Goal: Transaction & Acquisition: Subscribe to service/newsletter

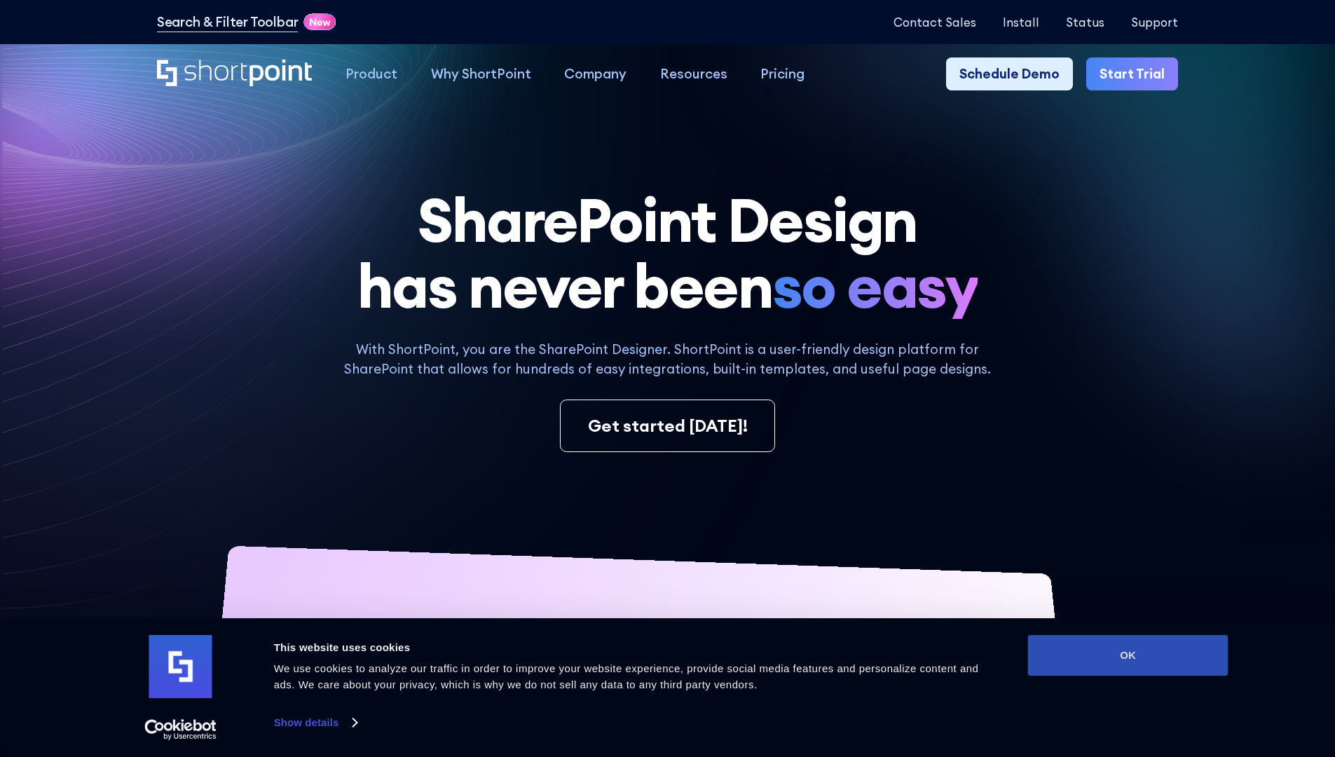
click at [1127, 655] on button "OK" at bounding box center [1128, 655] width 200 height 41
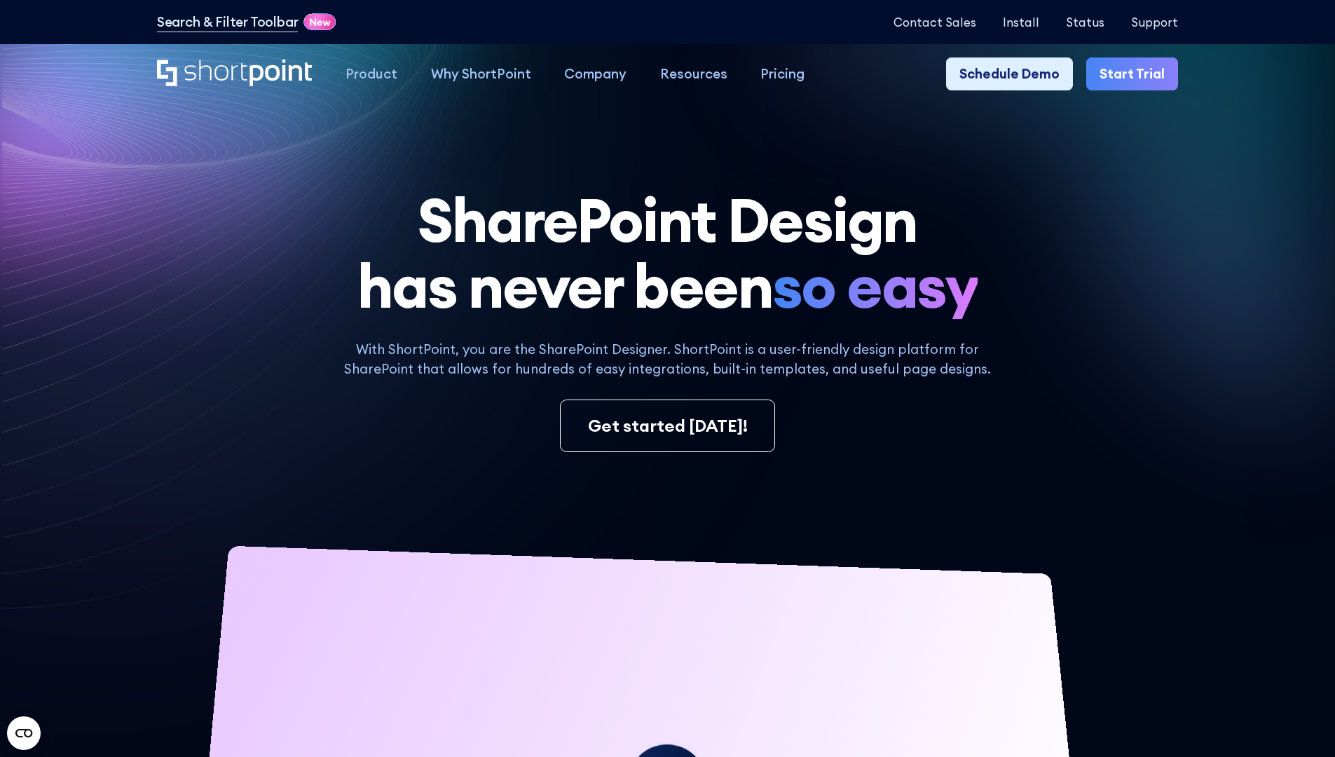
click at [1137, 74] on link "Start Trial" at bounding box center [1132, 74] width 92 height 34
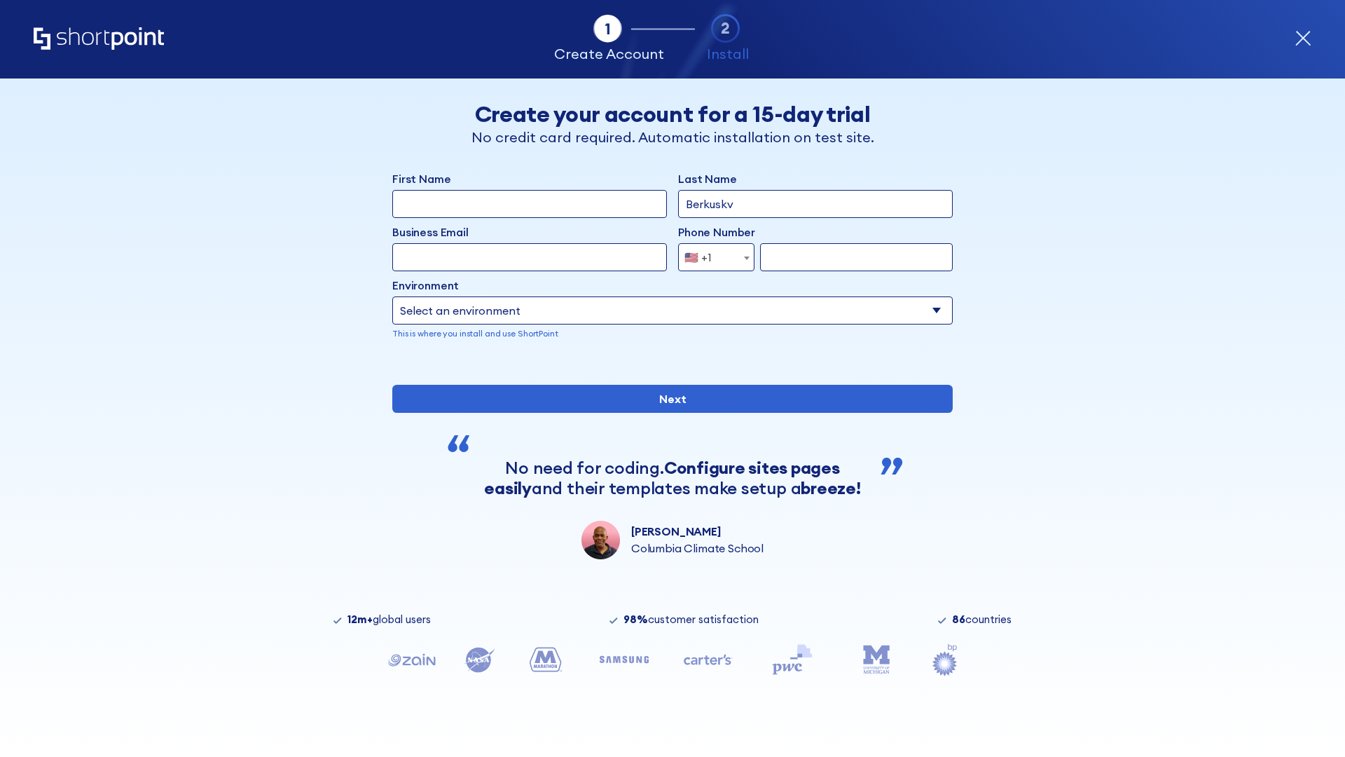
type input "Berkuskv"
type input "test@shortpoint.com"
type input "2125556789"
select select "Microsoft 365"
type input "2125556789"
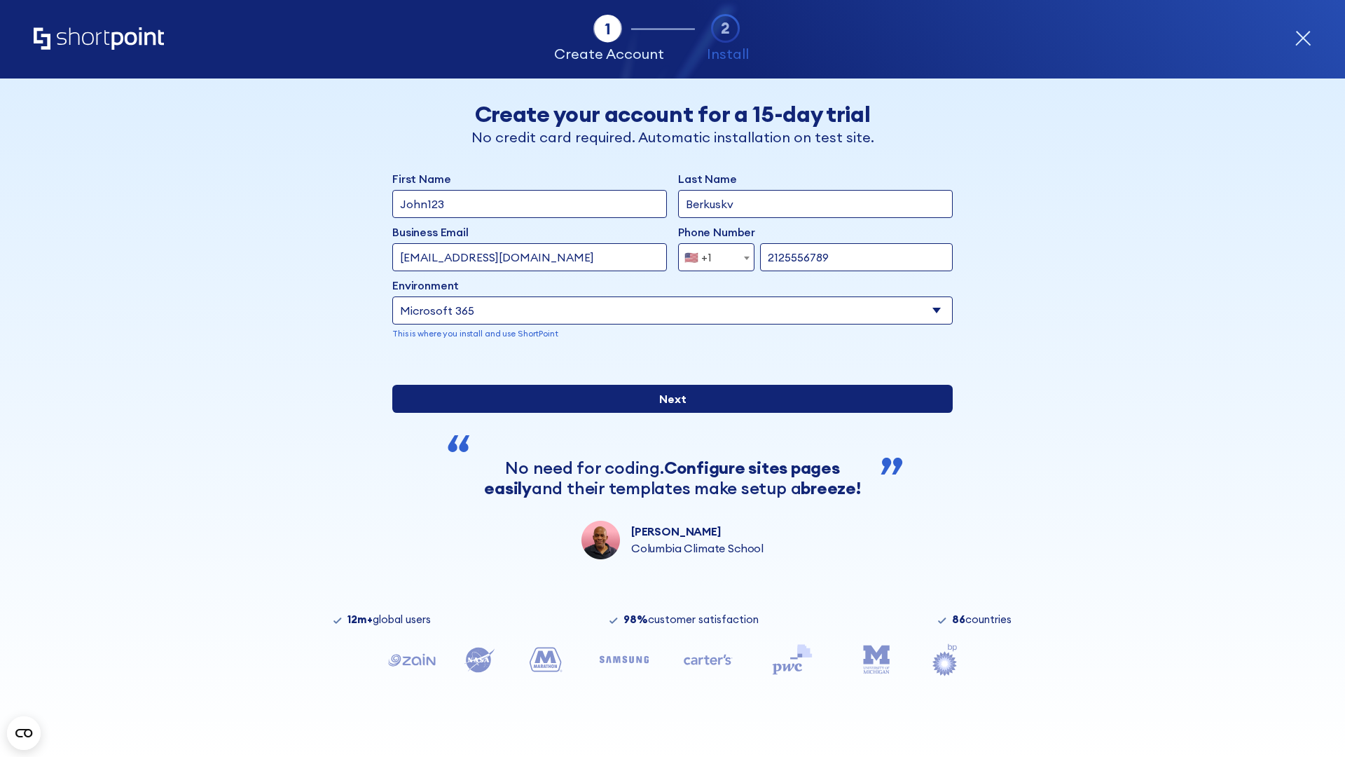
scroll to position [4, 0]
click at [667, 413] on input "Next" at bounding box center [672, 399] width 561 height 28
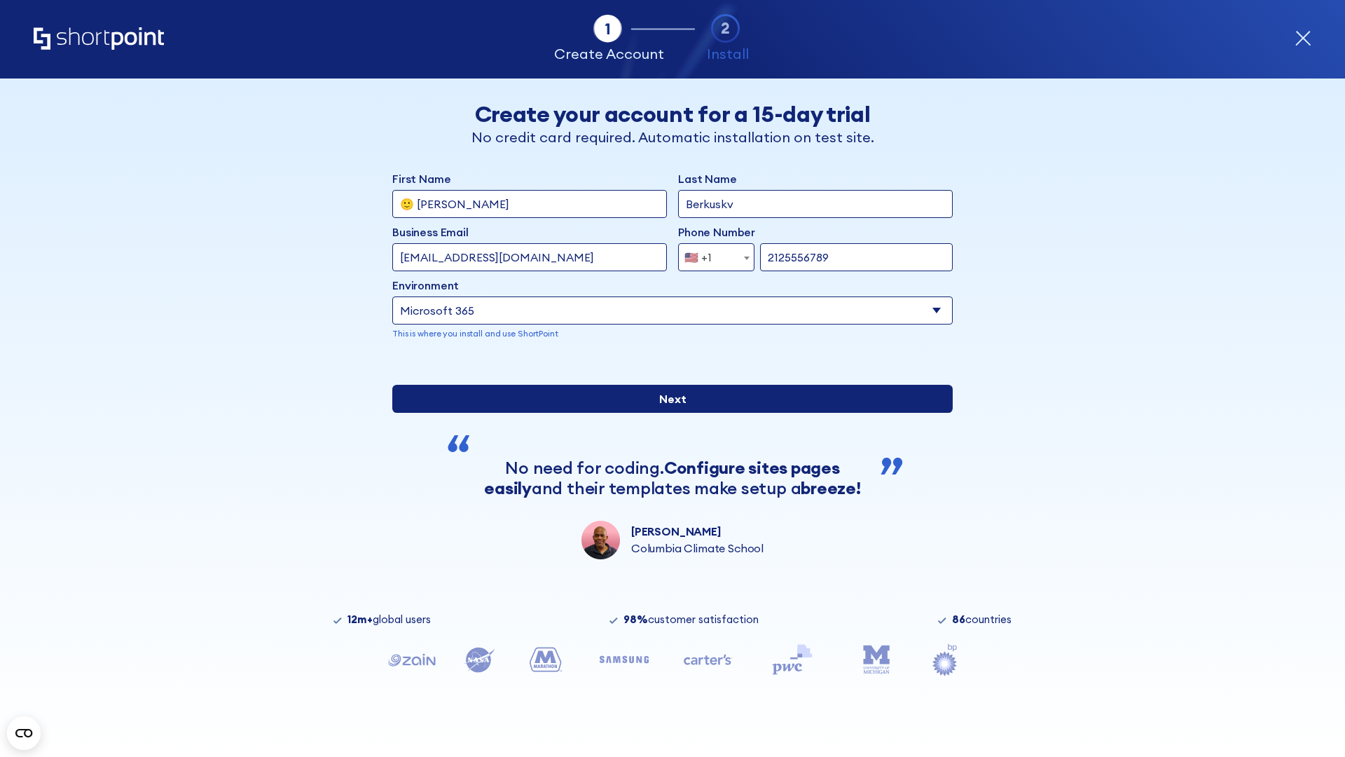
click at [667, 413] on input "Next" at bounding box center [672, 399] width 561 height 28
type input "Archebald"
click at [667, 413] on input "Next" at bounding box center [672, 399] width 561 height 28
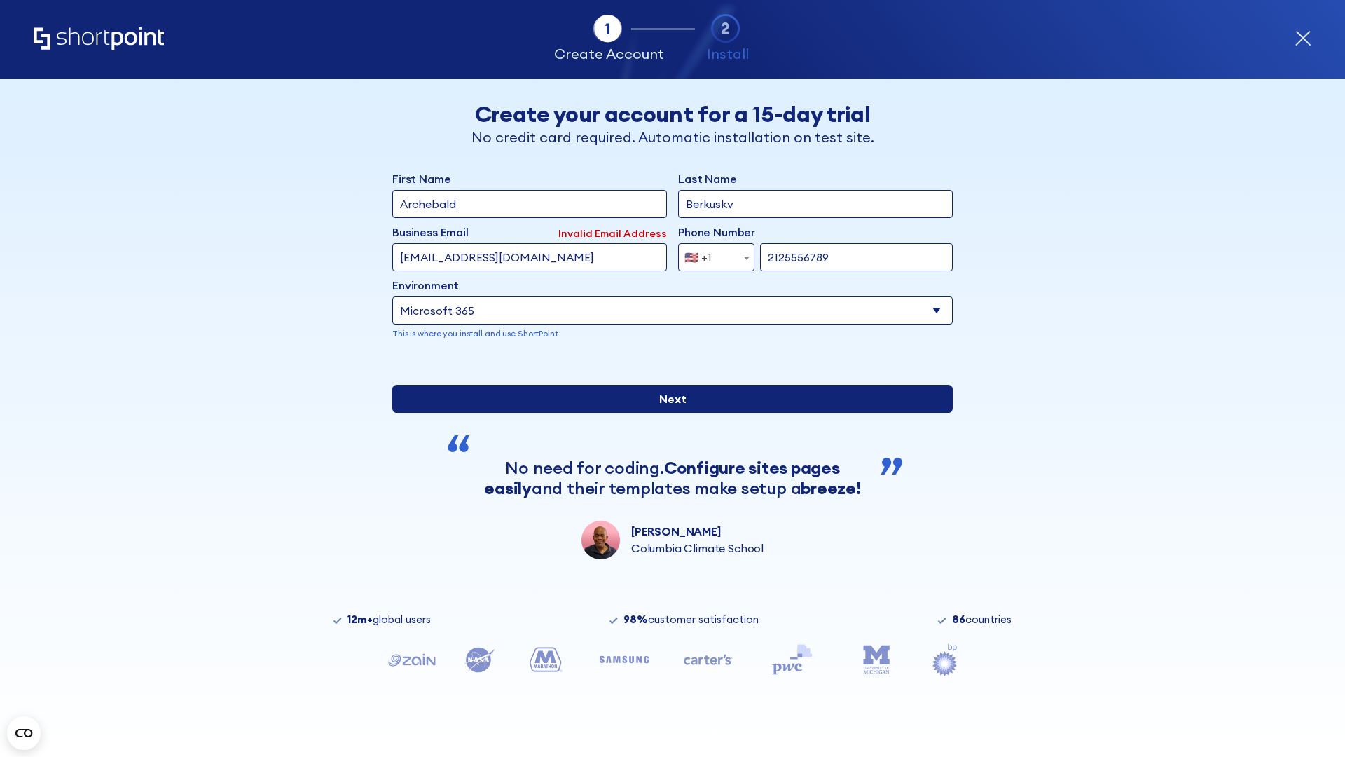
click at [667, 413] on input "Next" at bounding box center [672, 399] width 561 height 28
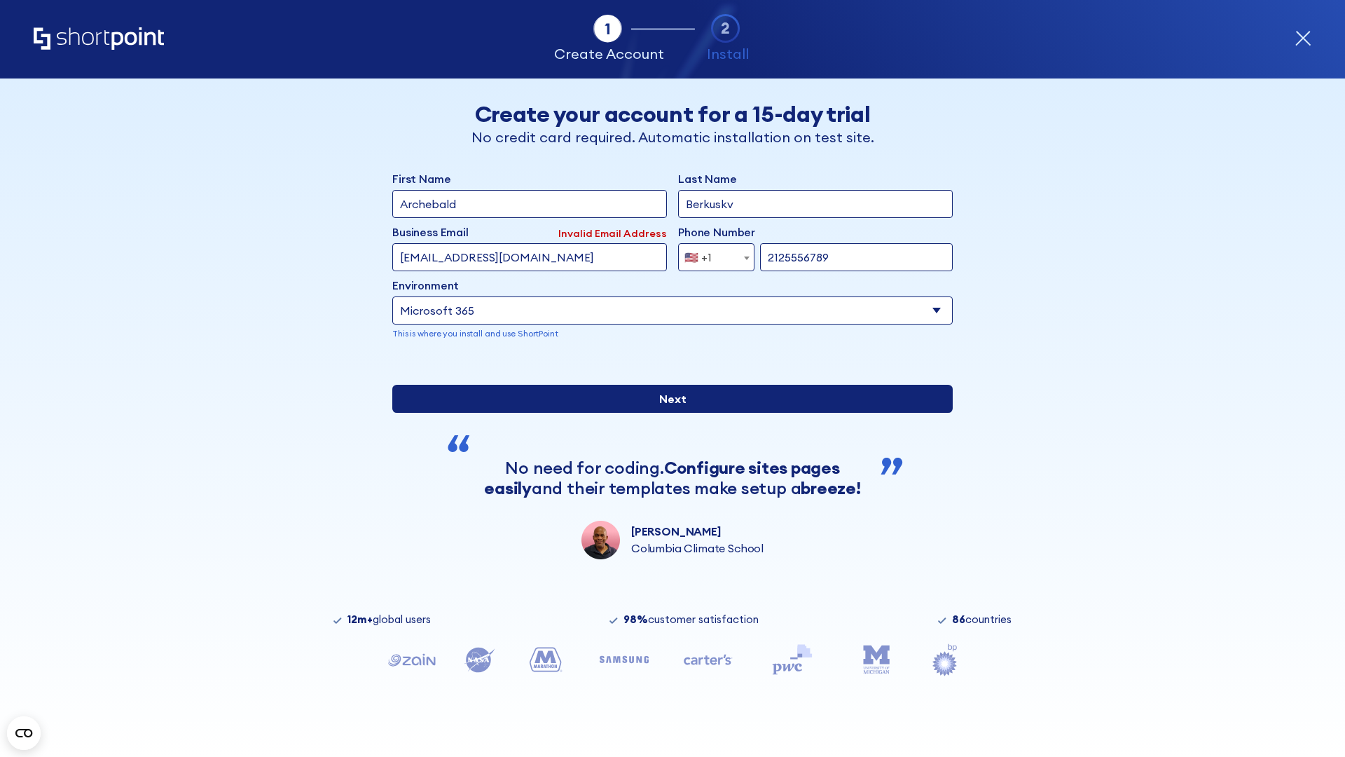
click at [667, 413] on input "Next" at bounding box center [672, 399] width 561 height 28
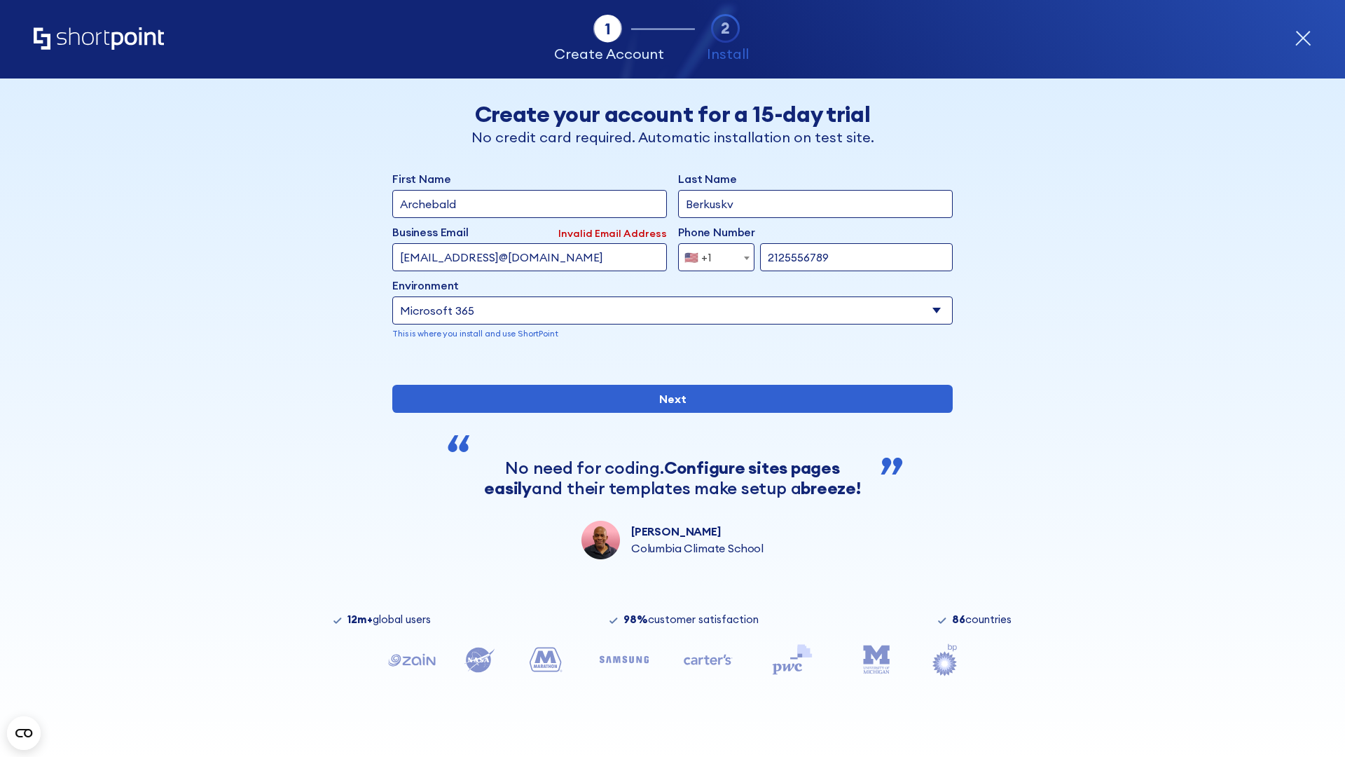
type input "testEmail@protonmail.comtest@shortpoint.com"
click at [711, 254] on span "🇺🇸 +1" at bounding box center [702, 257] width 47 height 28
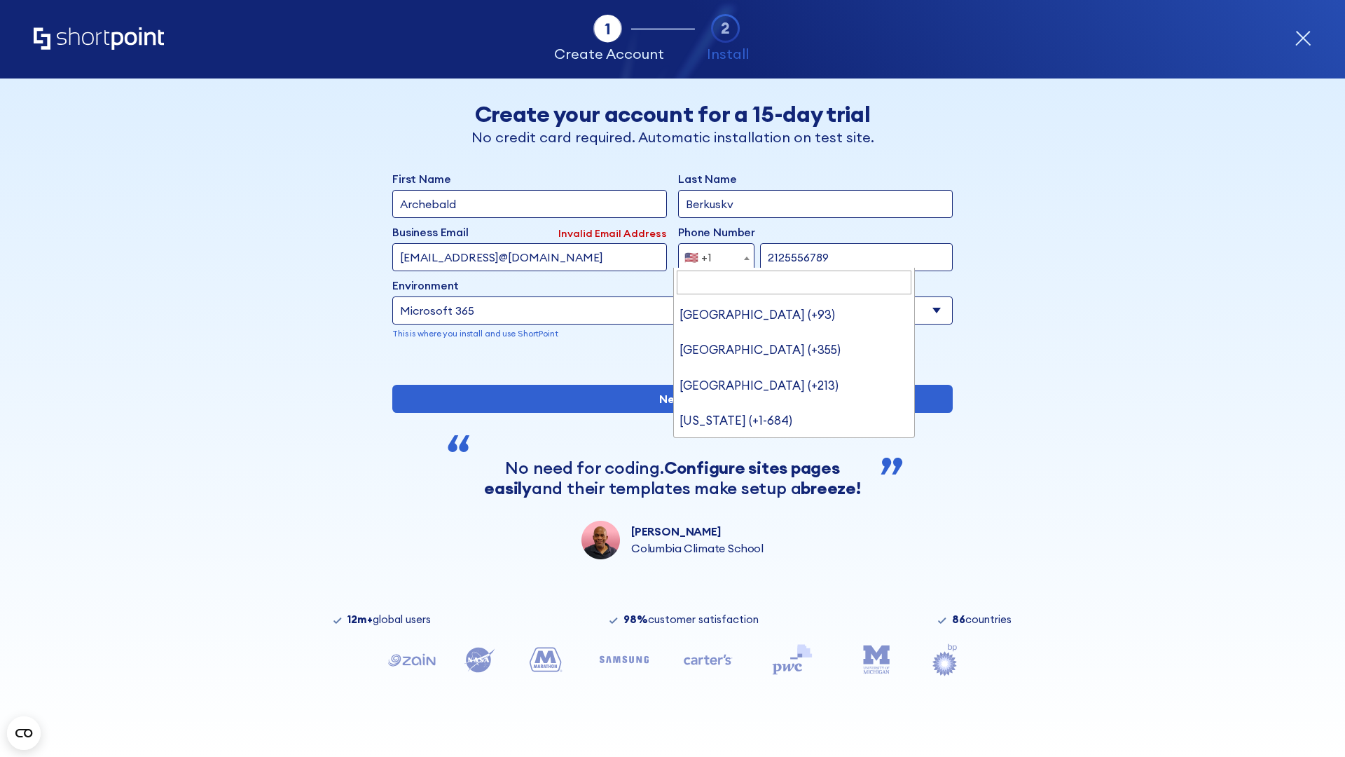
type input "Saudi Arabia (+966)"
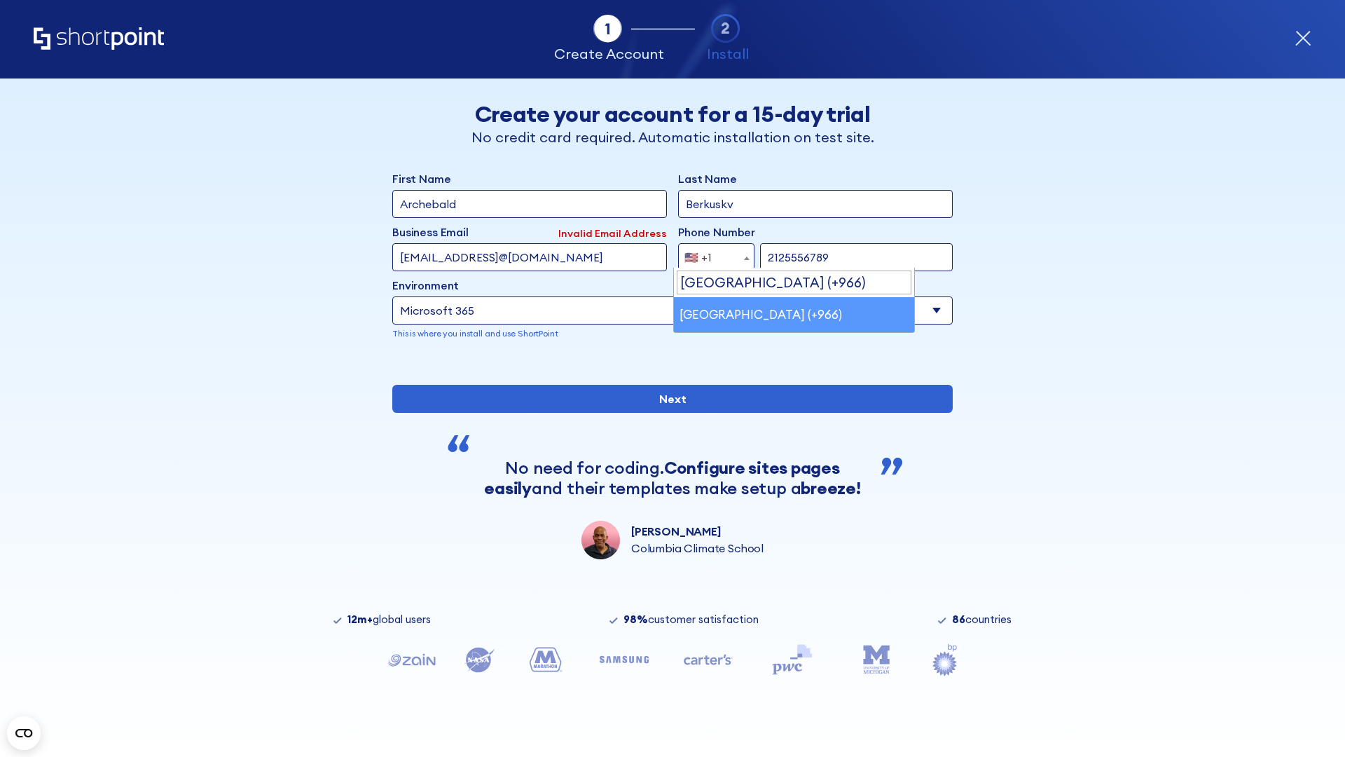
select select "+966"
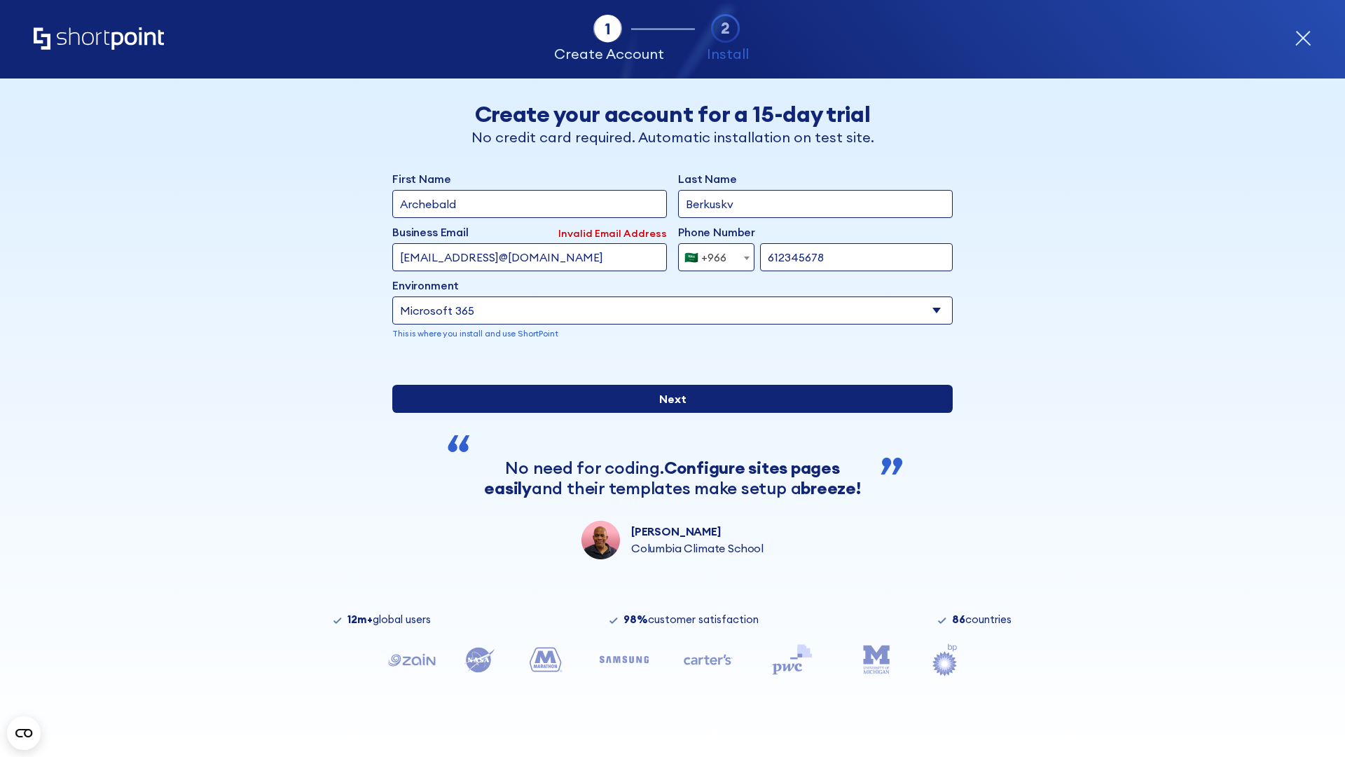
type input "612345678"
click at [667, 413] on input "Next" at bounding box center [672, 399] width 561 height 28
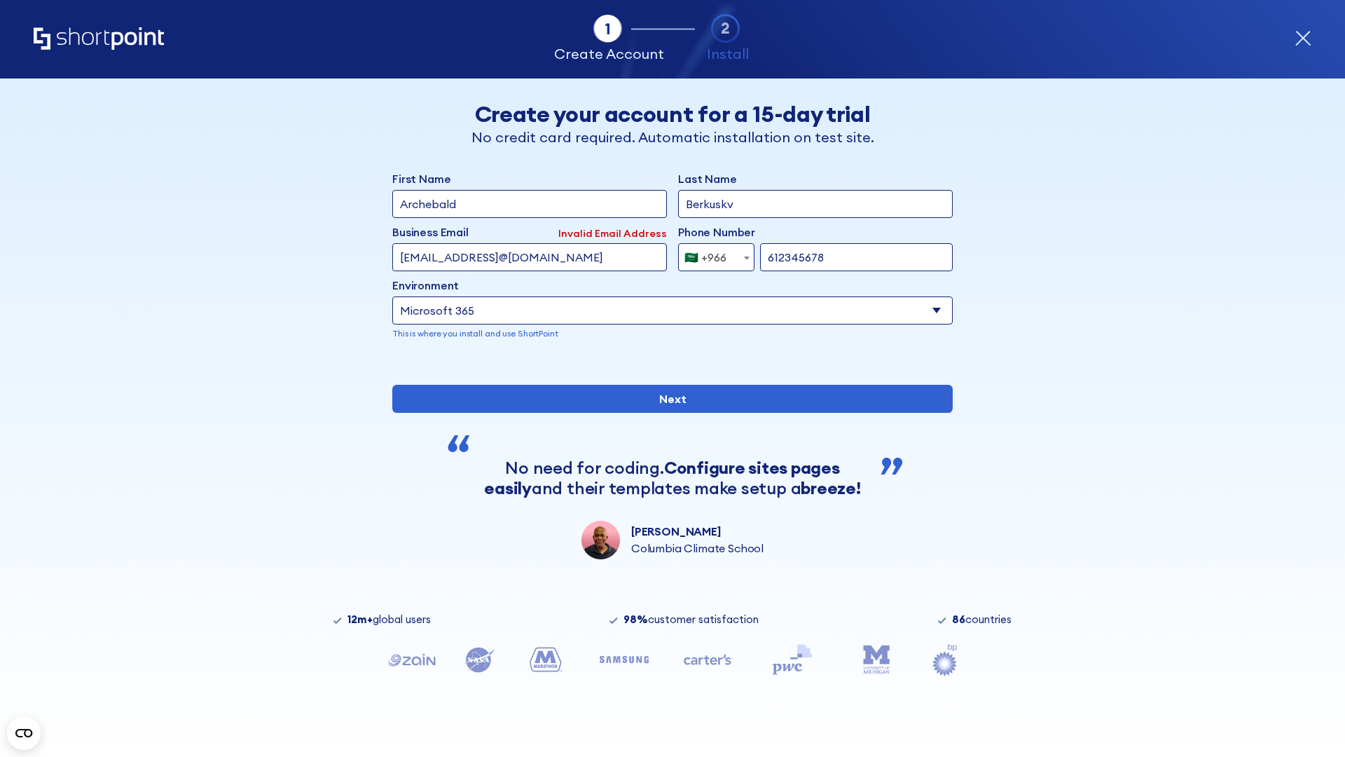
click at [711, 254] on div "🇸🇦 +966" at bounding box center [706, 257] width 42 height 28
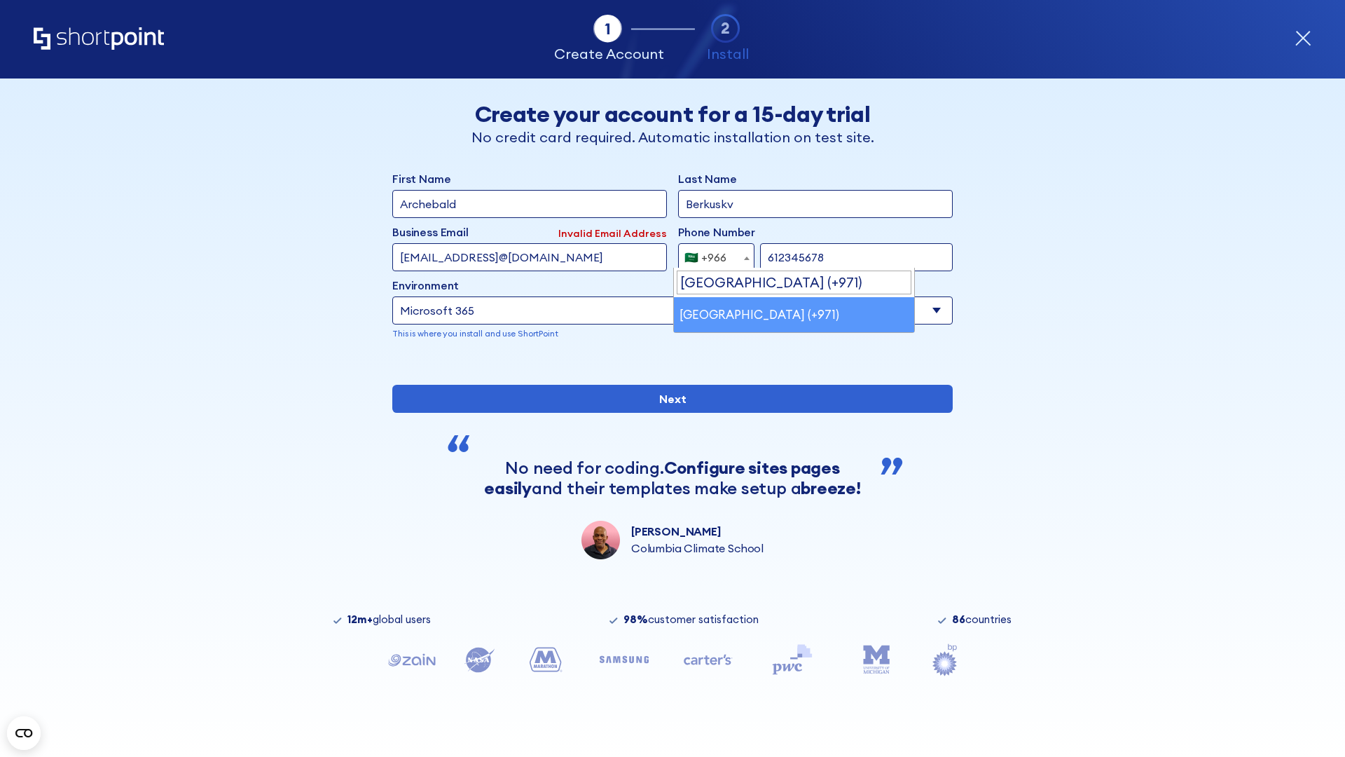
select select "+971"
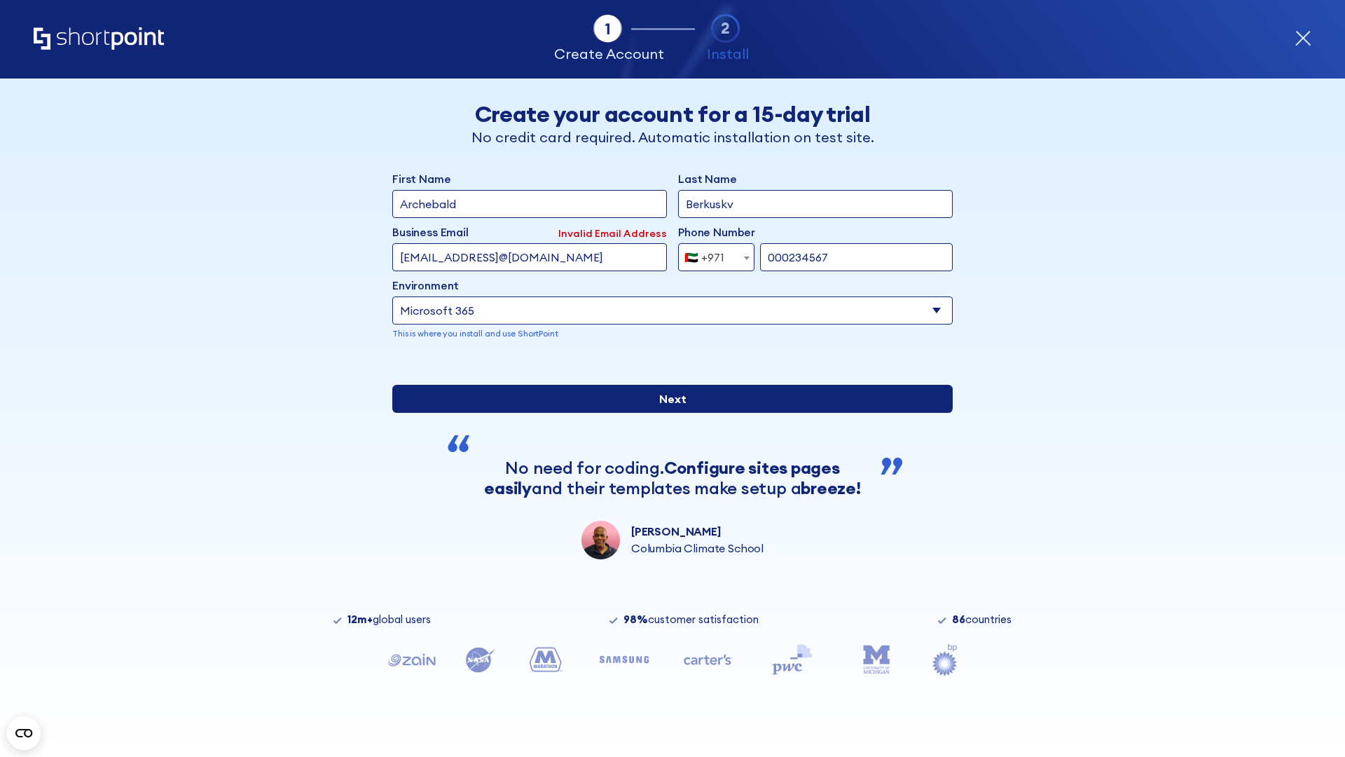
type input "000234567"
click at [667, 413] on input "Next" at bounding box center [672, 399] width 561 height 28
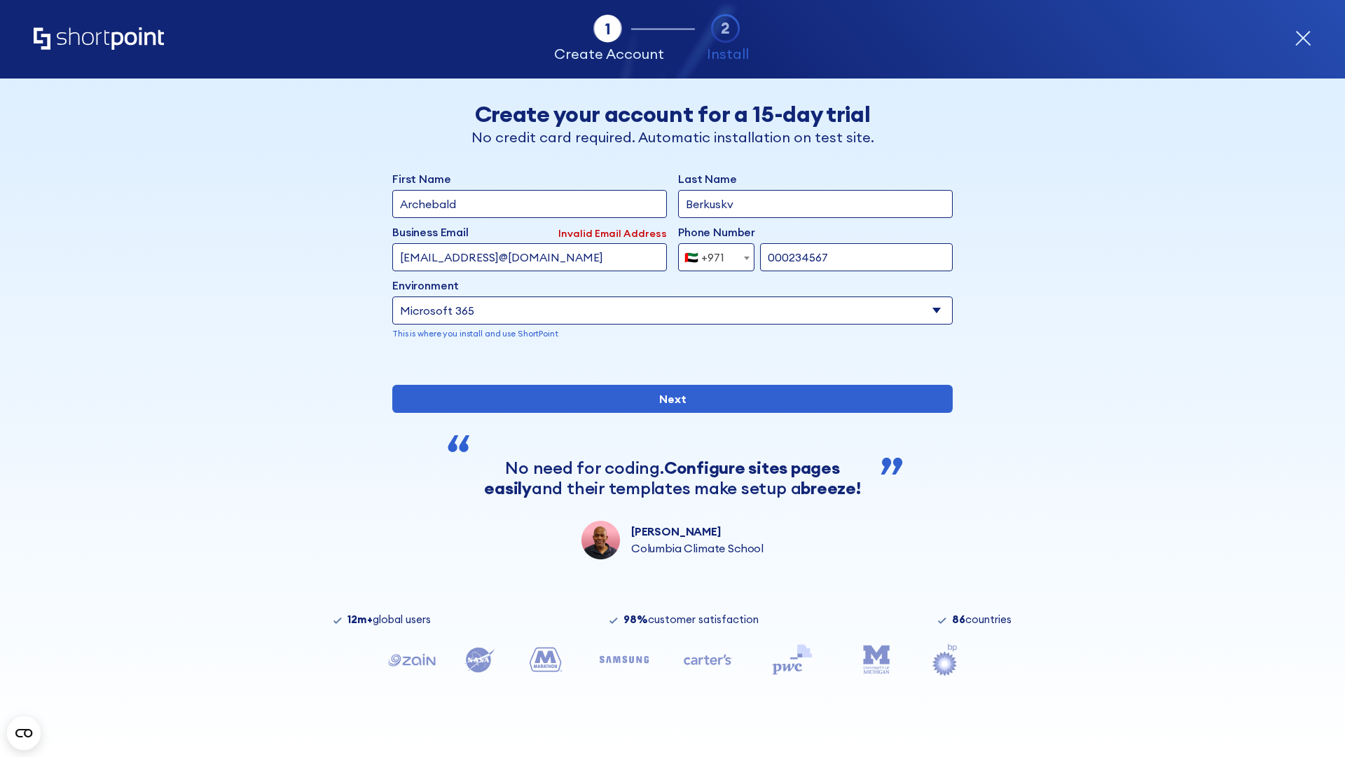
click at [711, 254] on div "🇦🇪 +971" at bounding box center [705, 257] width 40 height 28
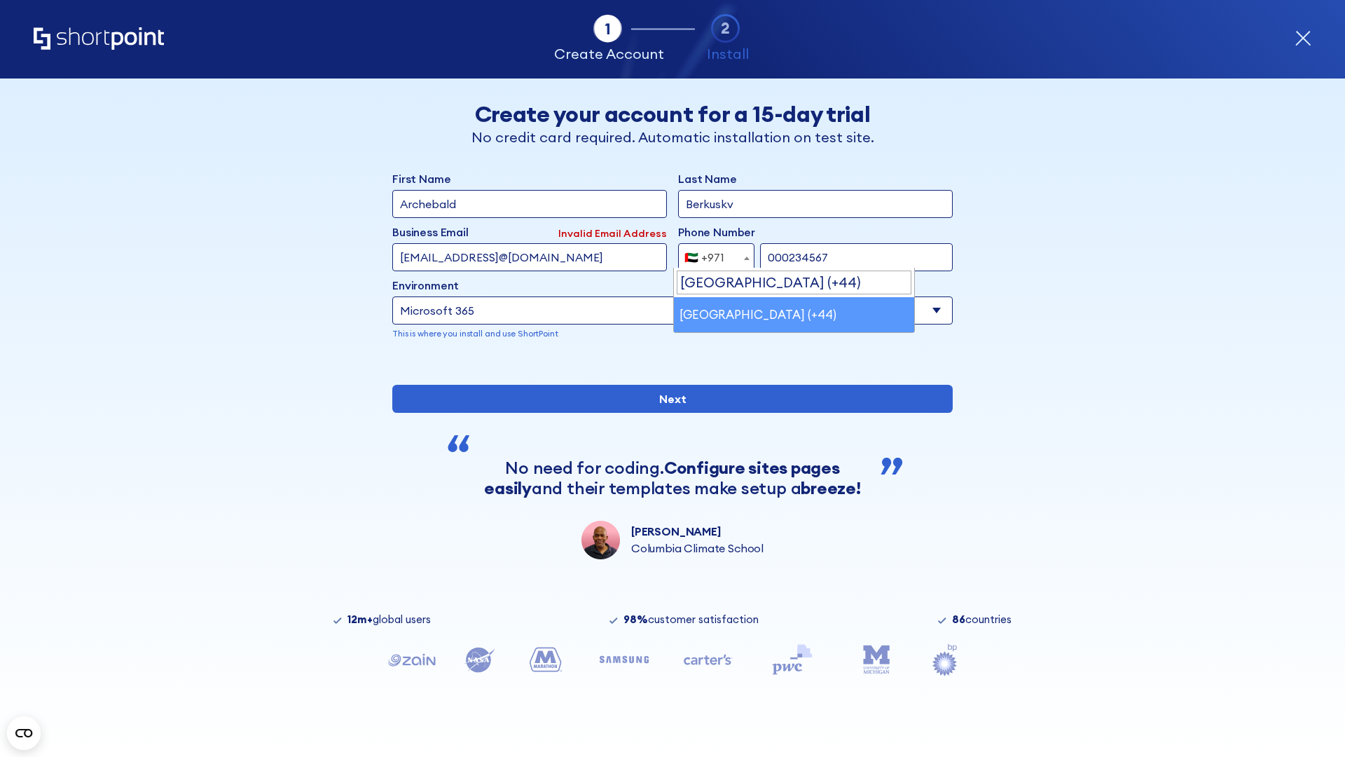
select select "+44"
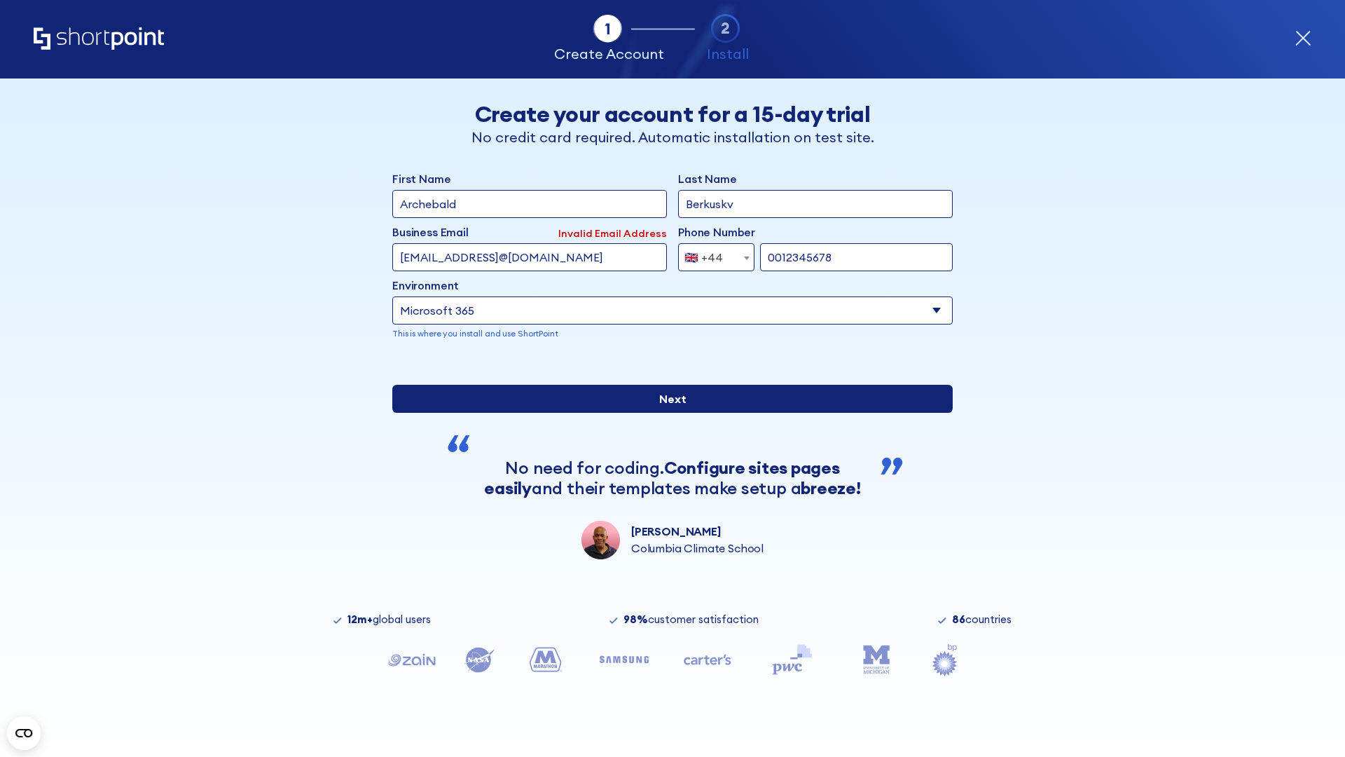
type input "0012345678"
click at [667, 413] on input "Next" at bounding box center [672, 399] width 561 height 28
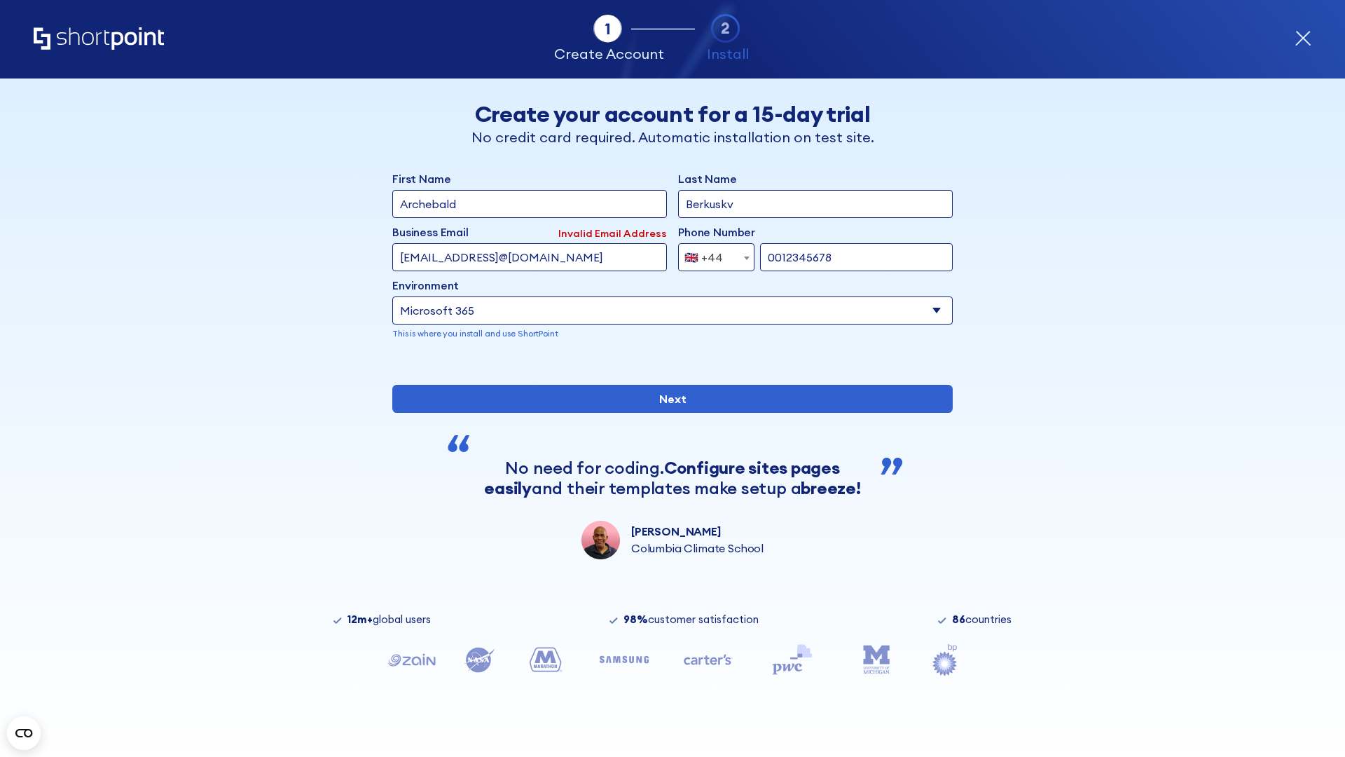
click at [711, 254] on div "🇬🇧 +44" at bounding box center [704, 257] width 39 height 28
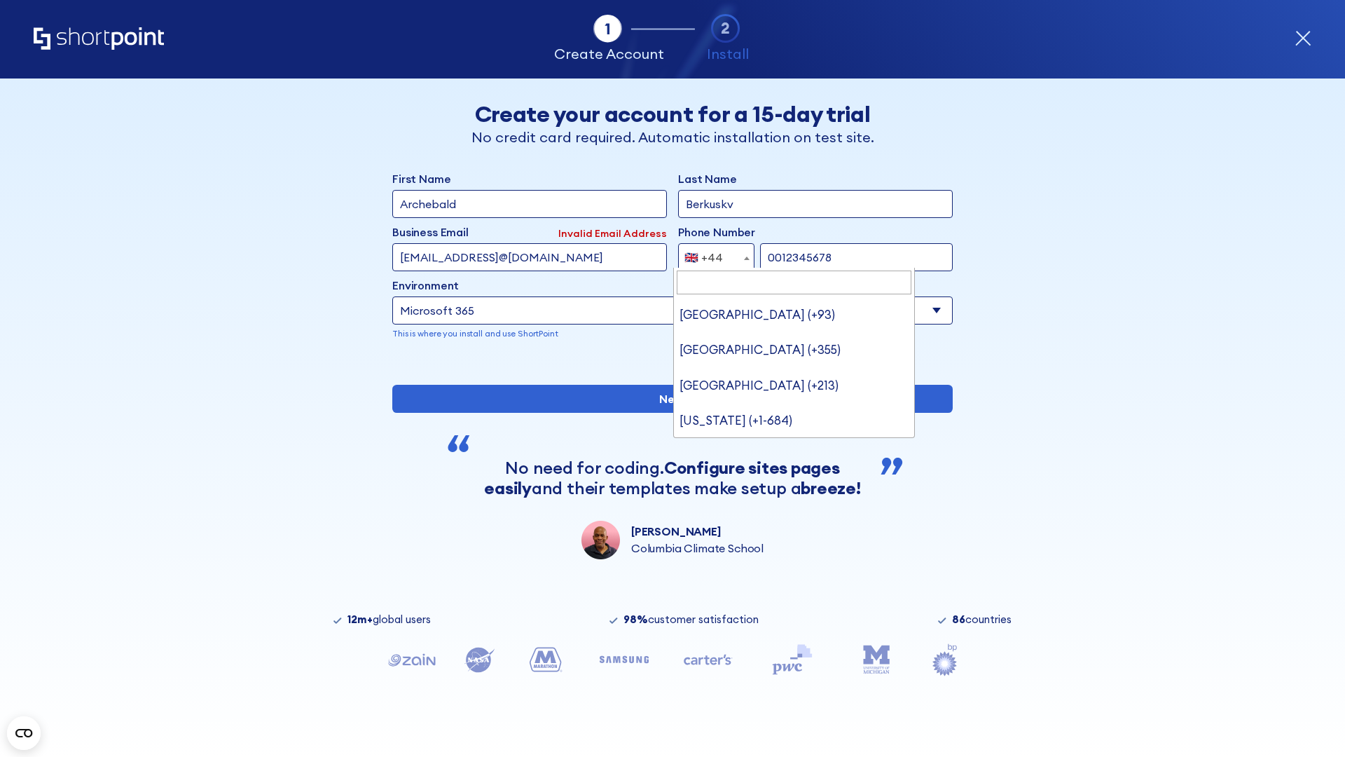
type input "Ukraine (+380)"
select select "+380"
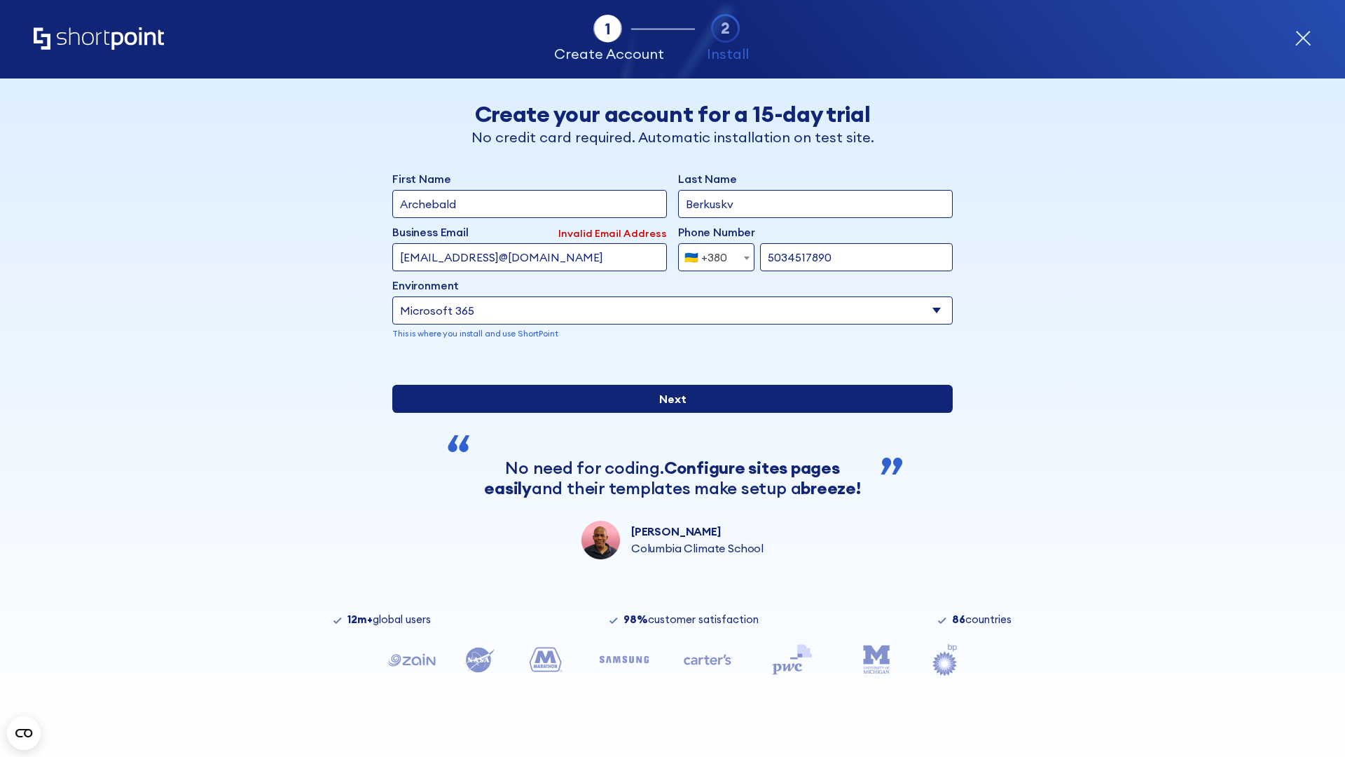
type input "5034517890"
click at [667, 413] on input "Next" at bounding box center [672, 399] width 561 height 28
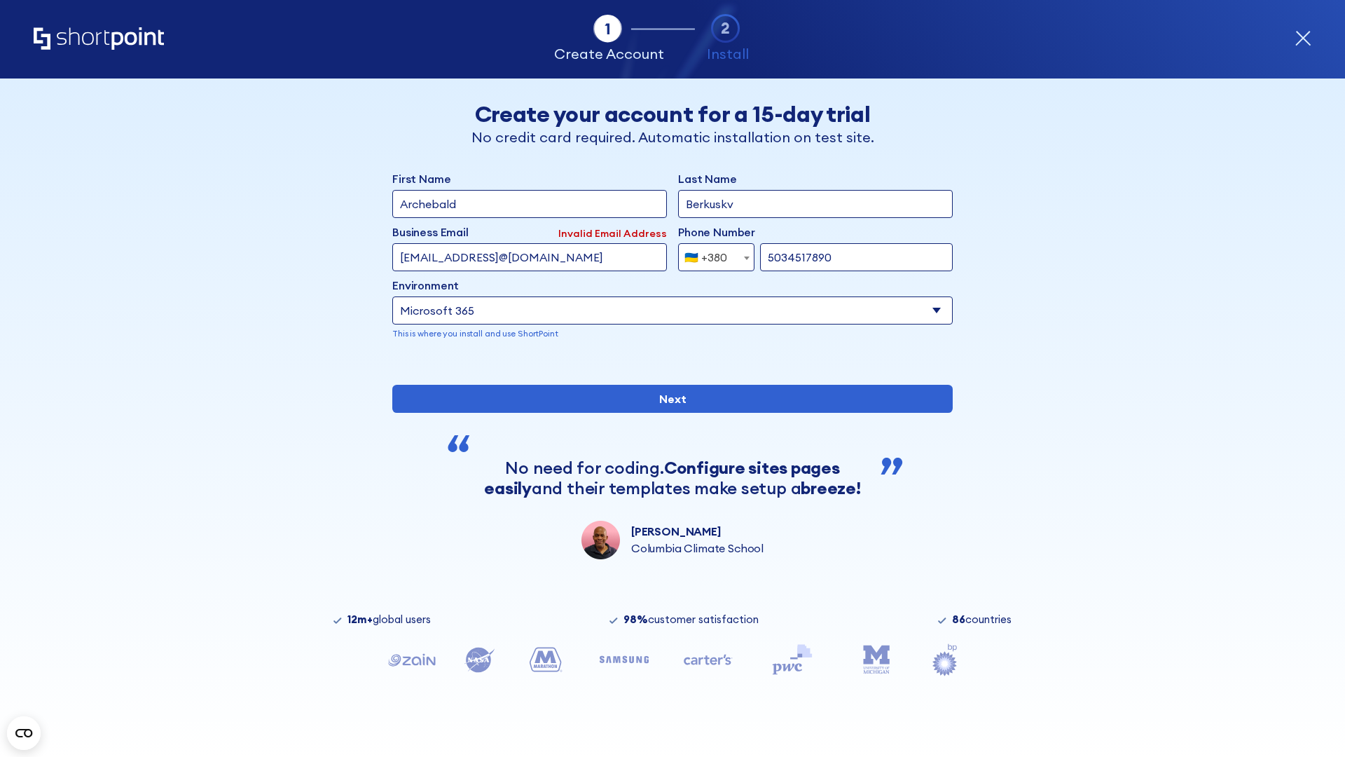
click at [711, 254] on div "🇺🇦 +380" at bounding box center [706, 257] width 43 height 28
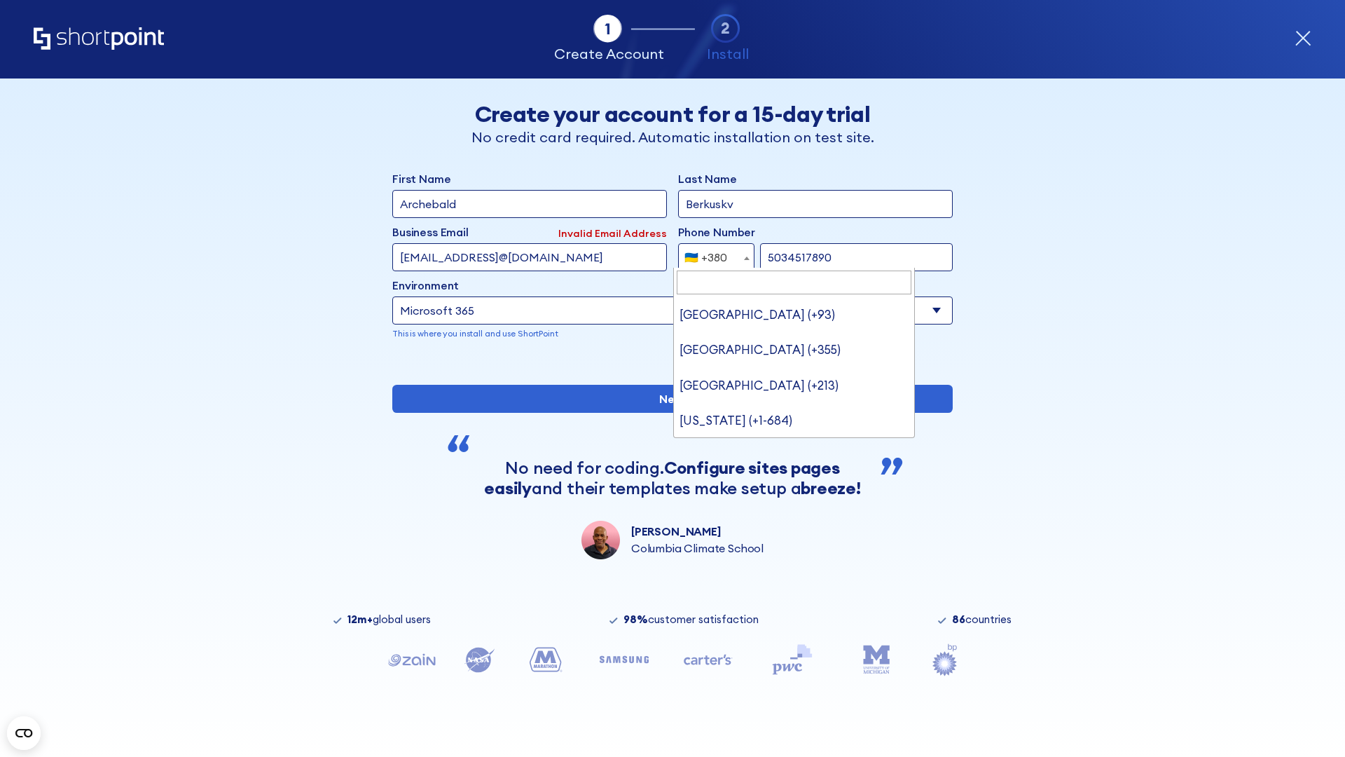
type input "United States (+1)"
select select "+1"
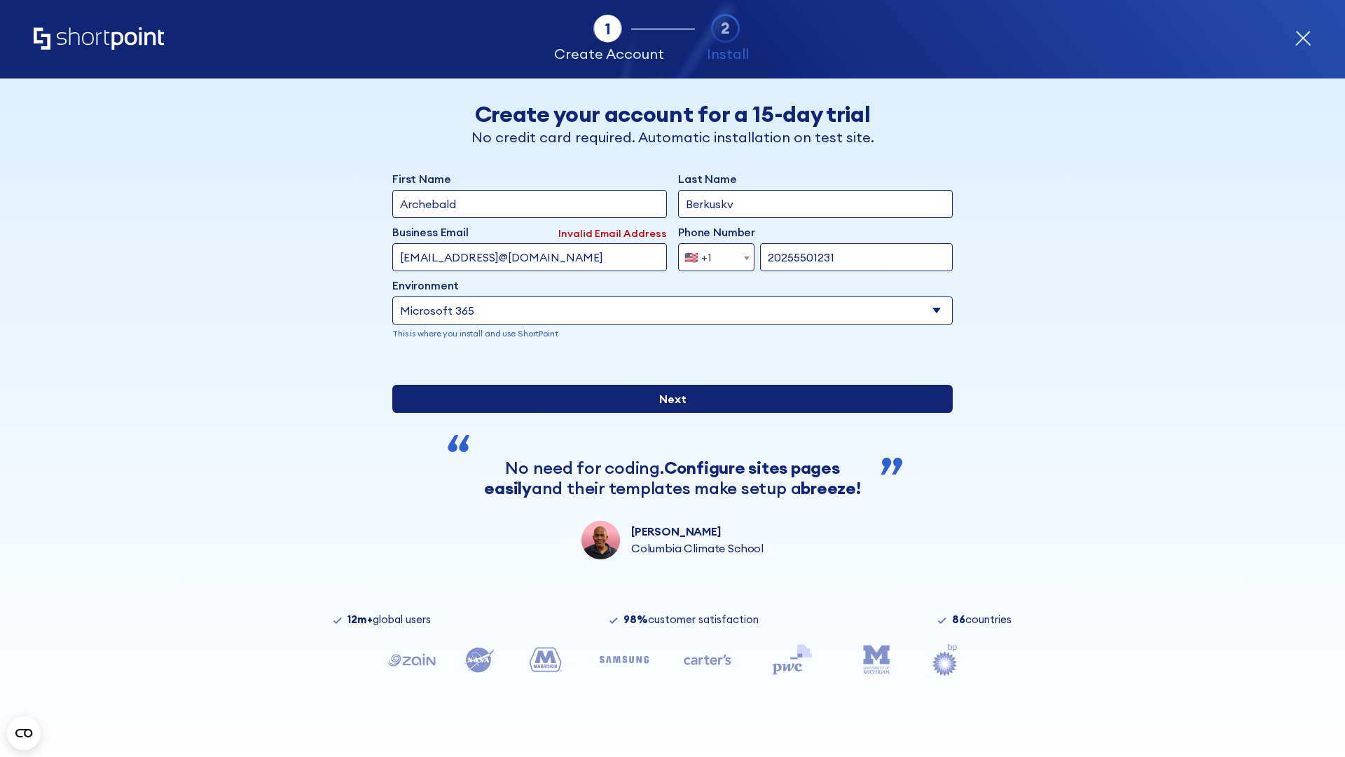
type input "20255501231"
click at [667, 413] on input "Next" at bounding box center [672, 399] width 561 height 28
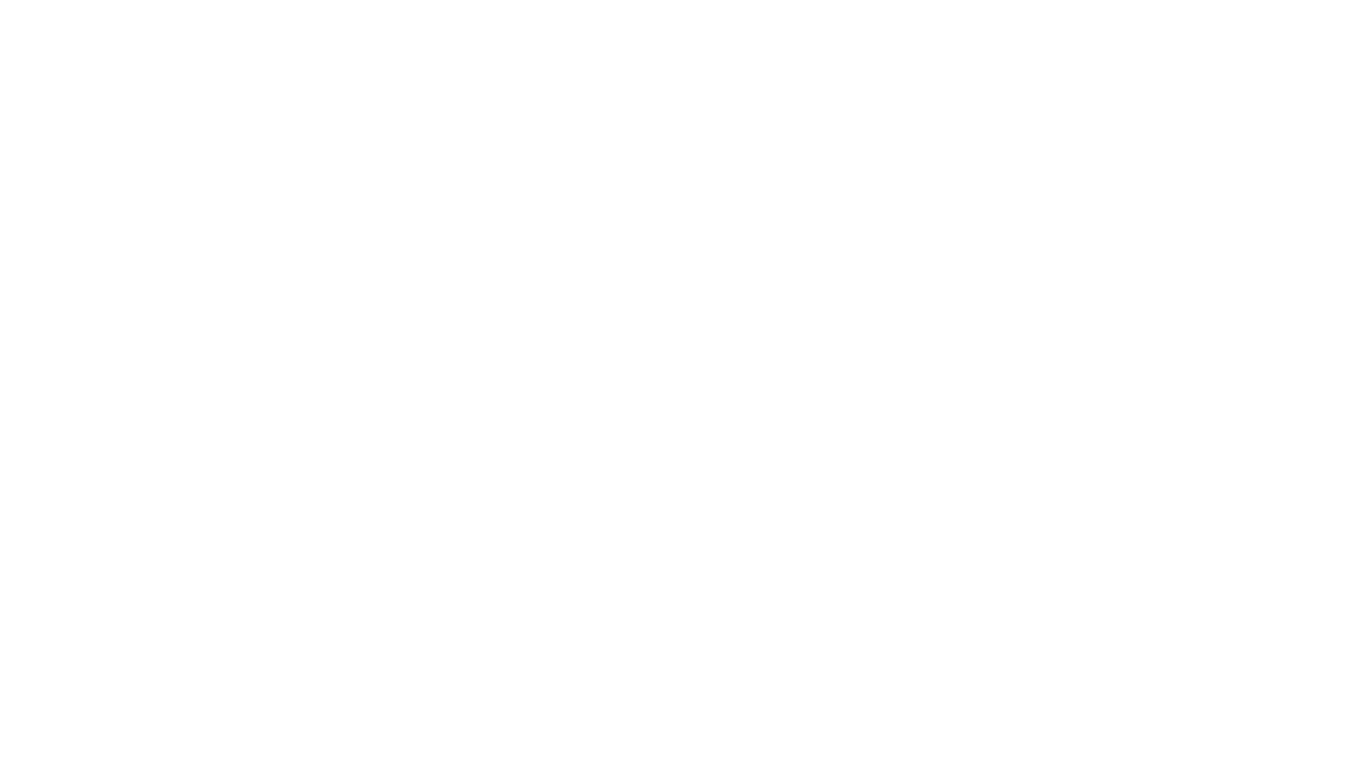
type input "[PERSON_NAME]"
type input "Berkuskv"
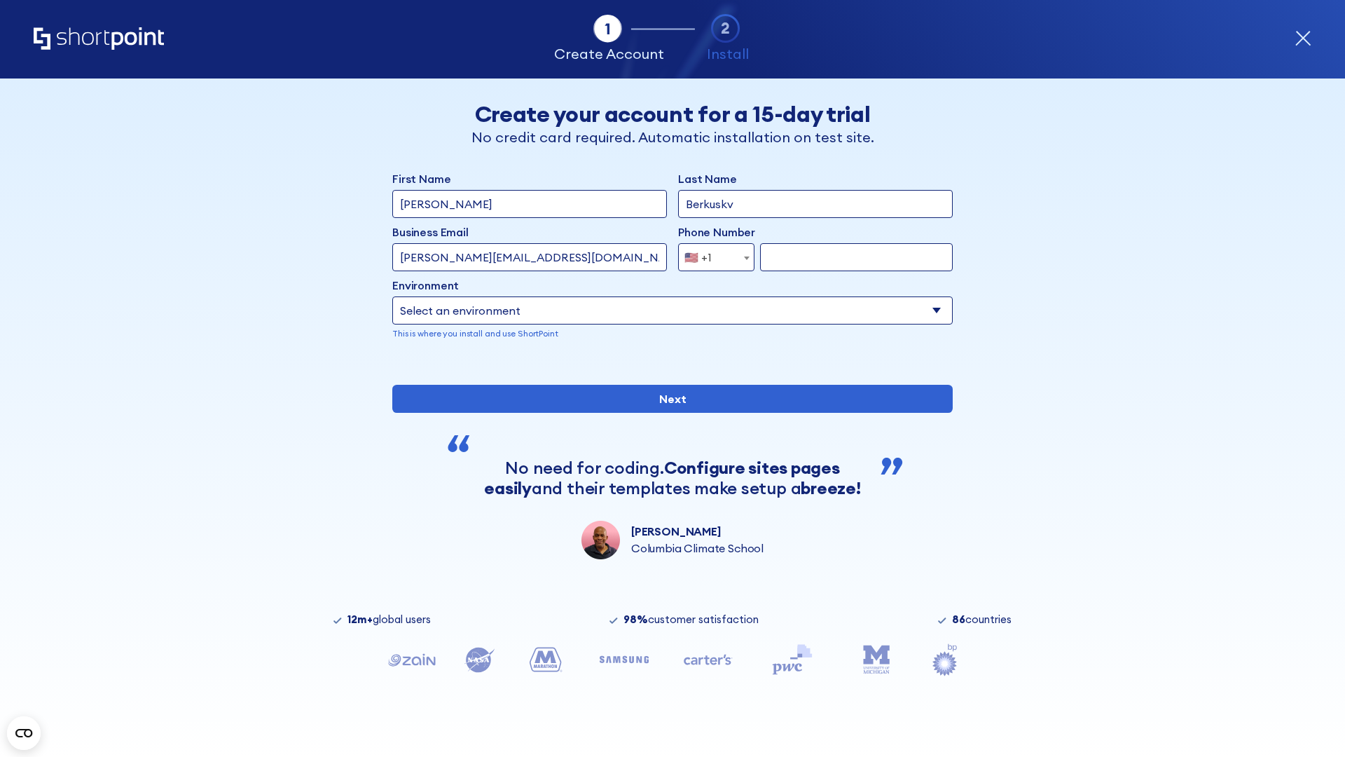
type input "john@company.com"
click at [711, 254] on span "🇺🇸 +1" at bounding box center [702, 257] width 47 height 28
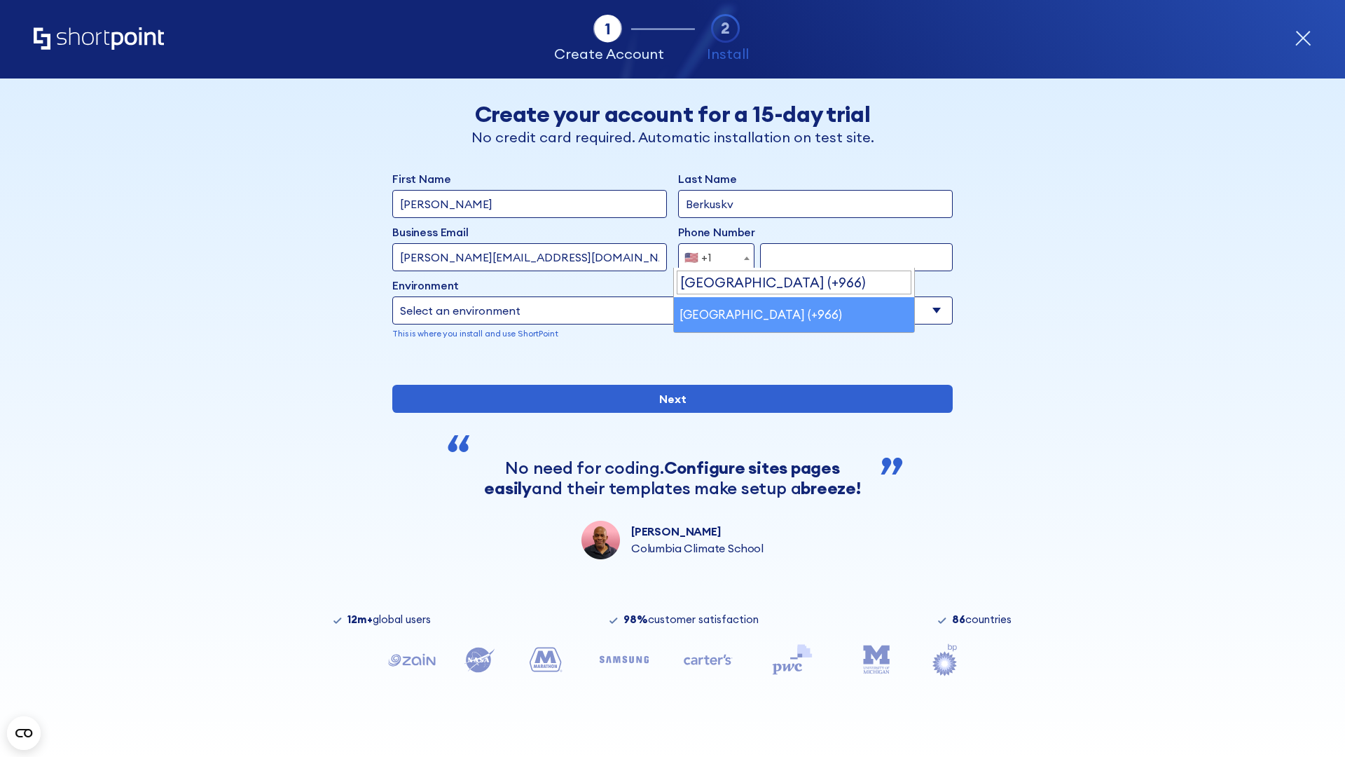
select select "+966"
type input "512345678"
select select "Microsoft 365"
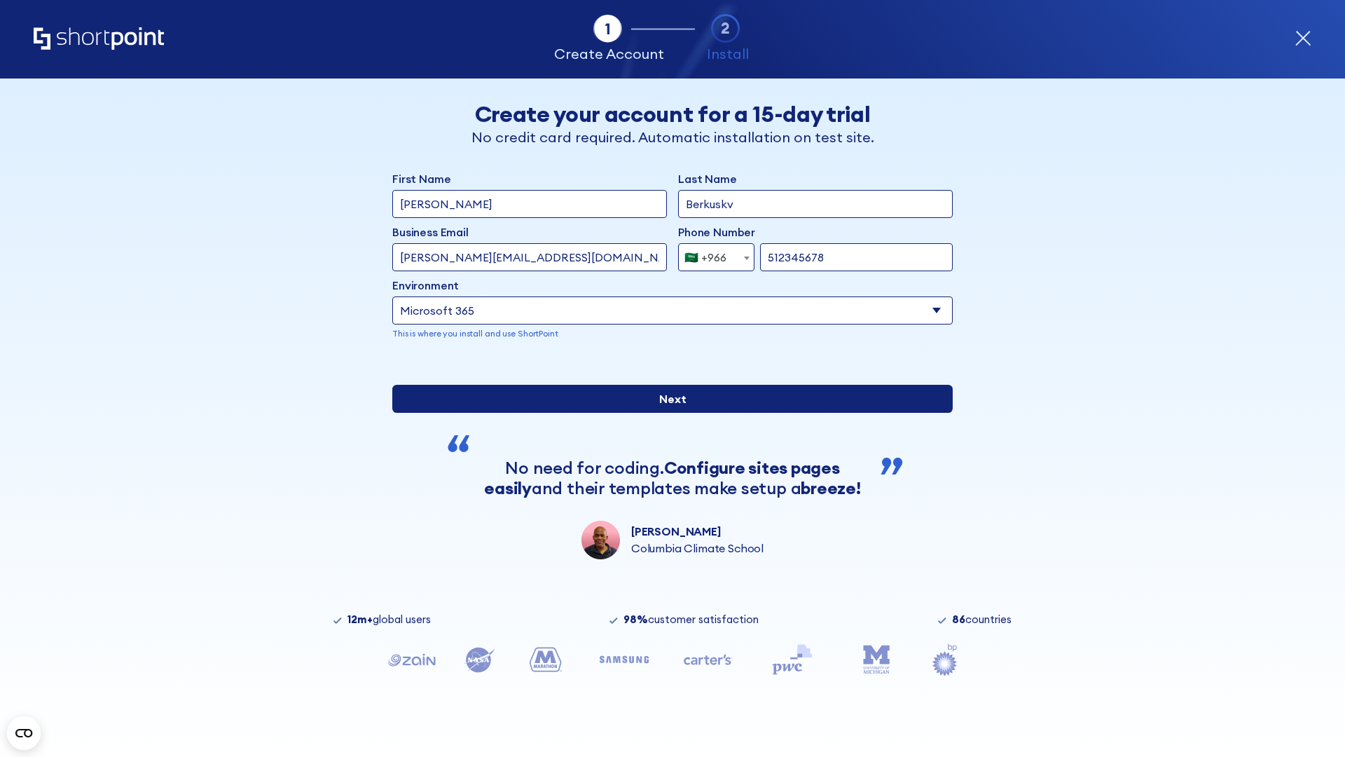
type input "512345678"
click at [667, 413] on input "Next" at bounding box center [672, 399] width 561 height 28
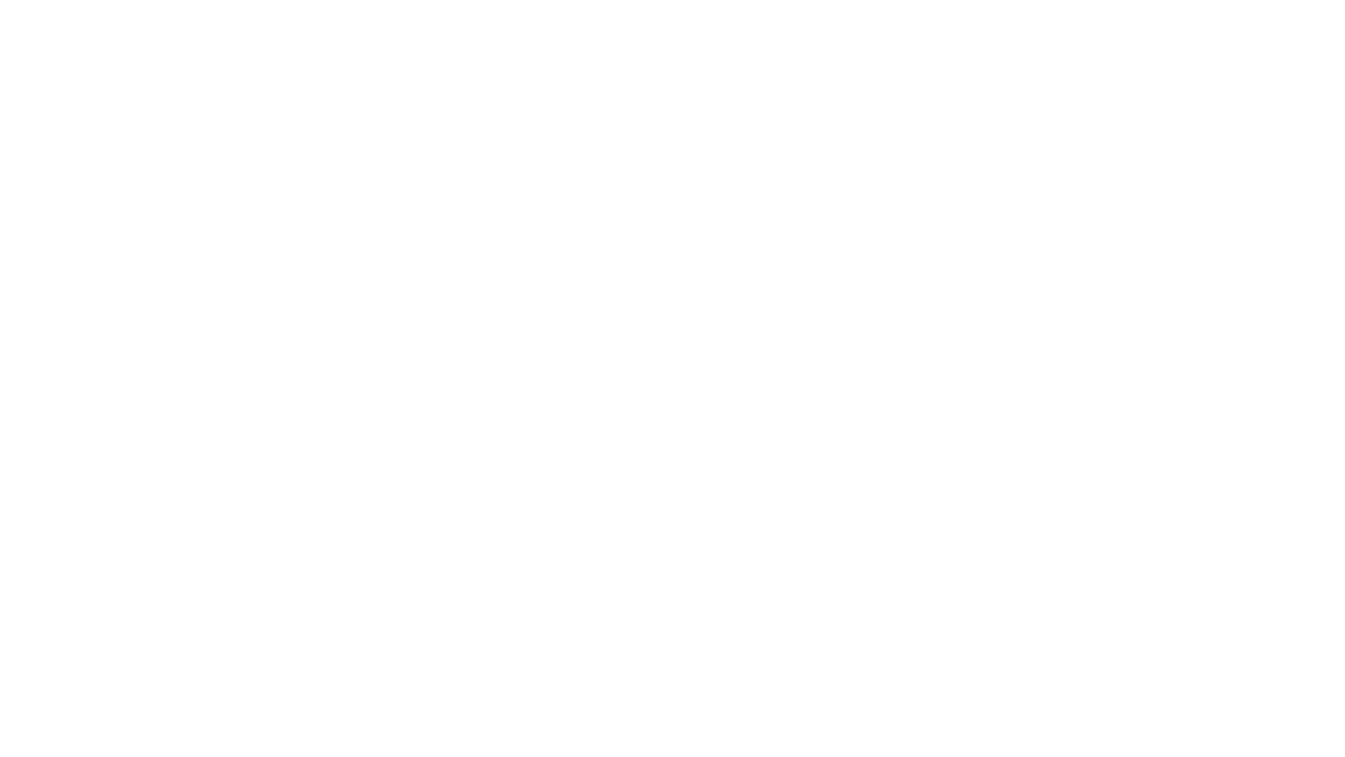
select select "+966"
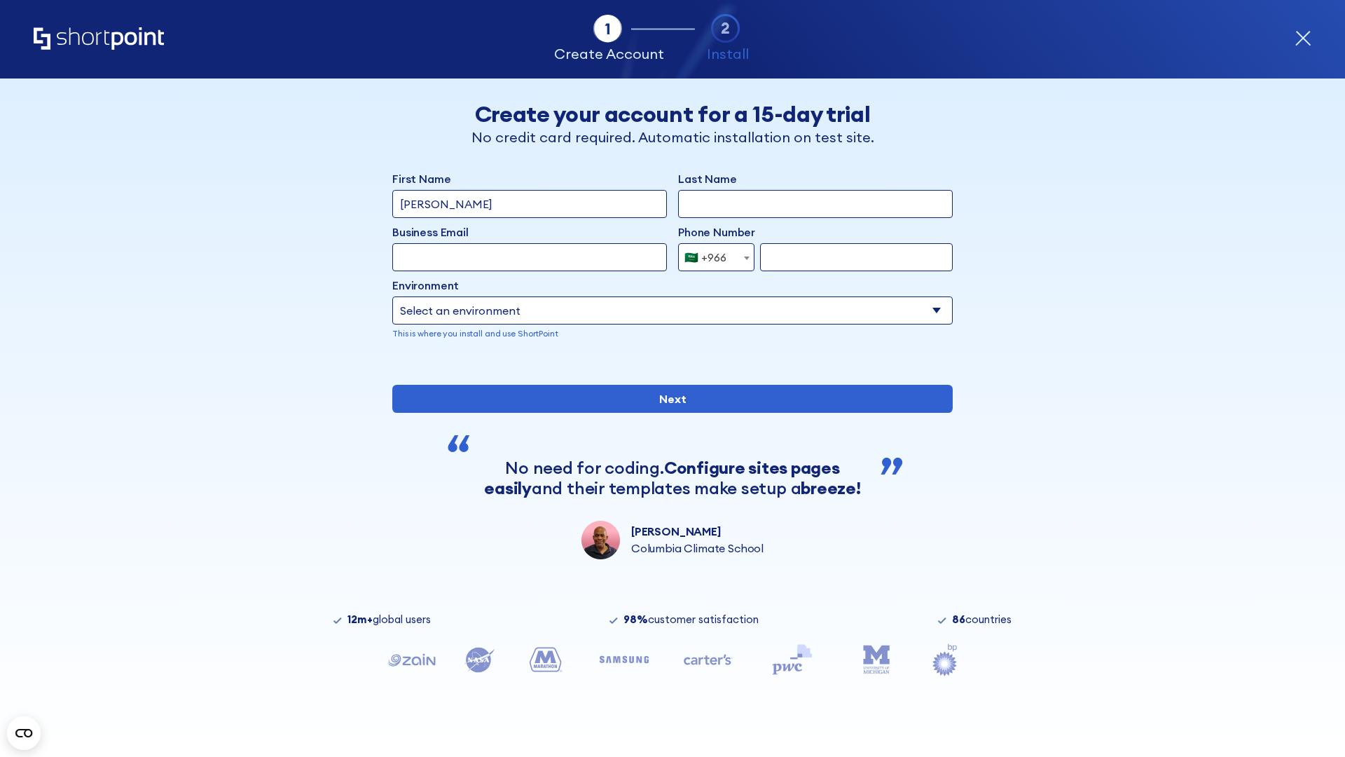
type input "D'Souza"
type input "Berkuskv"
type input "hr@mybusiness.org"
click at [711, 254] on div "🇸🇦 +966" at bounding box center [706, 257] width 42 height 28
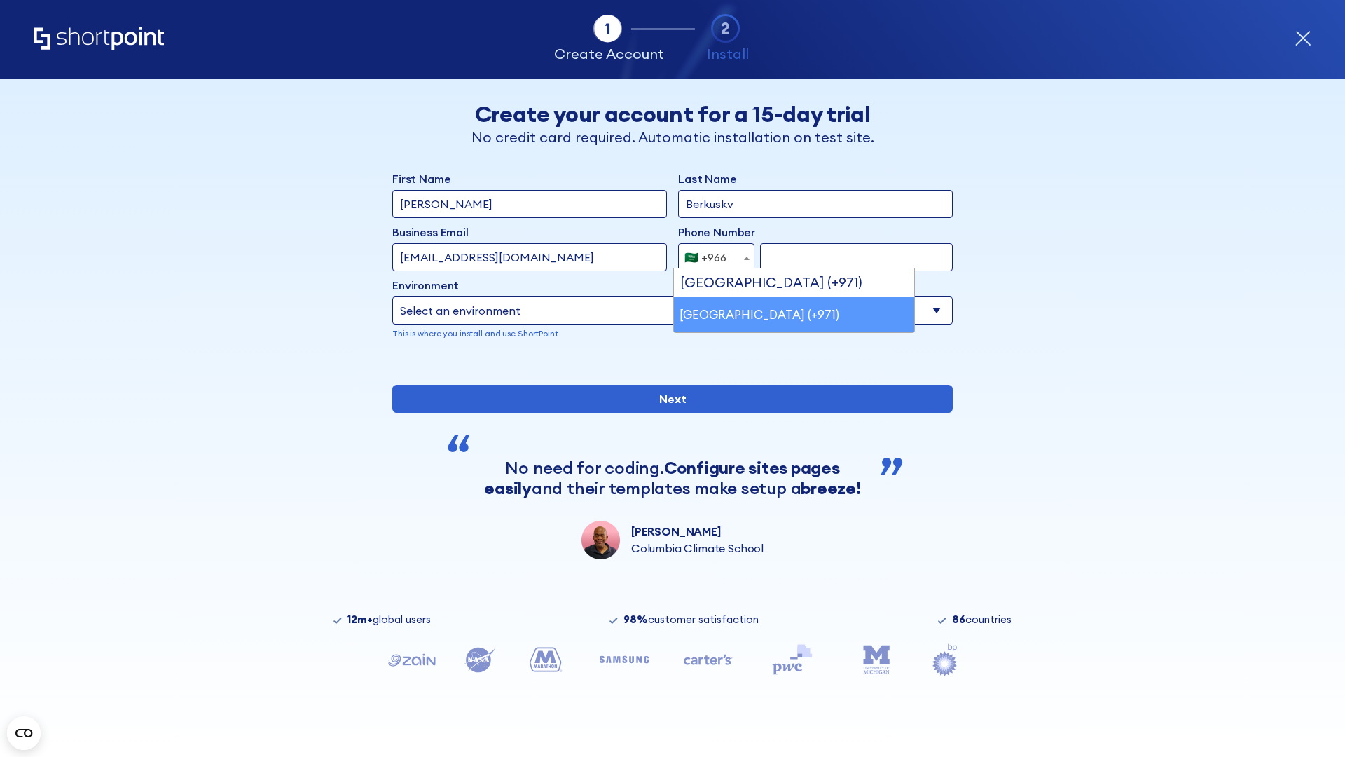
select select "+971"
type input "501234567"
select select "Microsoft 365"
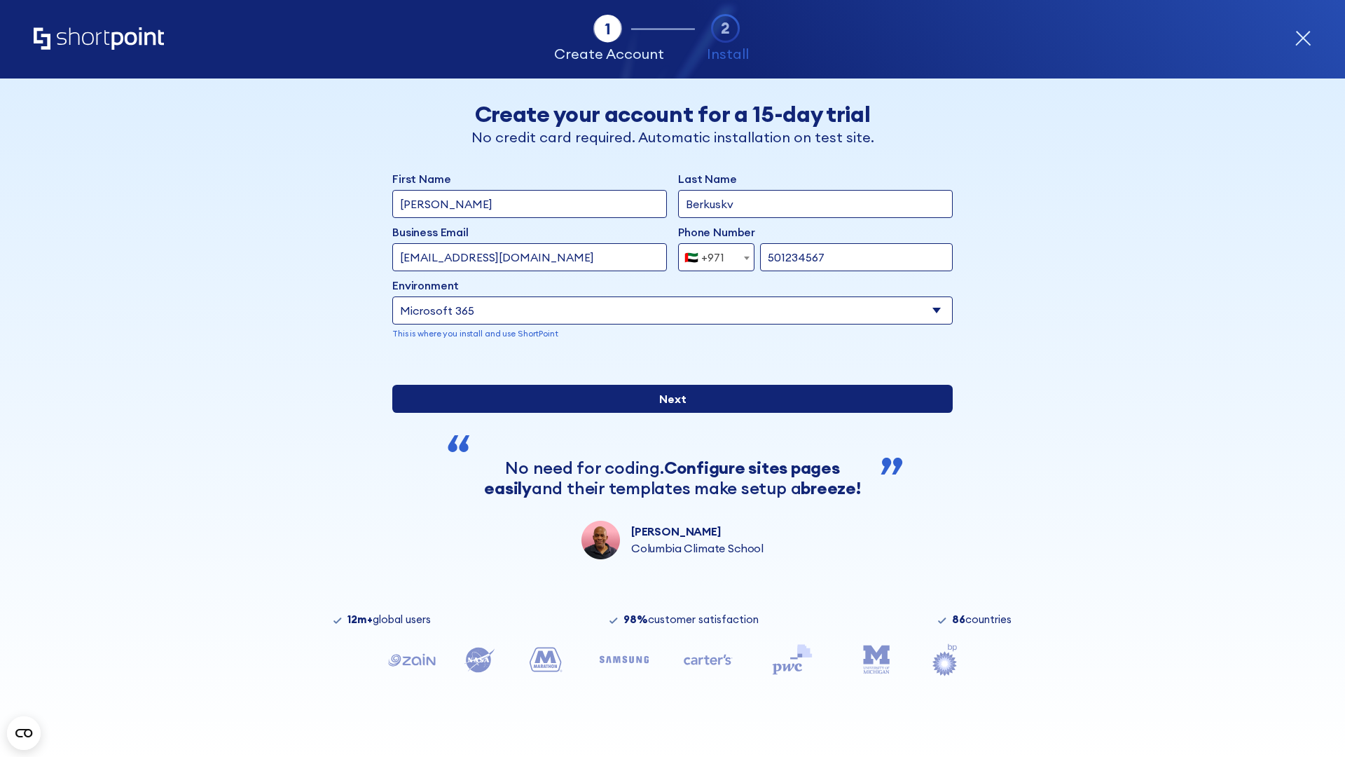
type input "501234567"
click at [667, 413] on input "Next" at bounding box center [672, 399] width 561 height 28
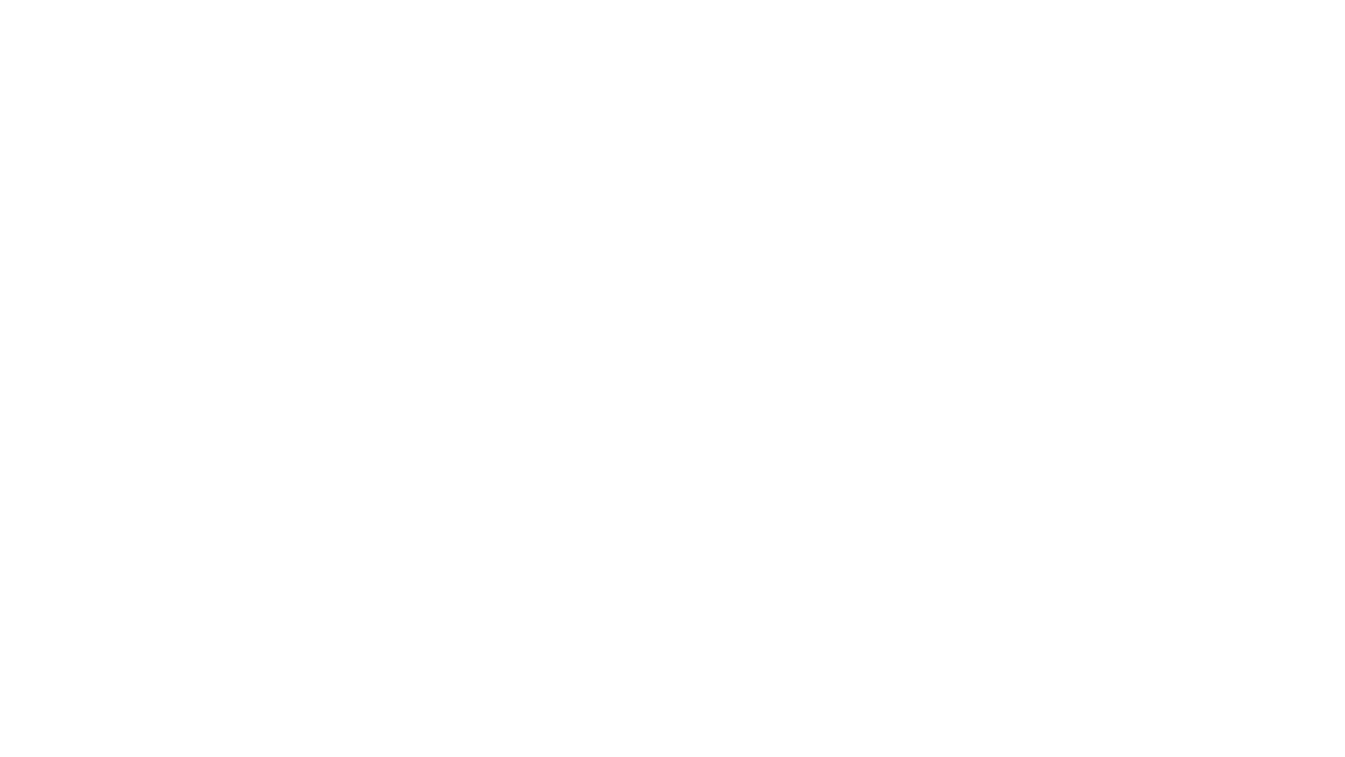
select select "+971"
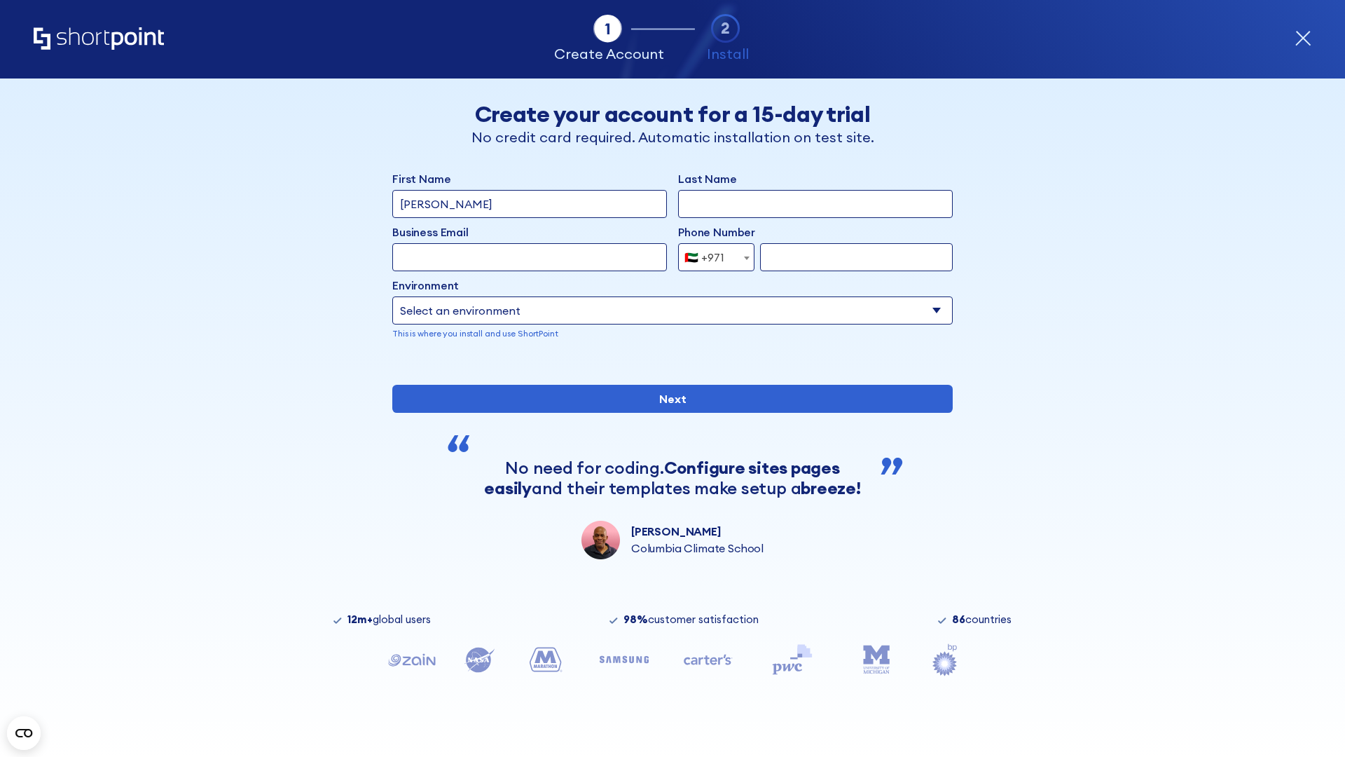
type input "Van der Meer"
type input "Berkuskv"
type input "support@university.edu"
click at [711, 257] on div "🇦🇪 +971" at bounding box center [705, 257] width 40 height 28
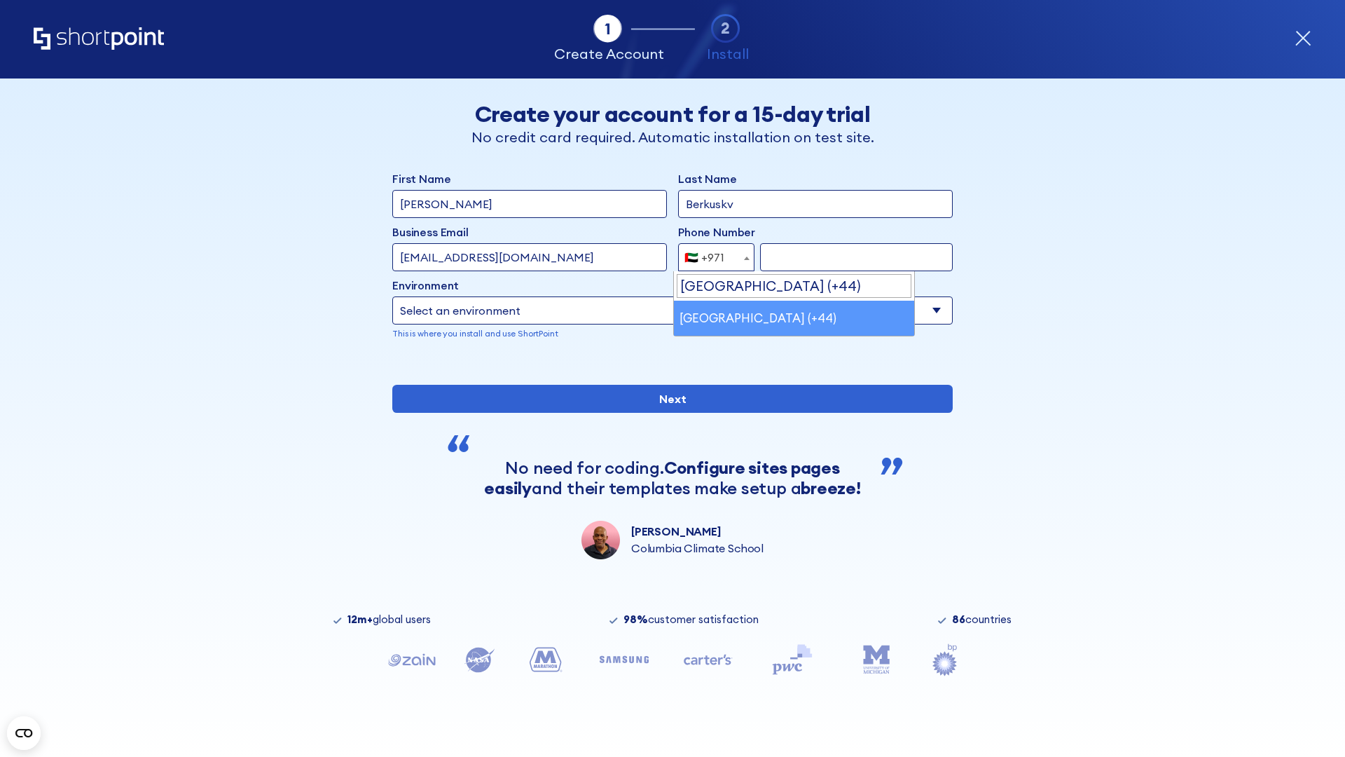
select select "+44"
type input "7912345678"
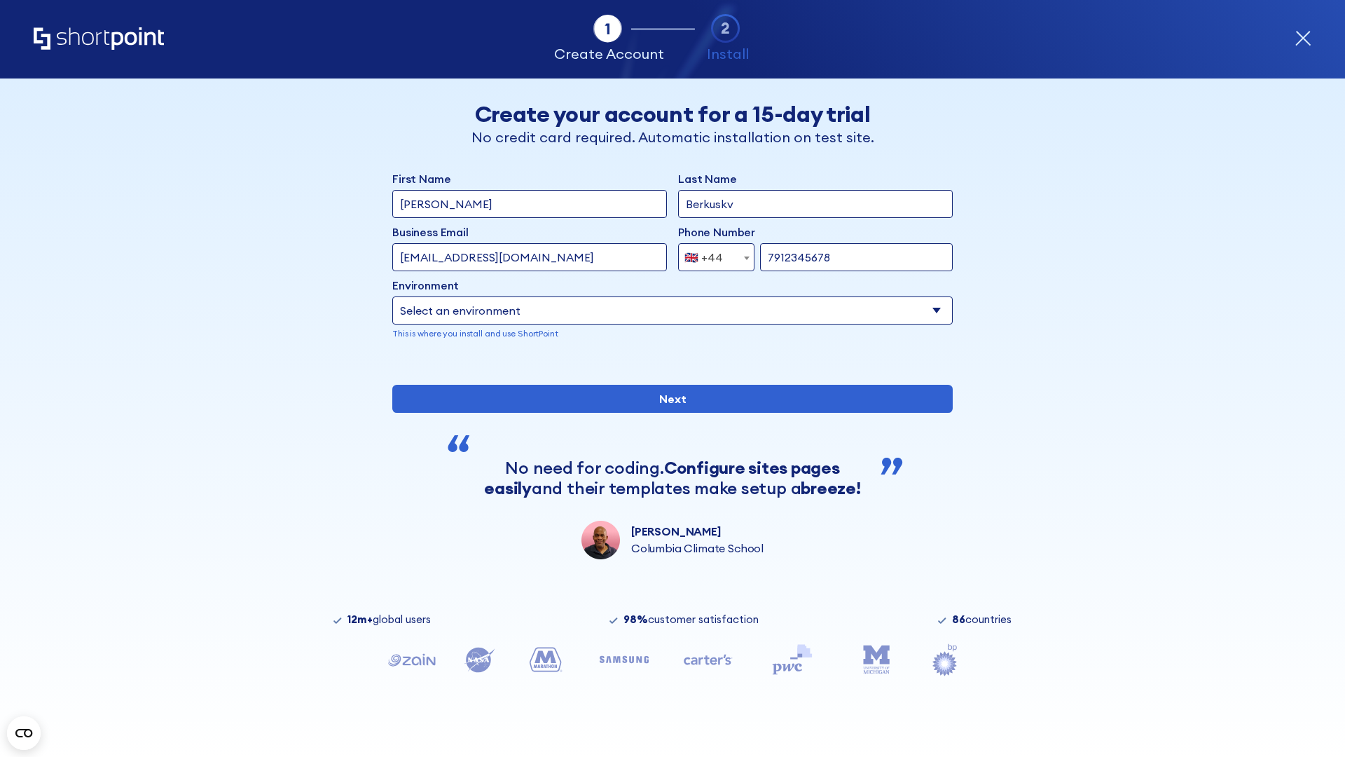
select select "Microsoft 365"
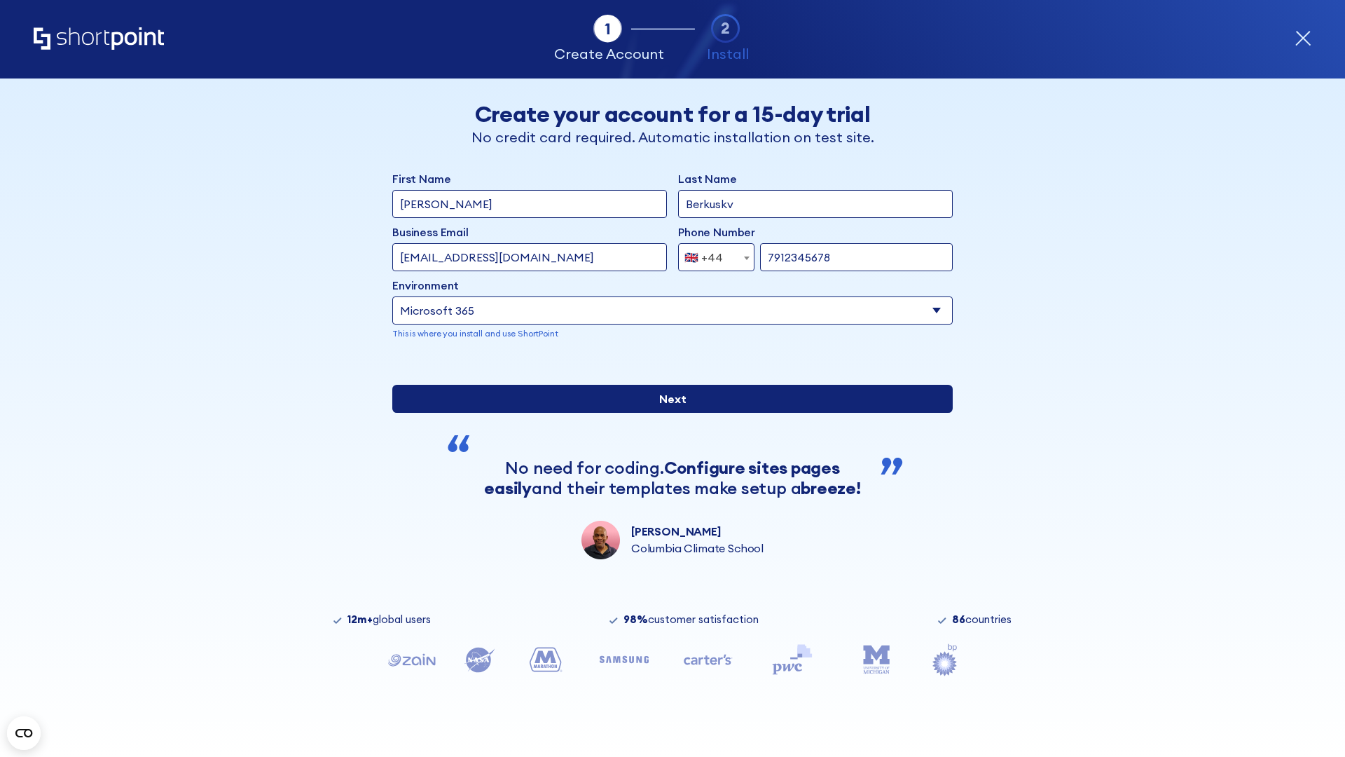
type input "7912345678"
click at [667, 413] on input "Next" at bounding box center [672, 399] width 561 height 28
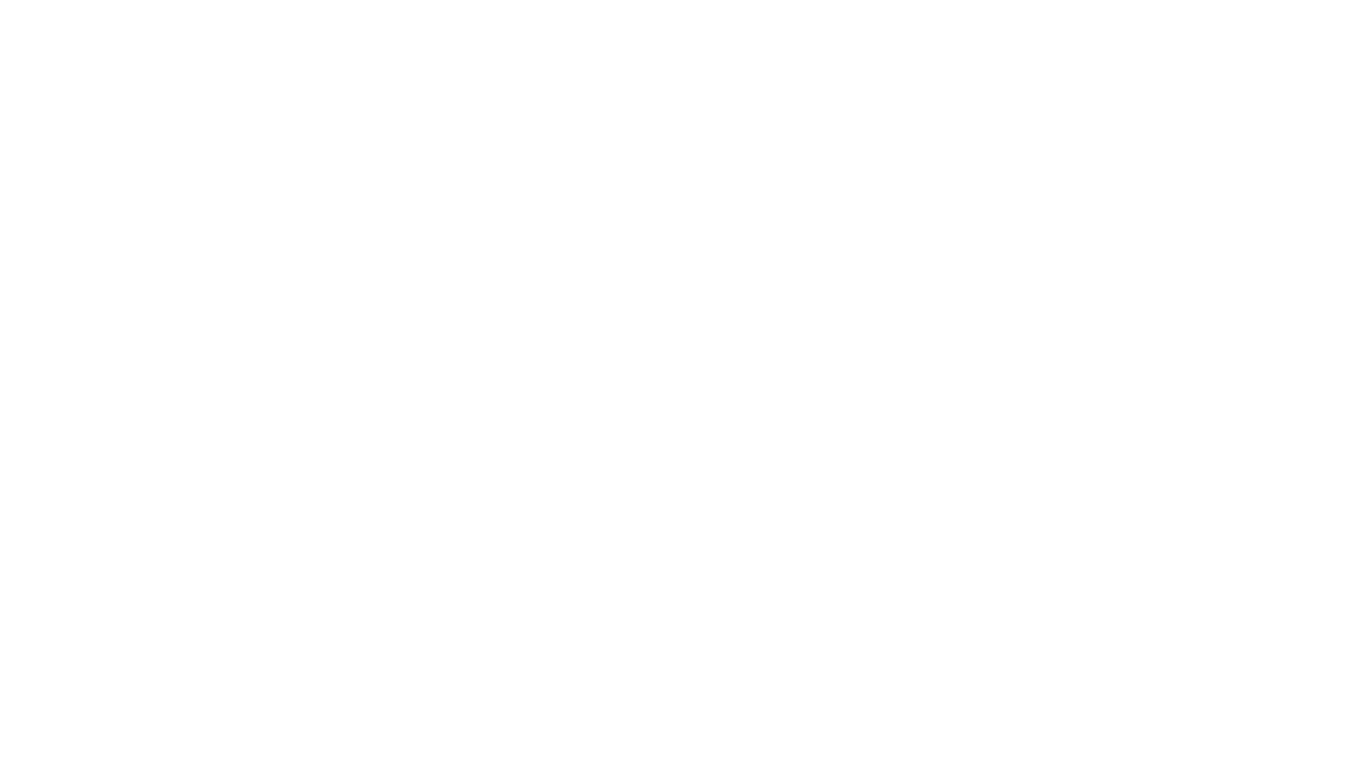
select select "+44"
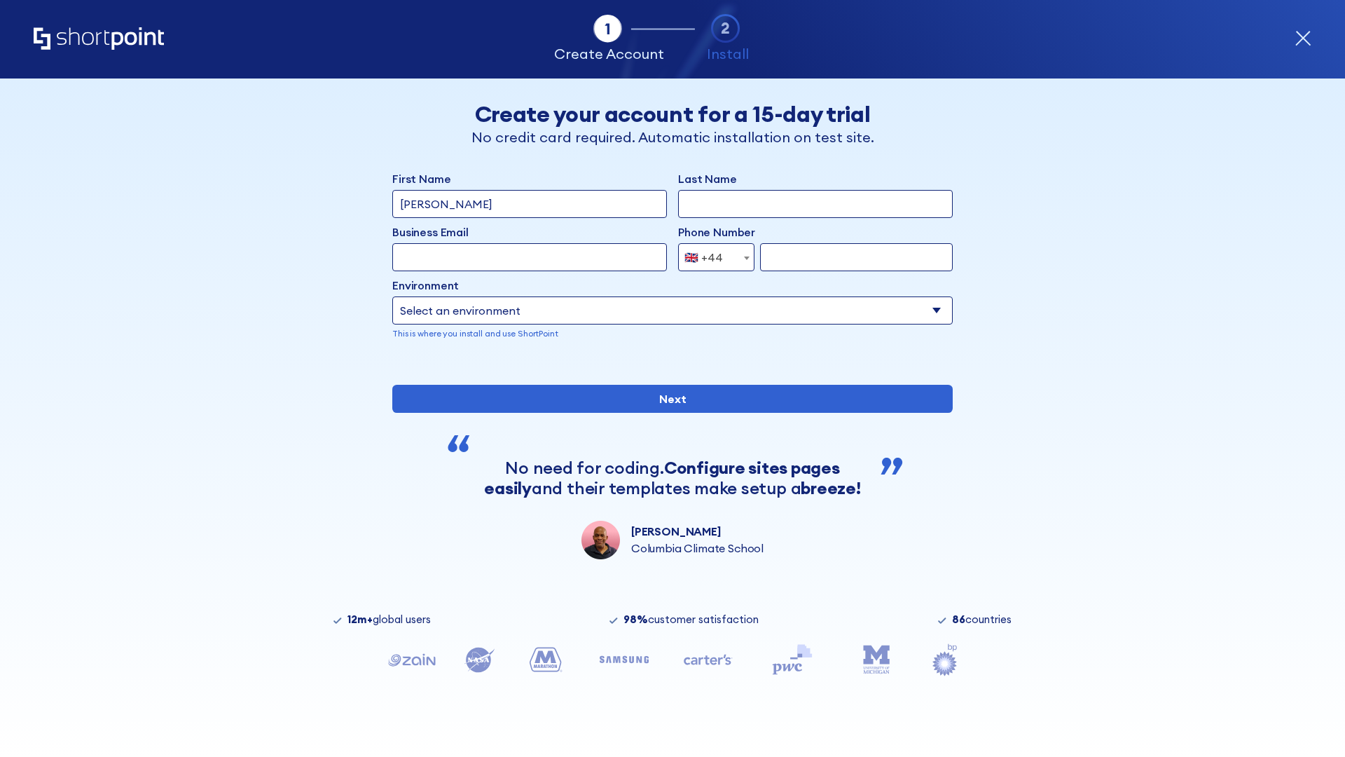
type input "[PERSON_NAME]"
type input "Berkuskv"
type input "[EMAIL_ADDRESS][DOMAIN_NAME]"
click at [711, 257] on div "🇬🇧 +44" at bounding box center [704, 257] width 39 height 28
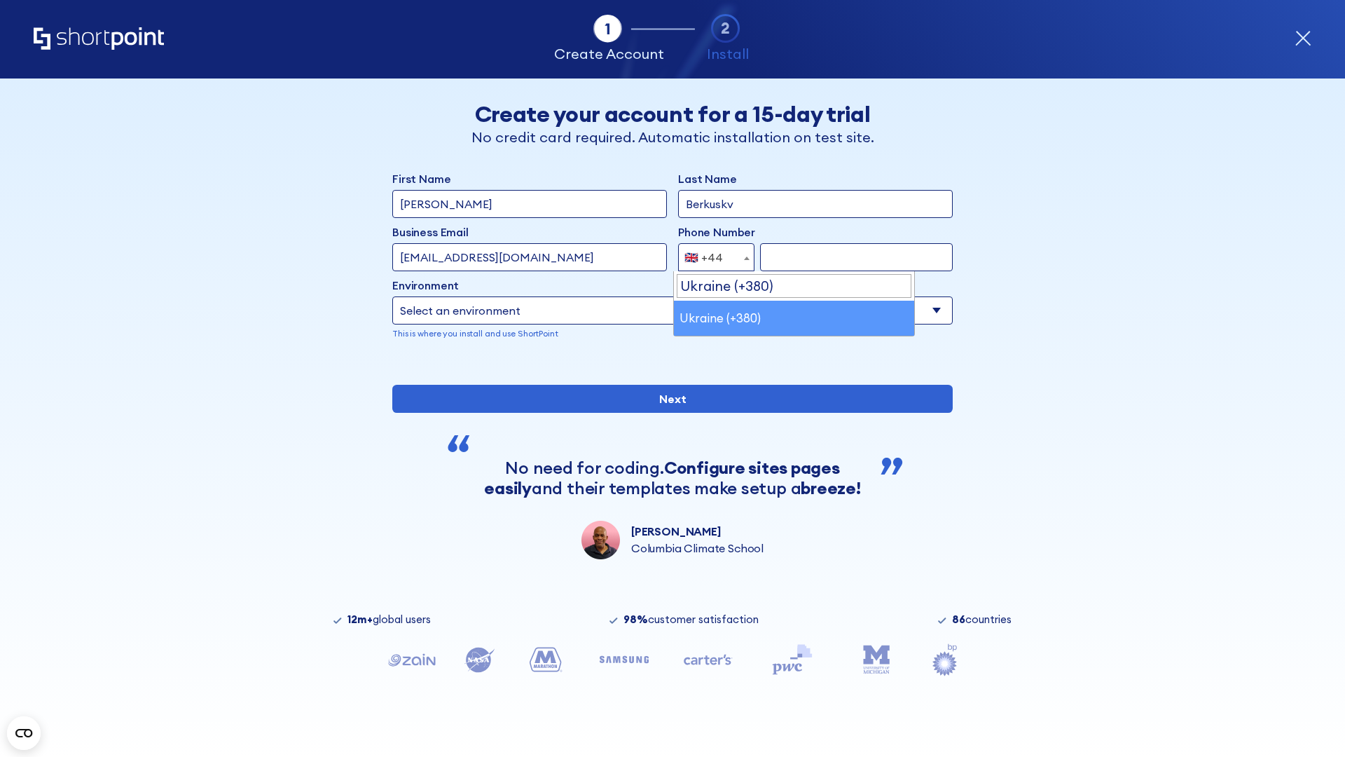
select select "+380"
type input "663451789"
select select "Microsoft 365"
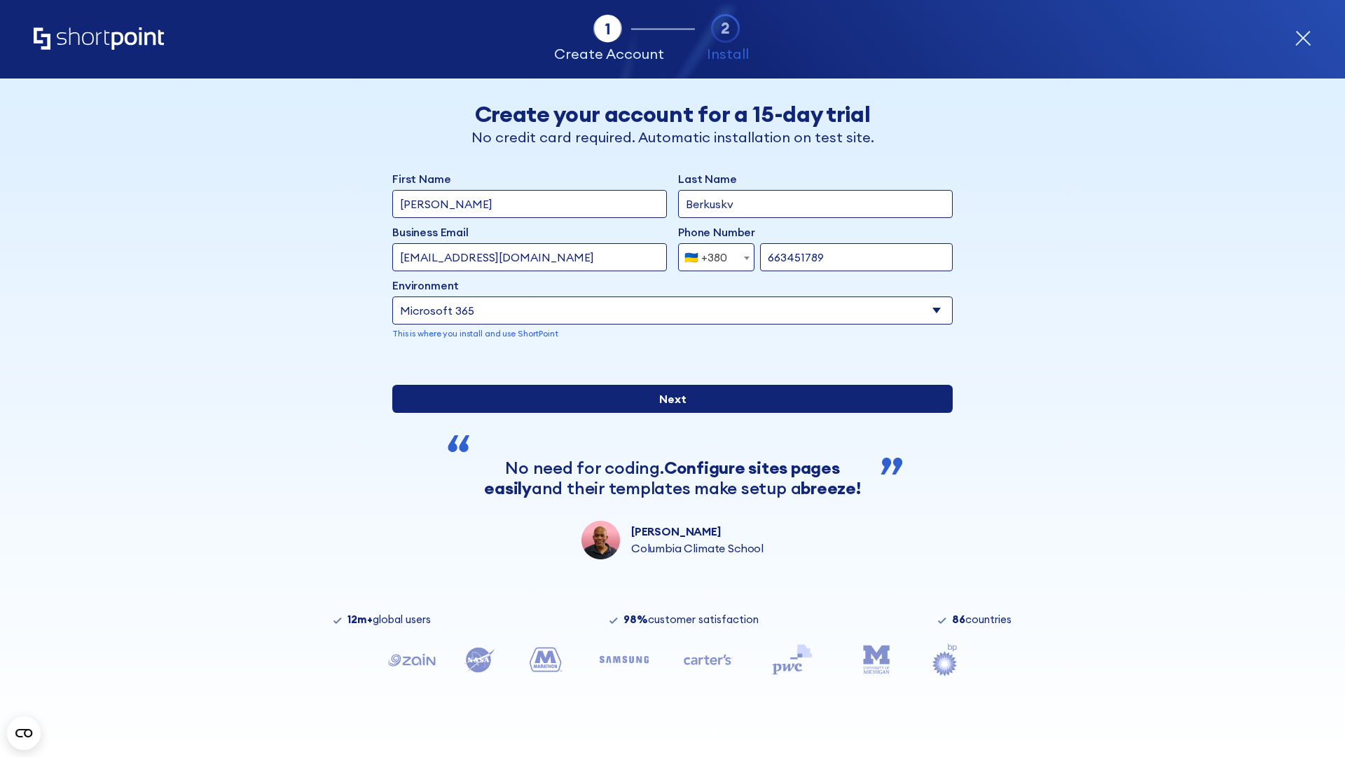
type input "663451789"
click at [667, 413] on input "Next" at bounding box center [672, 399] width 561 height 28
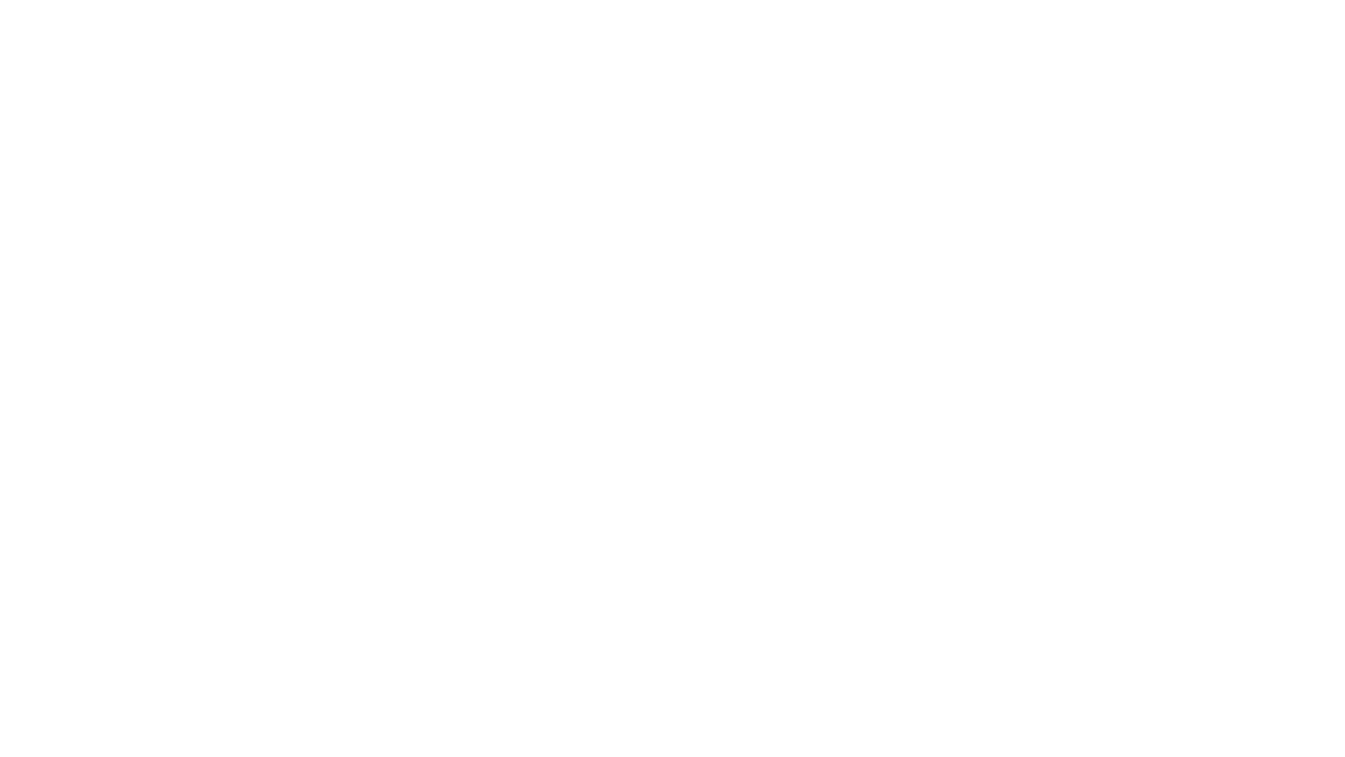
select select "+380"
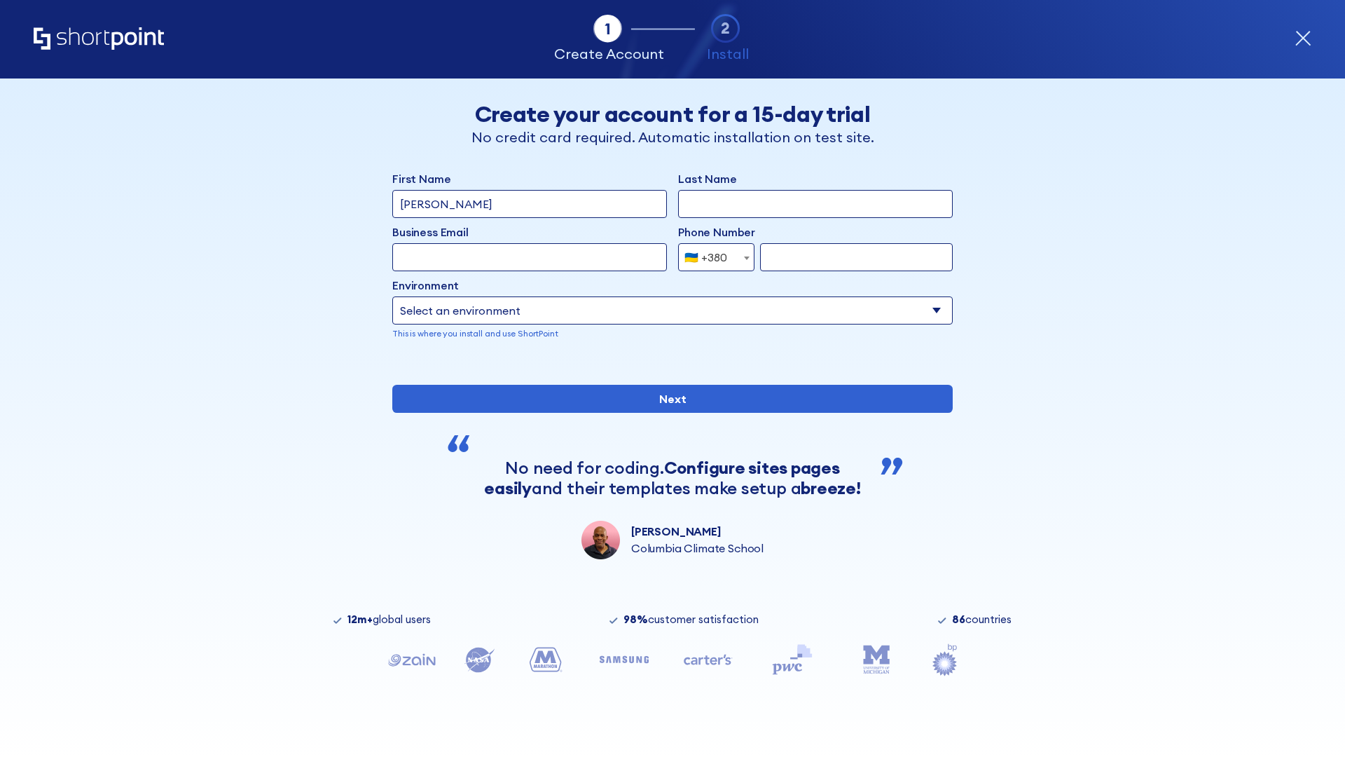
type input "Élodie L'Haÿ"
type input "Berkuskv"
type input "team@hospital-uae.health"
click at [711, 257] on div "🇺🇦 +380" at bounding box center [706, 257] width 43 height 28
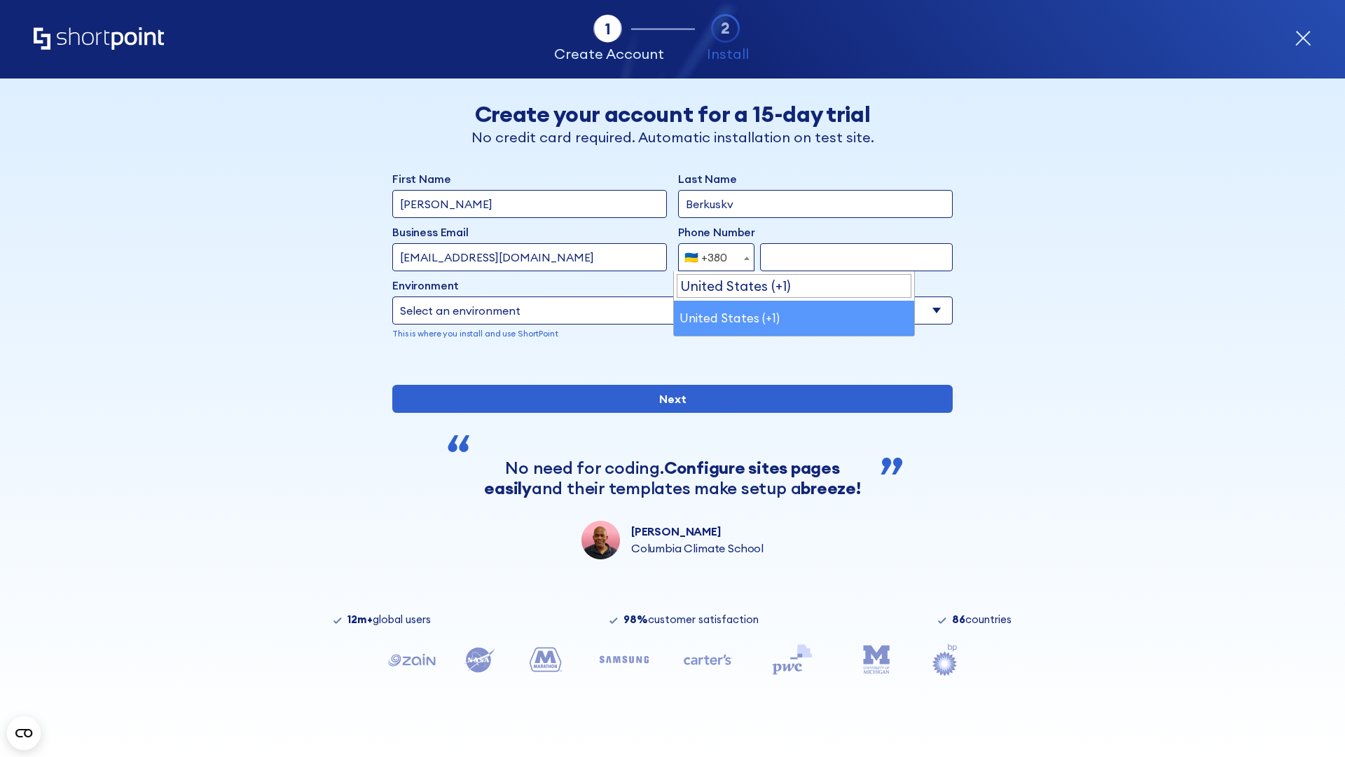
select select "+1"
type input "2025550123"
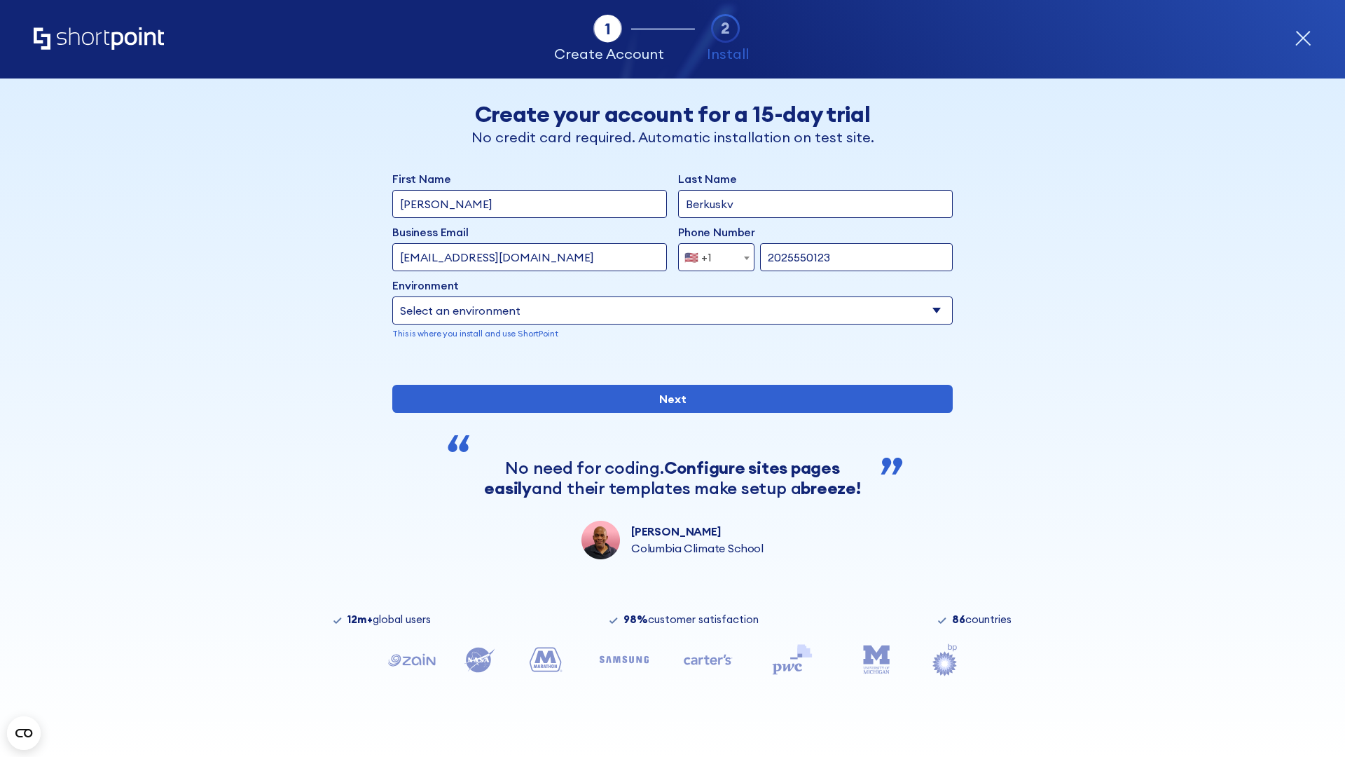
select select "Microsoft 365"
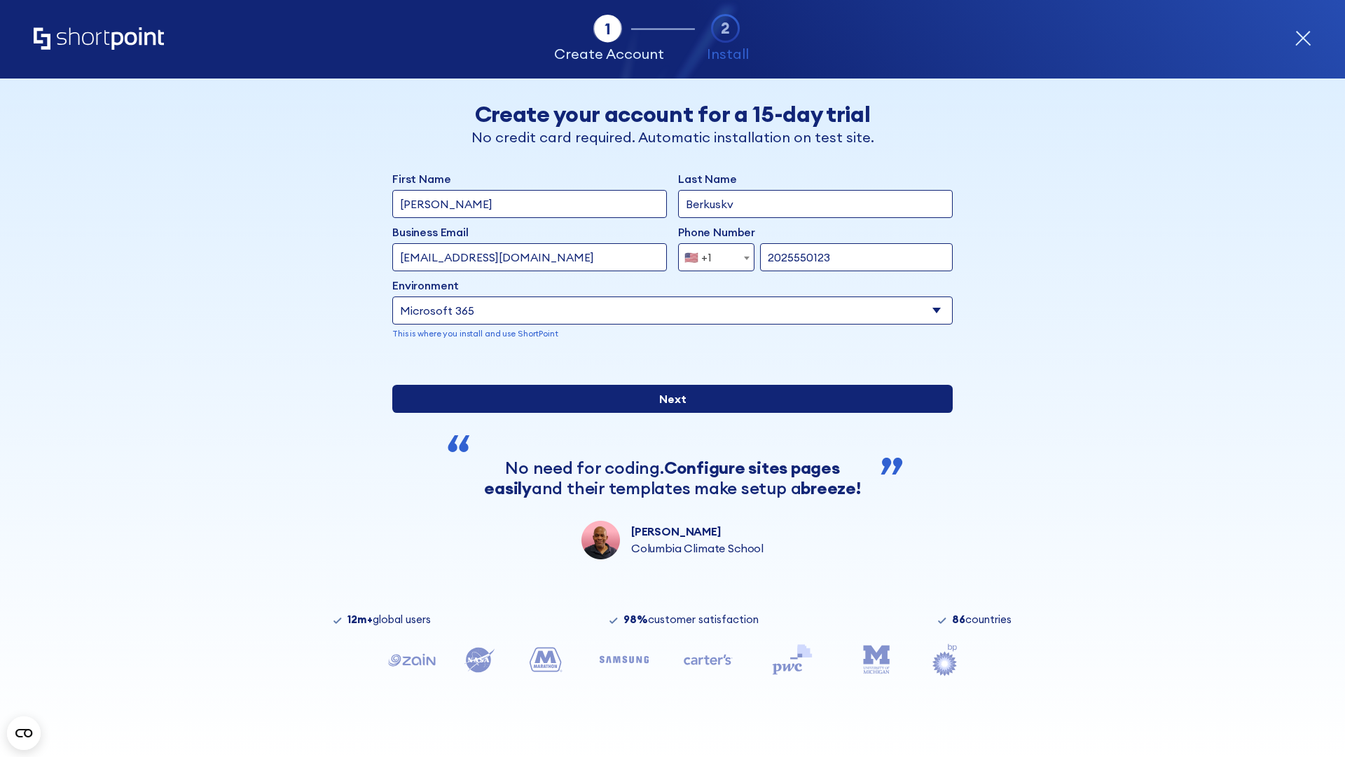
type input "2025550123"
click at [667, 413] on input "Next" at bounding box center [672, 399] width 561 height 28
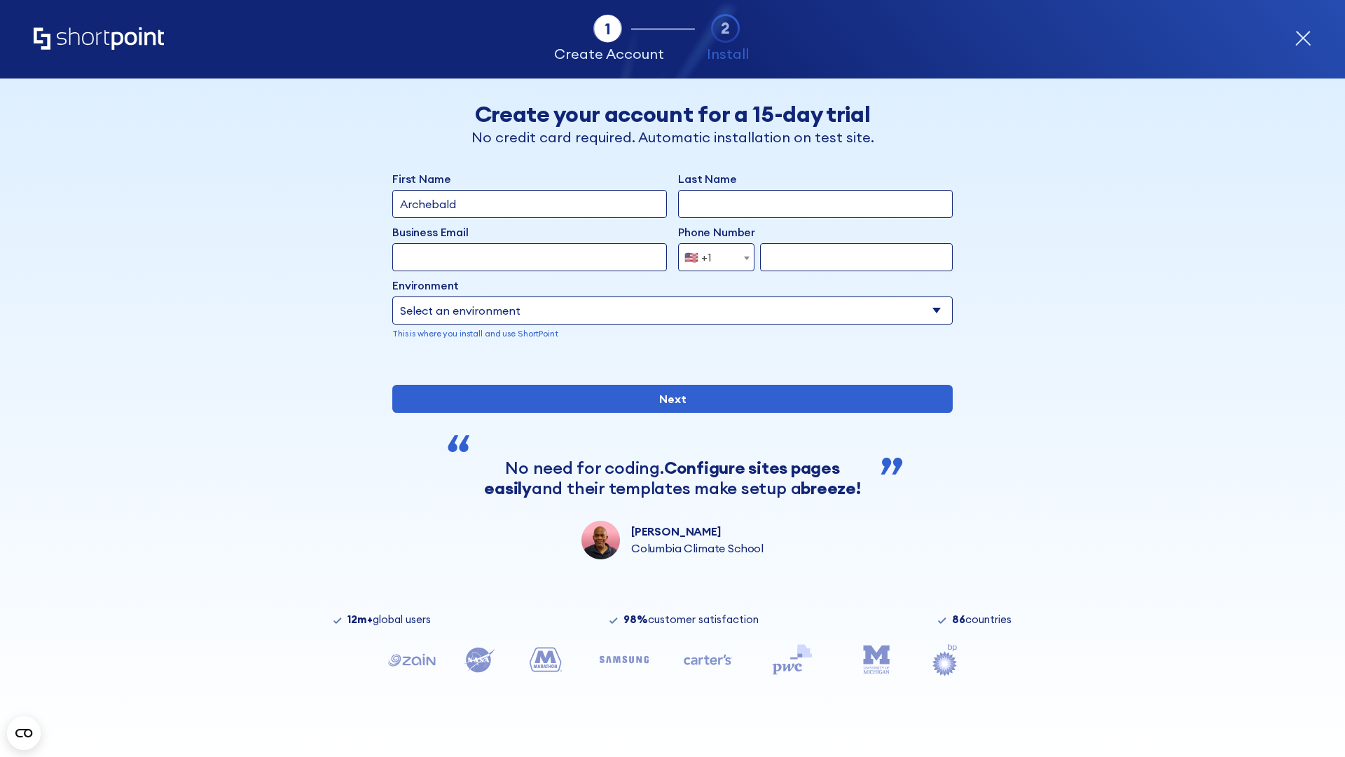
type input "Archebald"
type input "Berkuskv"
type input "[EMAIL_ADDRESS][DOMAIN_NAME]"
type input "2125556789"
select select "SharePoint 2019 (On-Premise)"
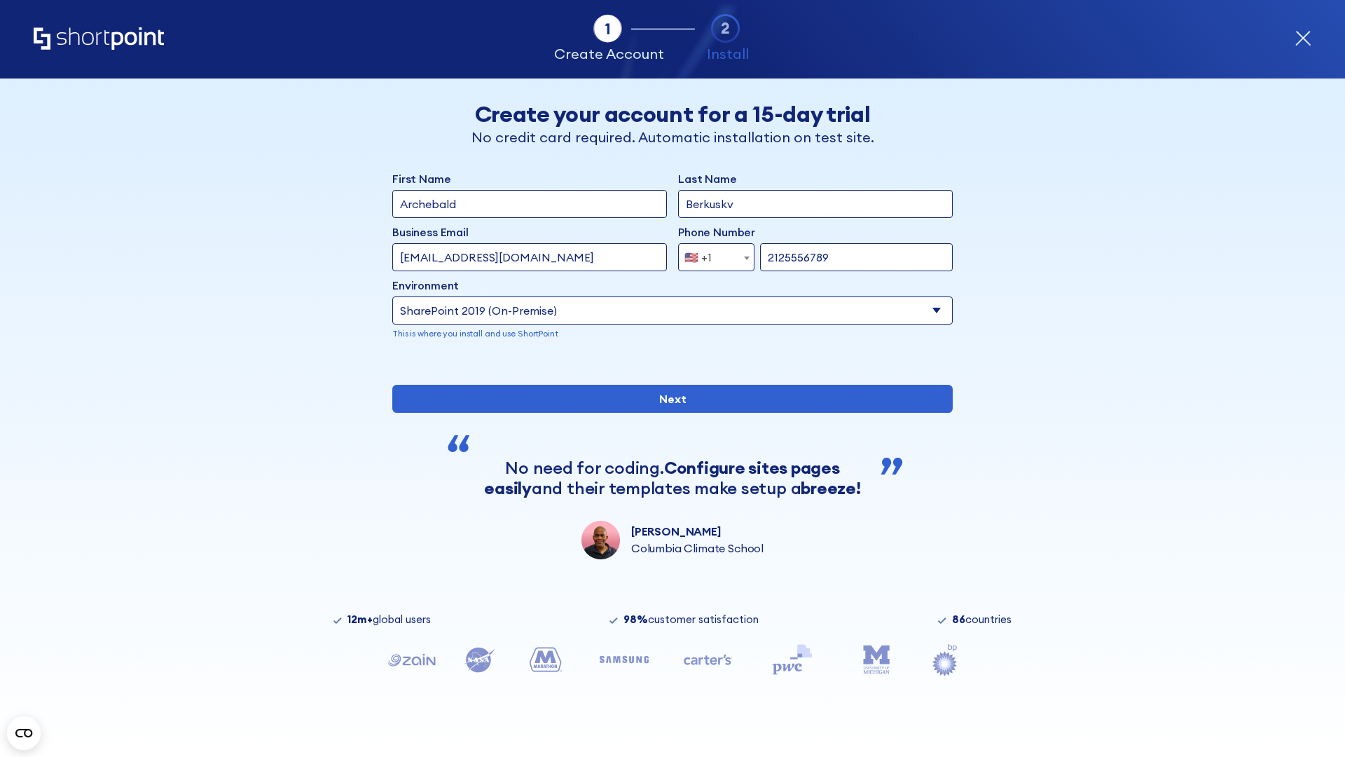
type input "2125556789"
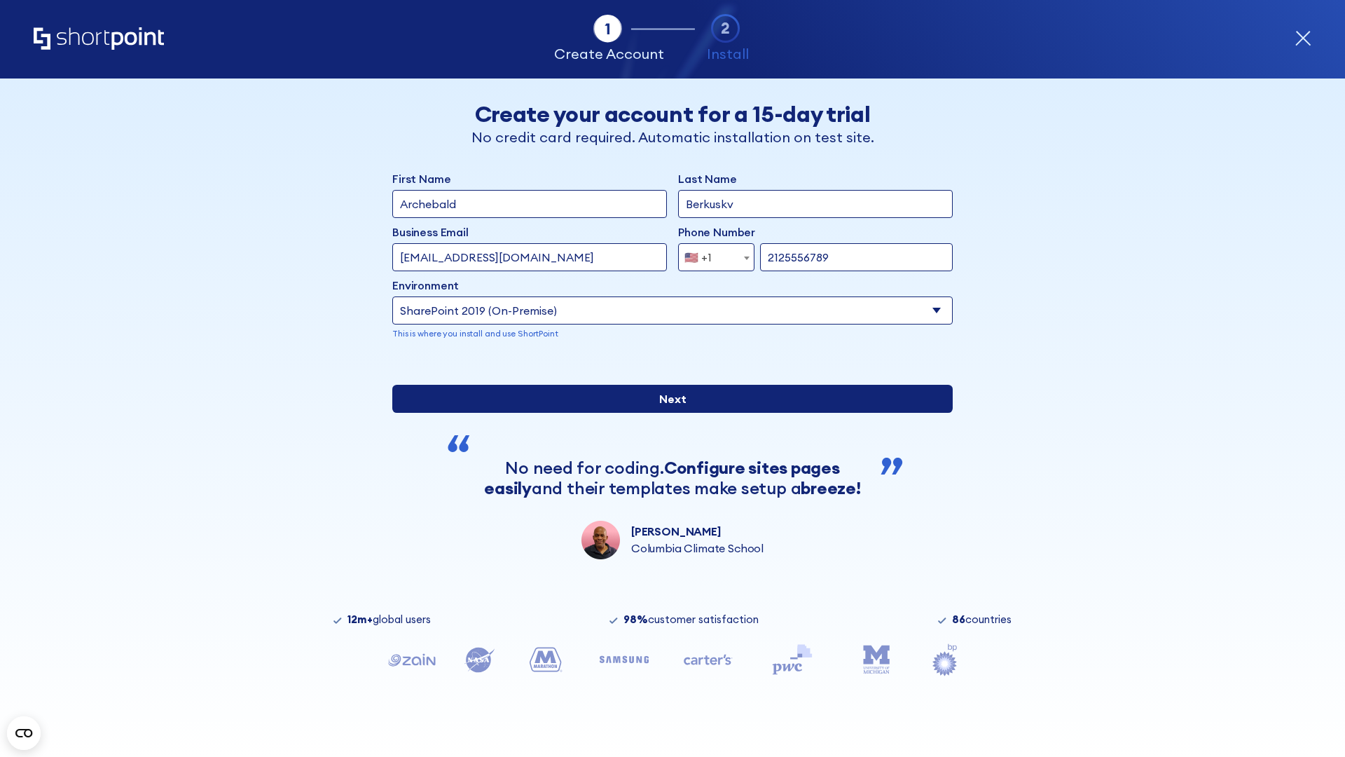
type input "[URL][DOMAIN_NAME]"
click at [667, 413] on input "Next" at bounding box center [672, 399] width 561 height 28
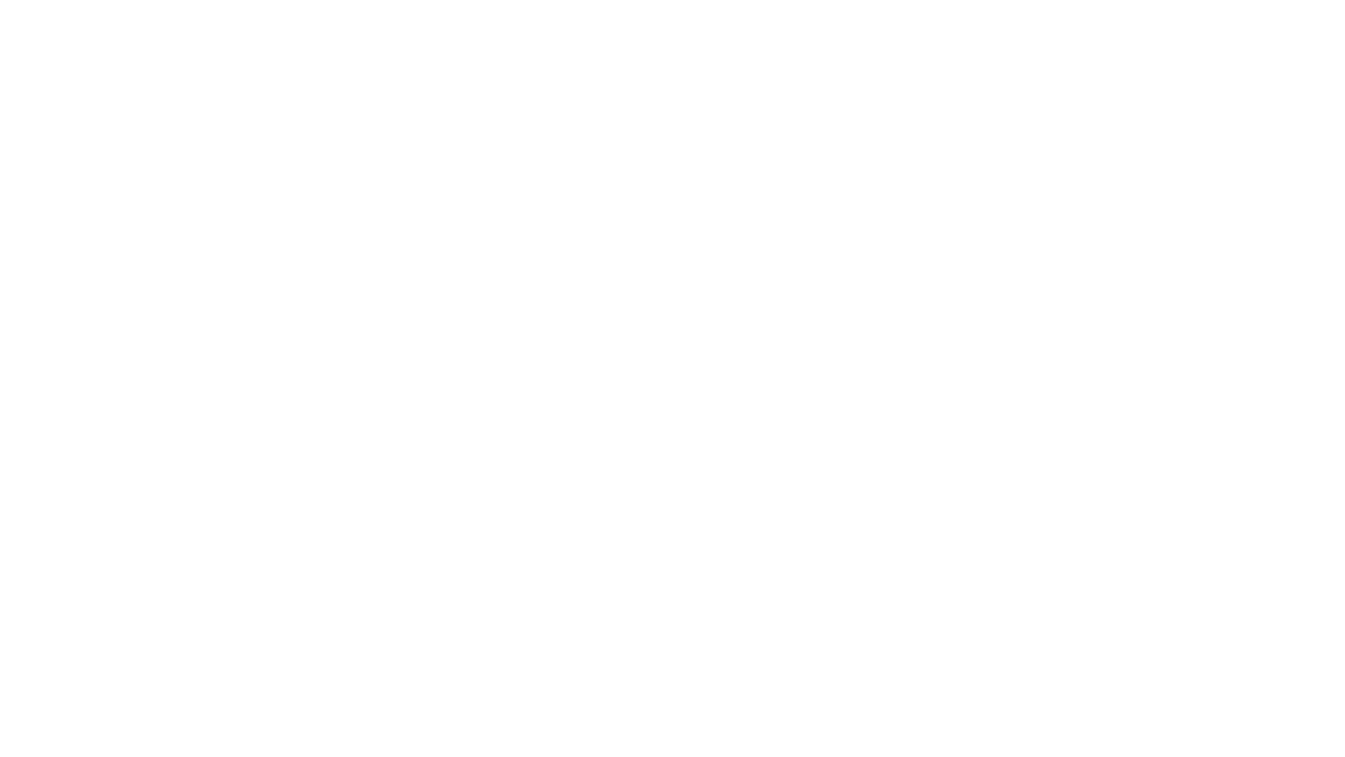
type input "Archebald"
type input "Berkuskv"
type input "[EMAIL_ADDRESS][DOMAIN_NAME]"
type input "2125556789"
select select "SharePoint 2019 (On-Premise)"
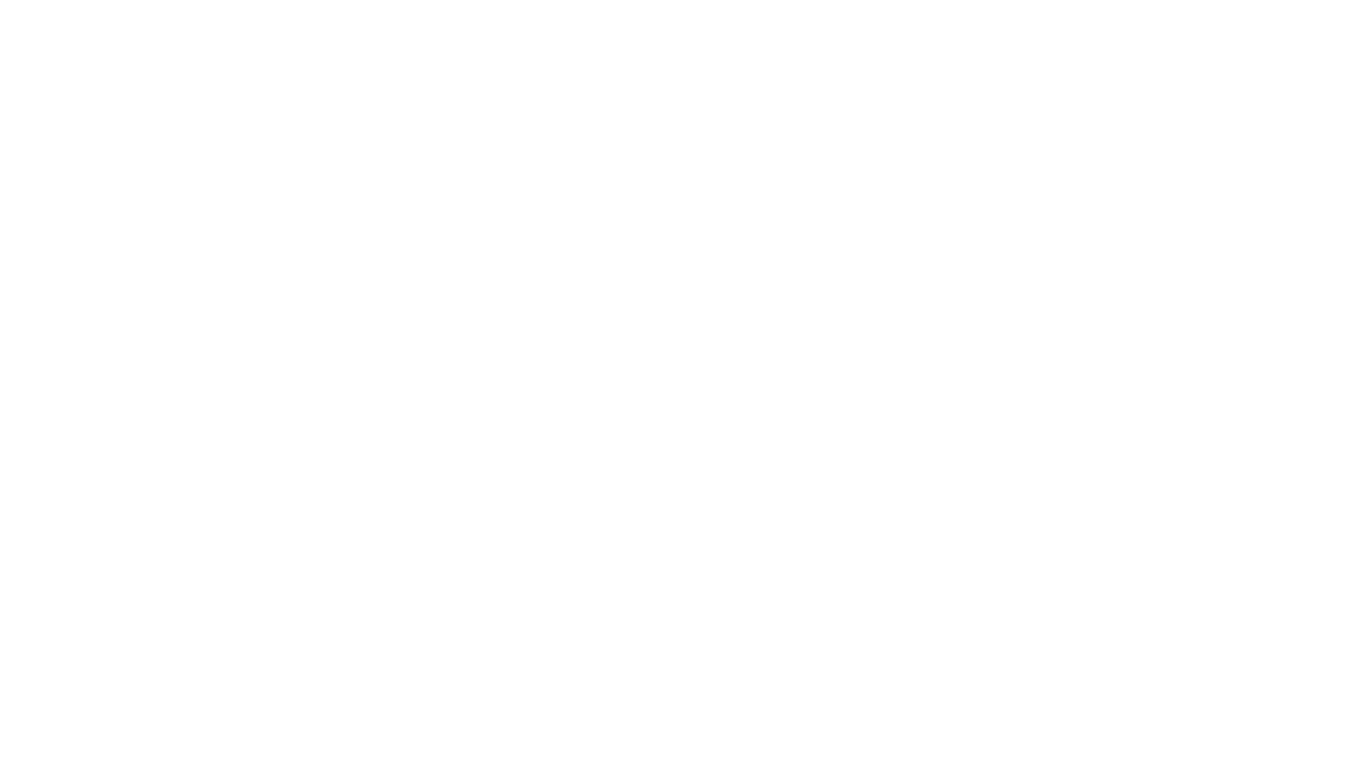
type input "2125556789"
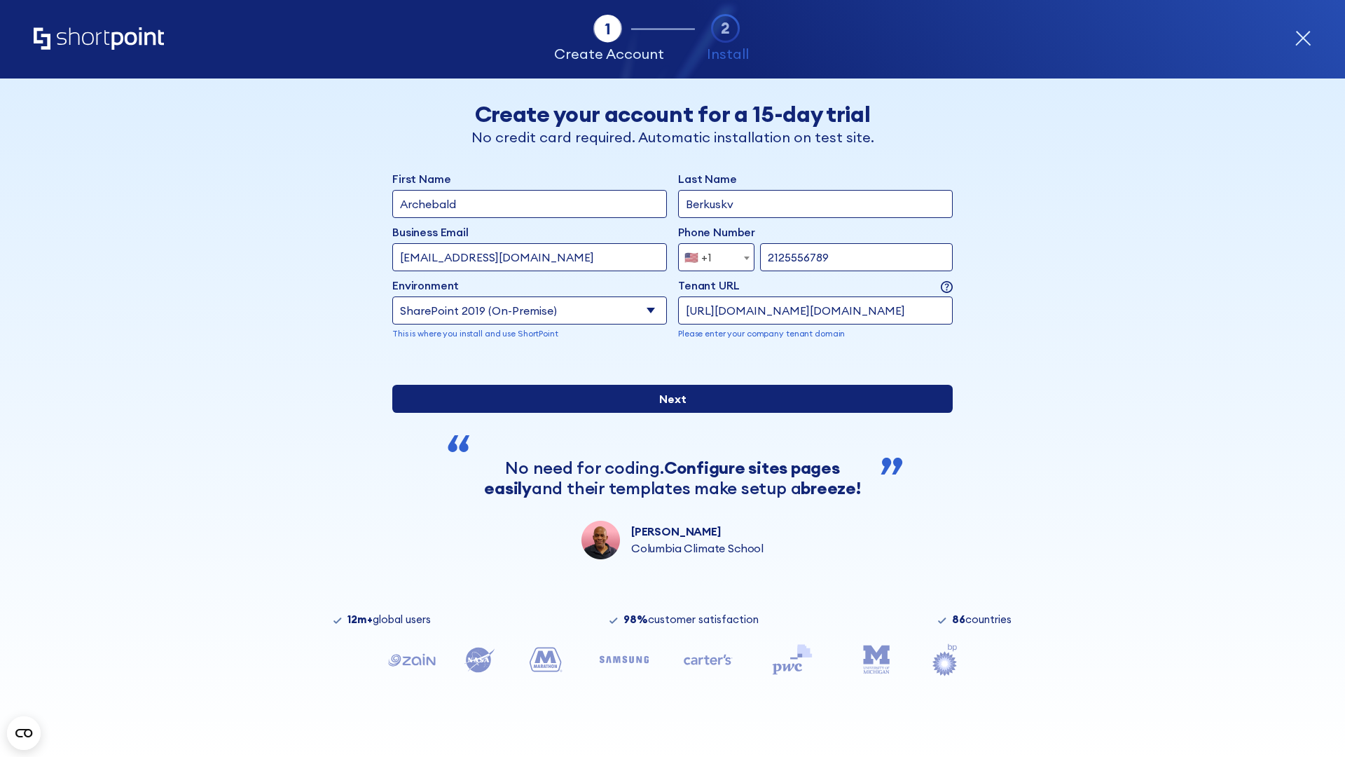
type input "http://malicious.com/sharepoint.com"
click at [667, 491] on div "First Name Archebald Last Name Berkuskv Business Email Invalid Email Address [E…" at bounding box center [672, 364] width 561 height 389
click at [667, 413] on input "Next" at bounding box center [672, 399] width 561 height 28
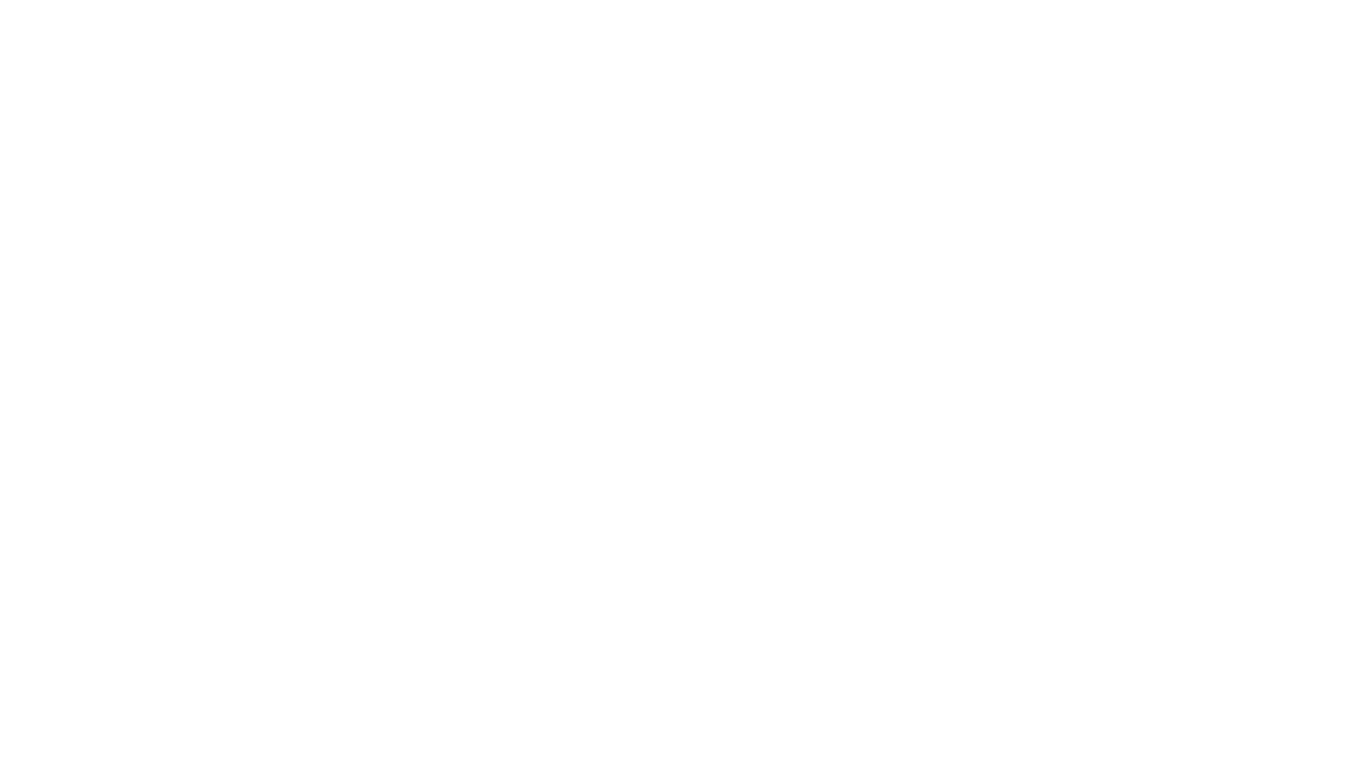
type input "Archebald"
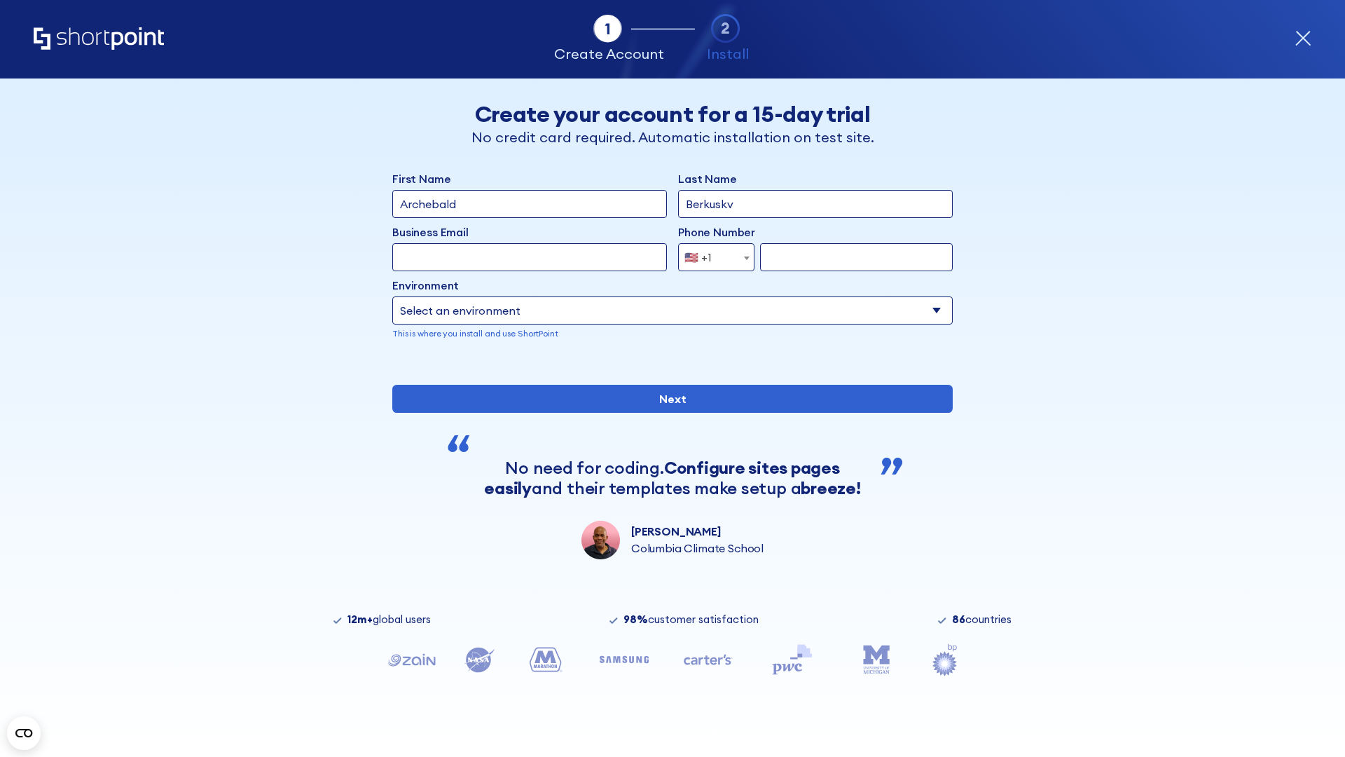
type input "Berkuskv"
type input "[EMAIL_ADDRESS][DOMAIN_NAME]"
type input "2125556789"
select select "SharePoint 2019 (On-Premise)"
type input "2125556789"
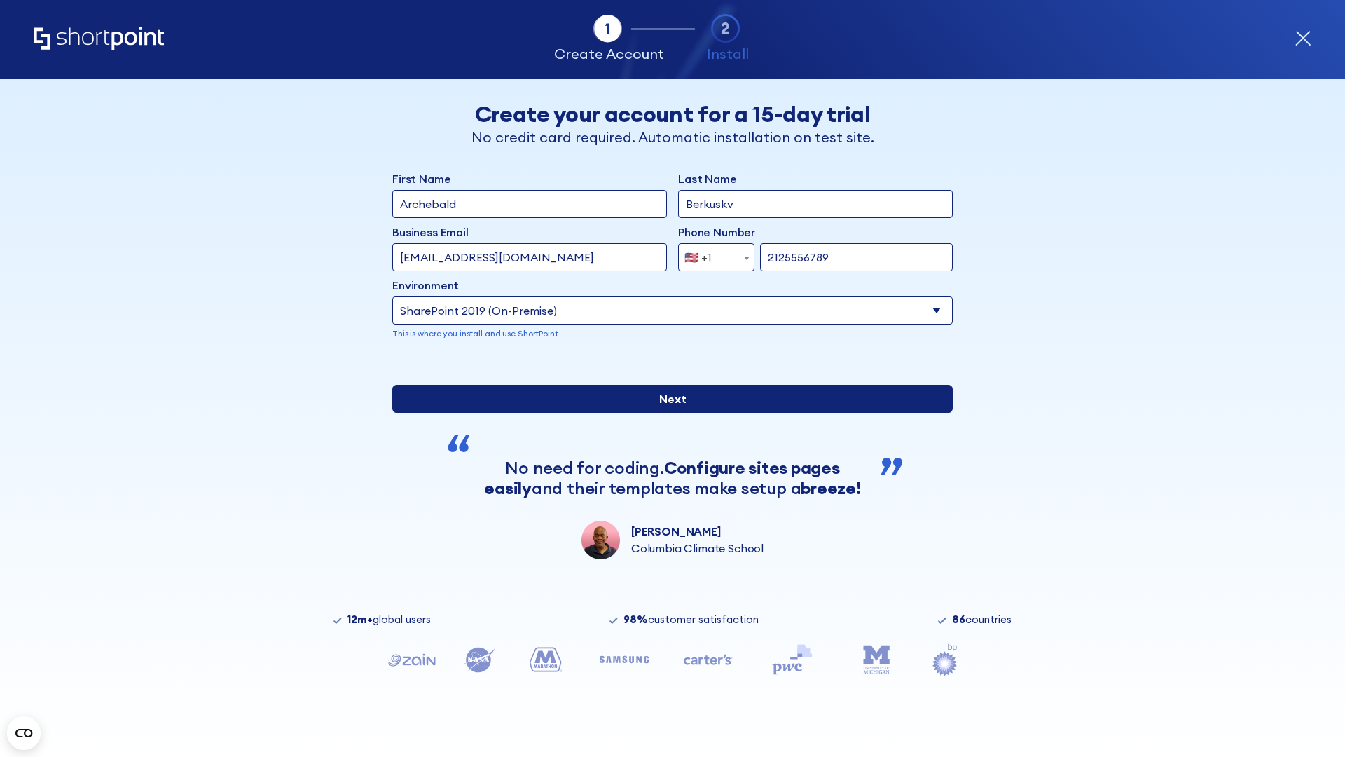
type input "[URL]"
click at [667, 473] on div "First Name Archebald Last Name Berkuskv Business Email Invalid Email Address te…" at bounding box center [672, 364] width 561 height 389
click at [667, 413] on input "Next" at bounding box center [672, 399] width 561 height 28
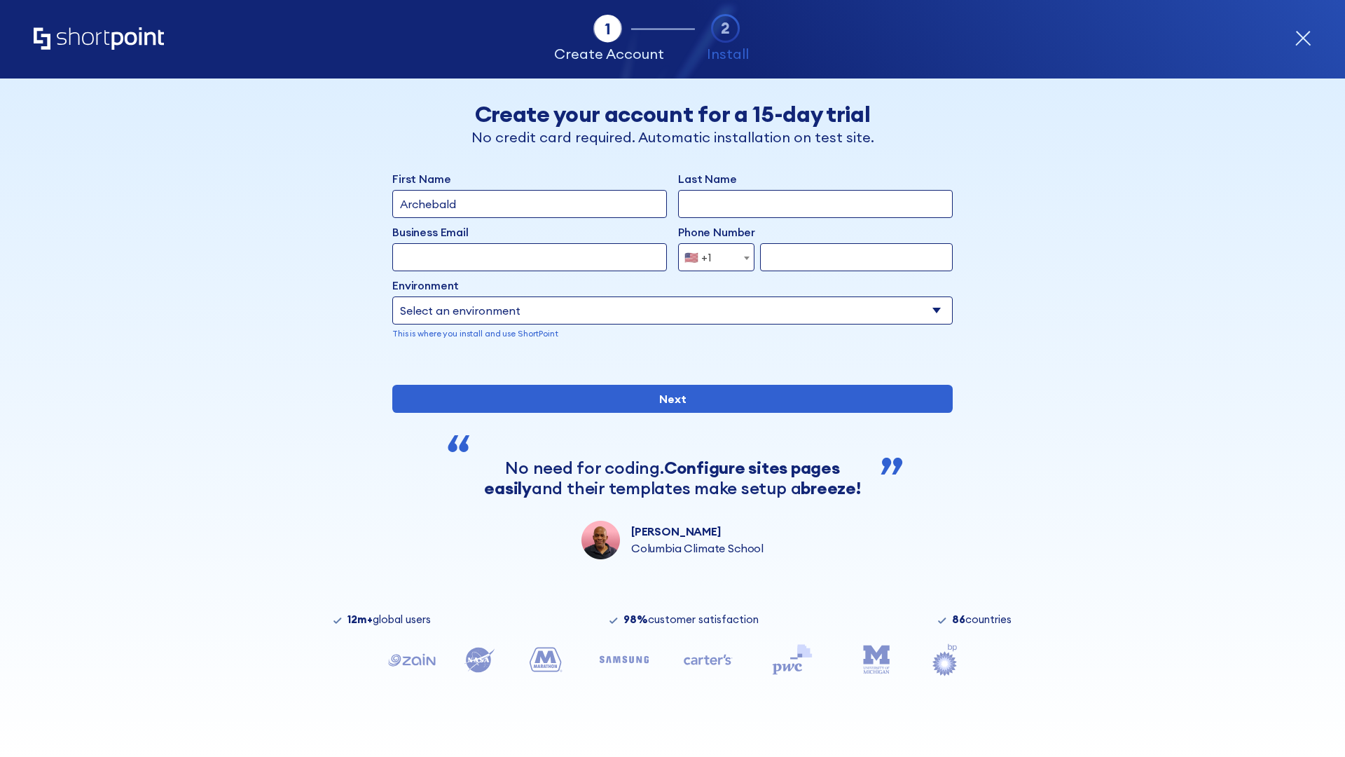
type input "Archebald"
type input "Berkuskv"
type input "[EMAIL_ADDRESS][DOMAIN_NAME]"
type input "2125556789"
select select "SharePoint 2019 (On-Premise)"
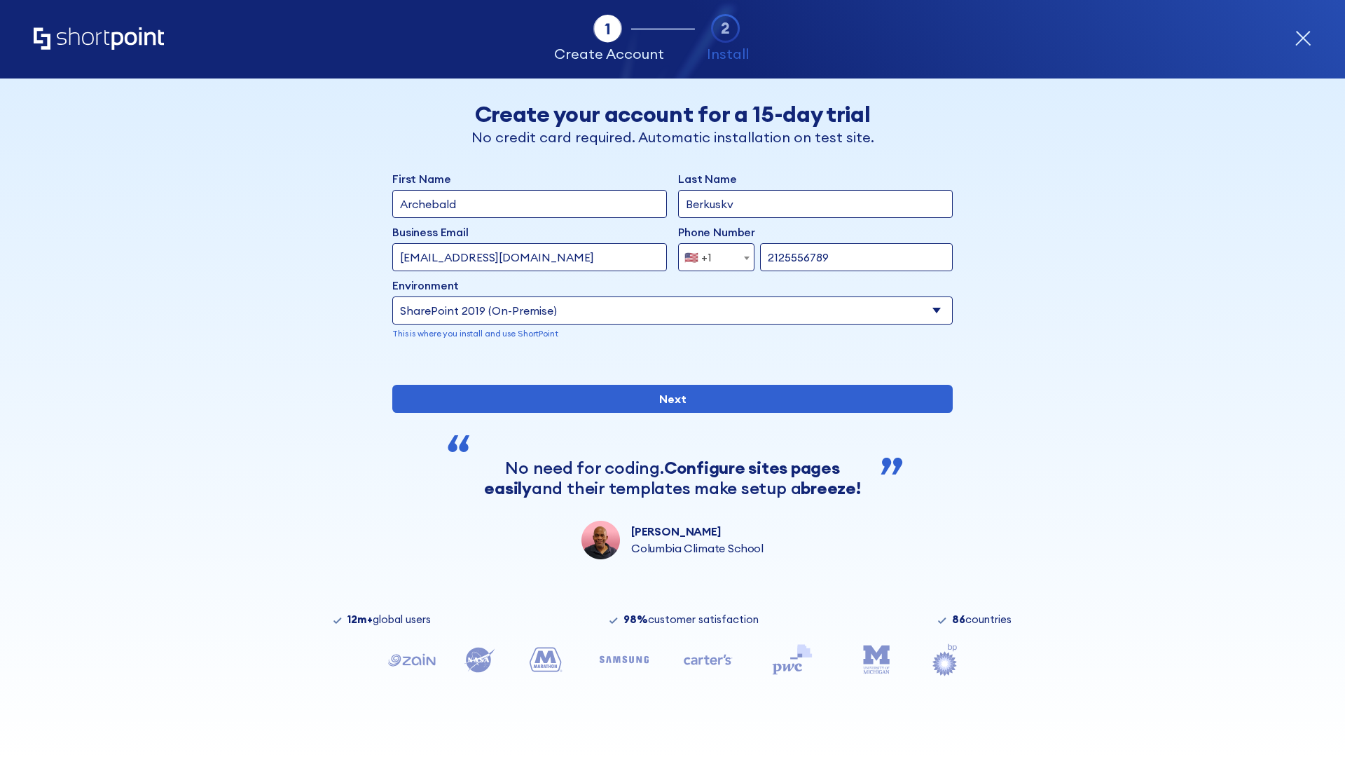
type input "2125556789"
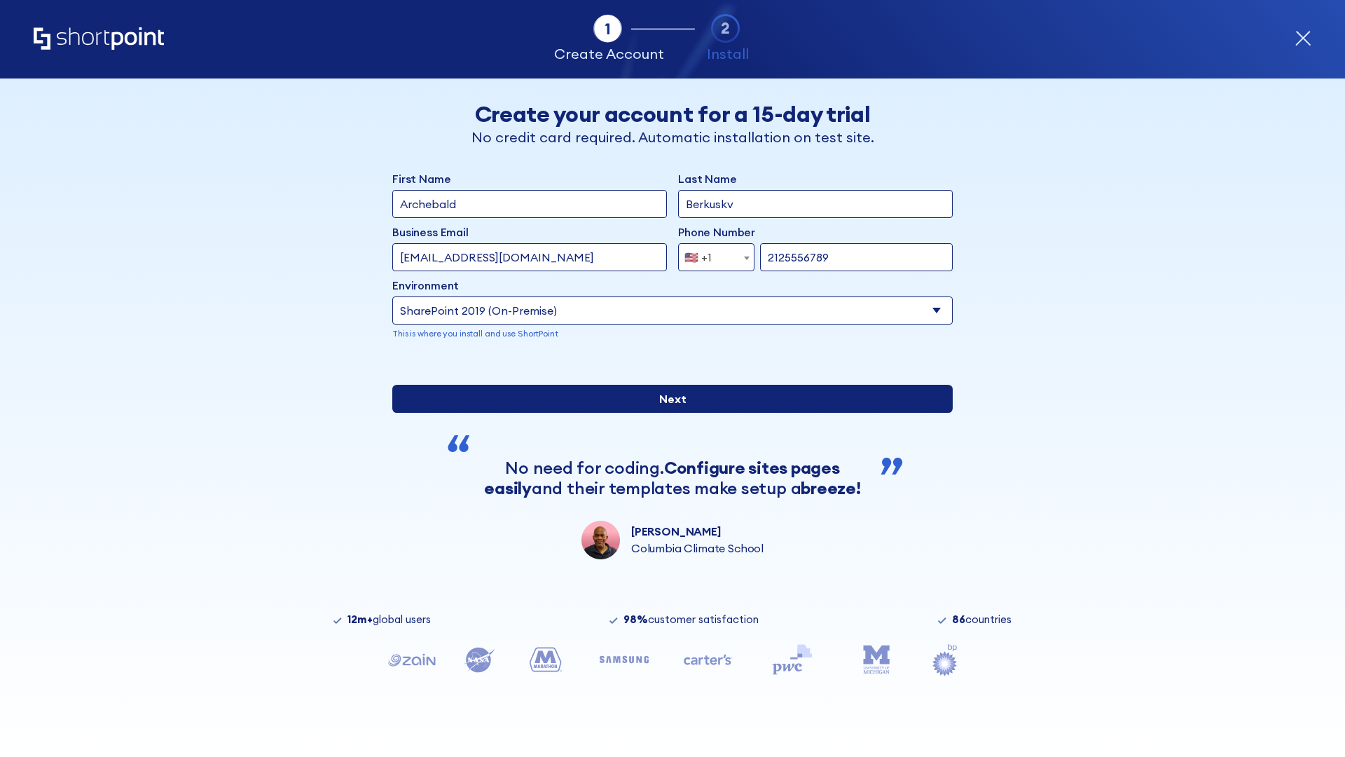
type input "https://sharepoint.com.evil.com"
click at [667, 502] on div "First Name Archebald Last Name Berkuskv Business Email Invalid Email Address [E…" at bounding box center [672, 364] width 561 height 389
click at [667, 413] on input "Next" at bounding box center [672, 399] width 561 height 28
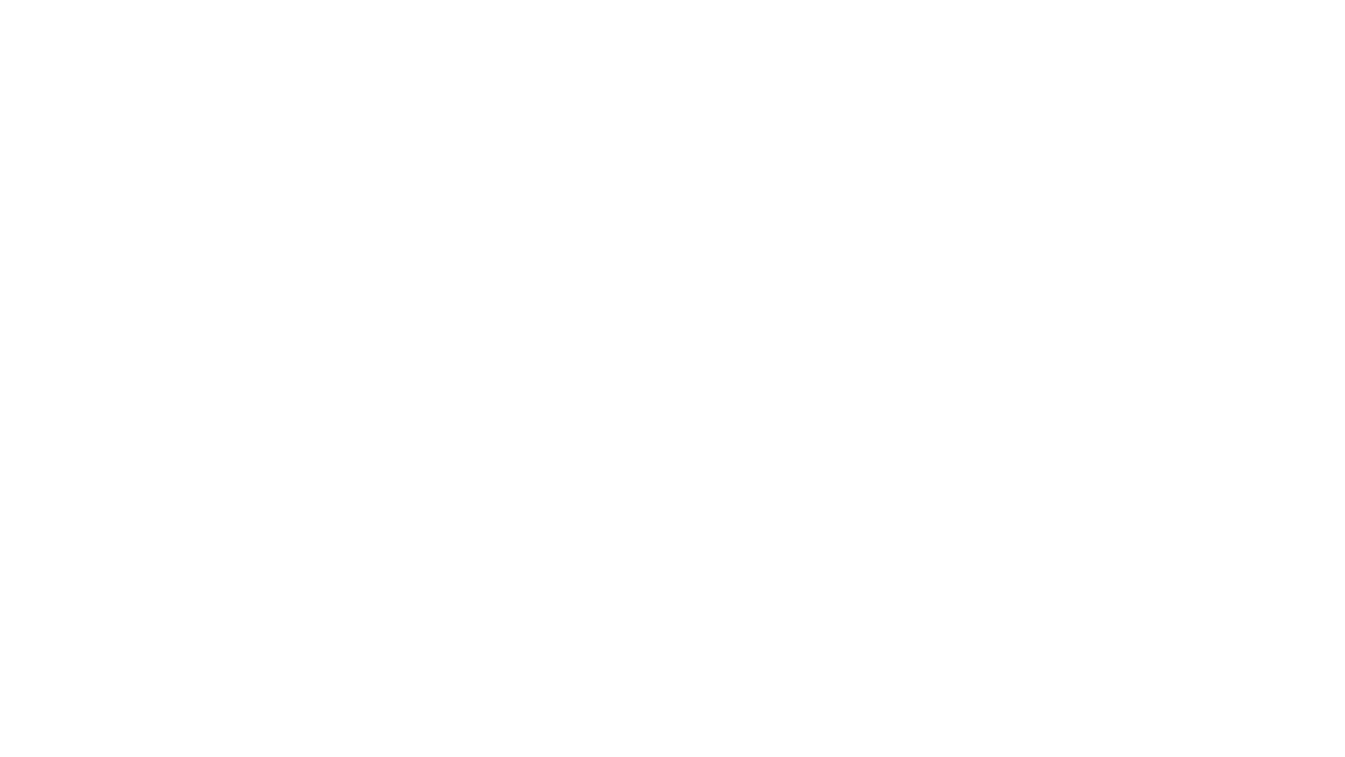
type input "Archebald"
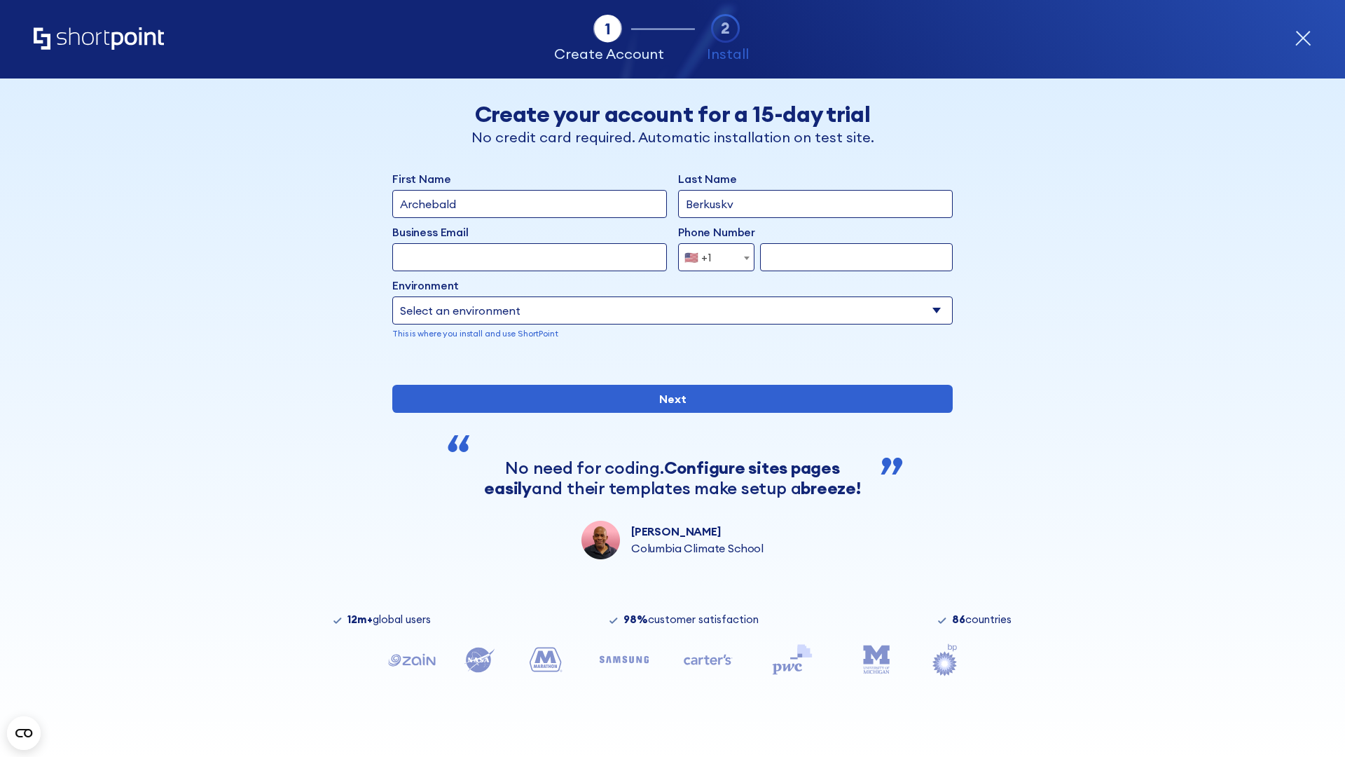
type input "Berkuskv"
type input "[EMAIL_ADDRESS][DOMAIN_NAME]"
type input "2125556789"
select select "SharePoint 2019 (On-Premise)"
type input "2125556789"
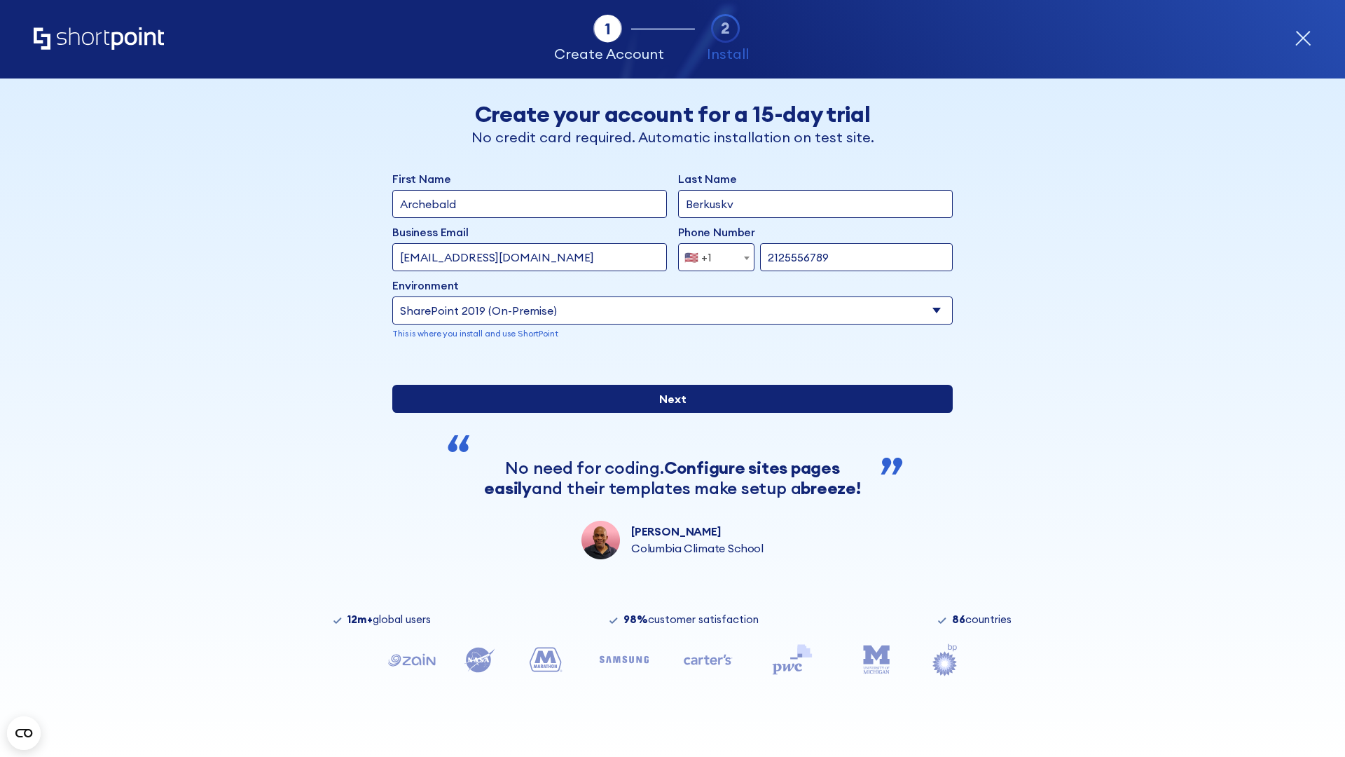
type input "[URL][DOMAIN_NAME]"
click at [667, 413] on input "Next" at bounding box center [672, 399] width 561 height 28
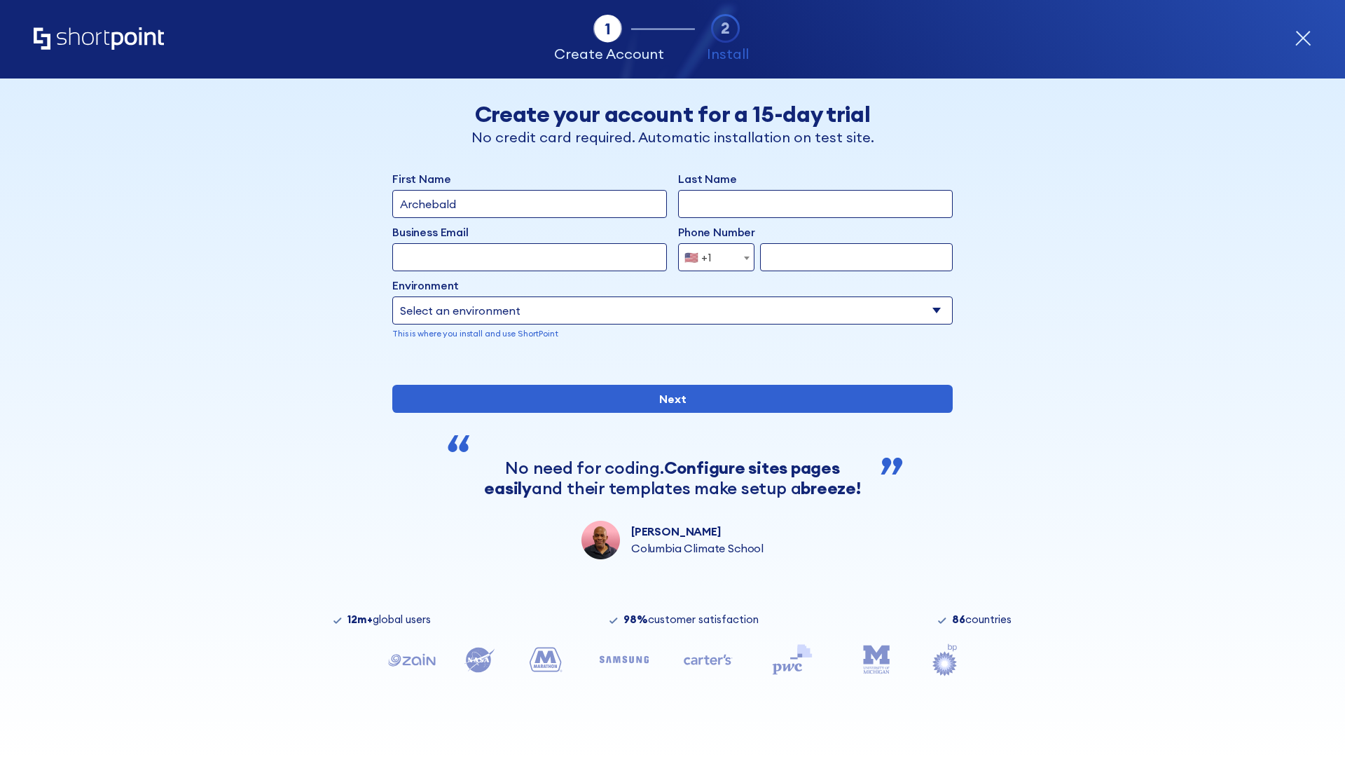
type input "Archebald"
type input "Berkuskv"
type input "[EMAIL_ADDRESS][DOMAIN_NAME]"
type input "2125556789"
select select "SharePoint 2019 (On-Premise)"
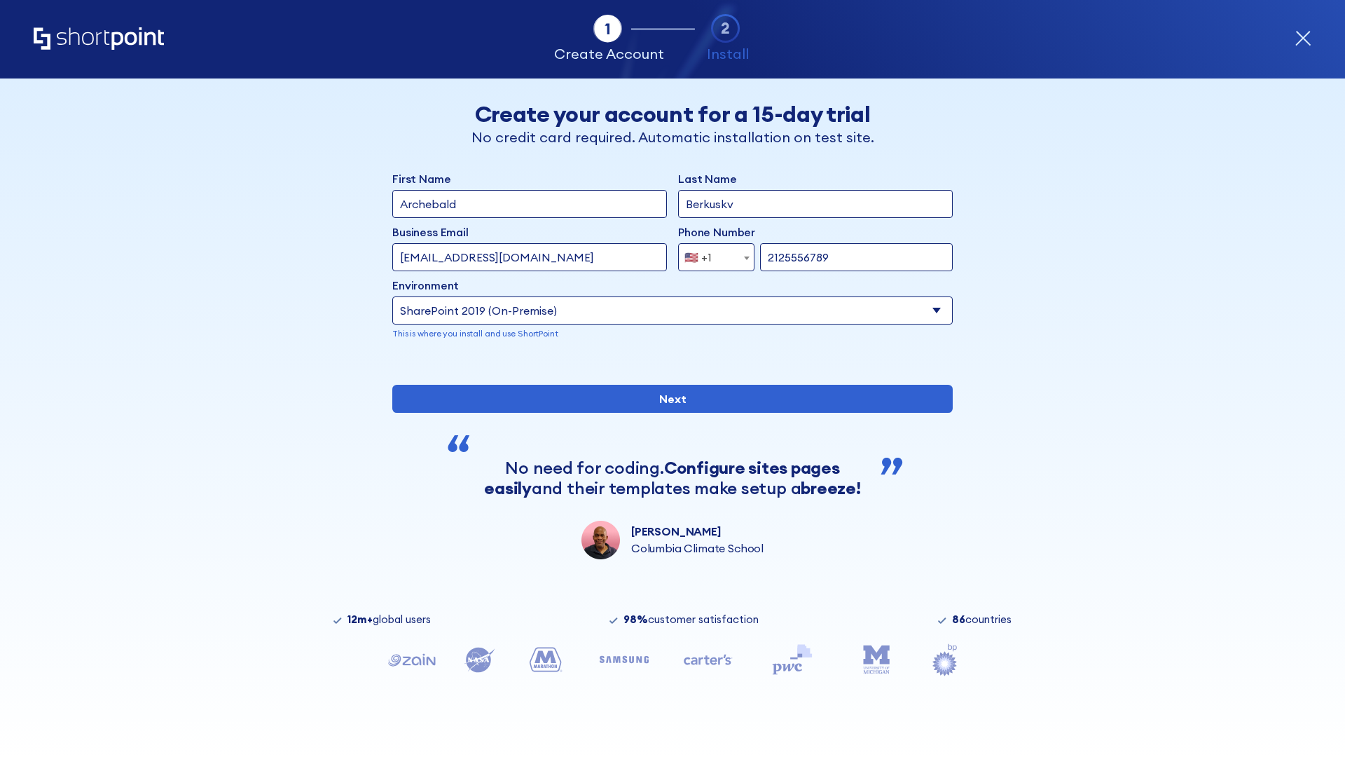
type input "2125556789"
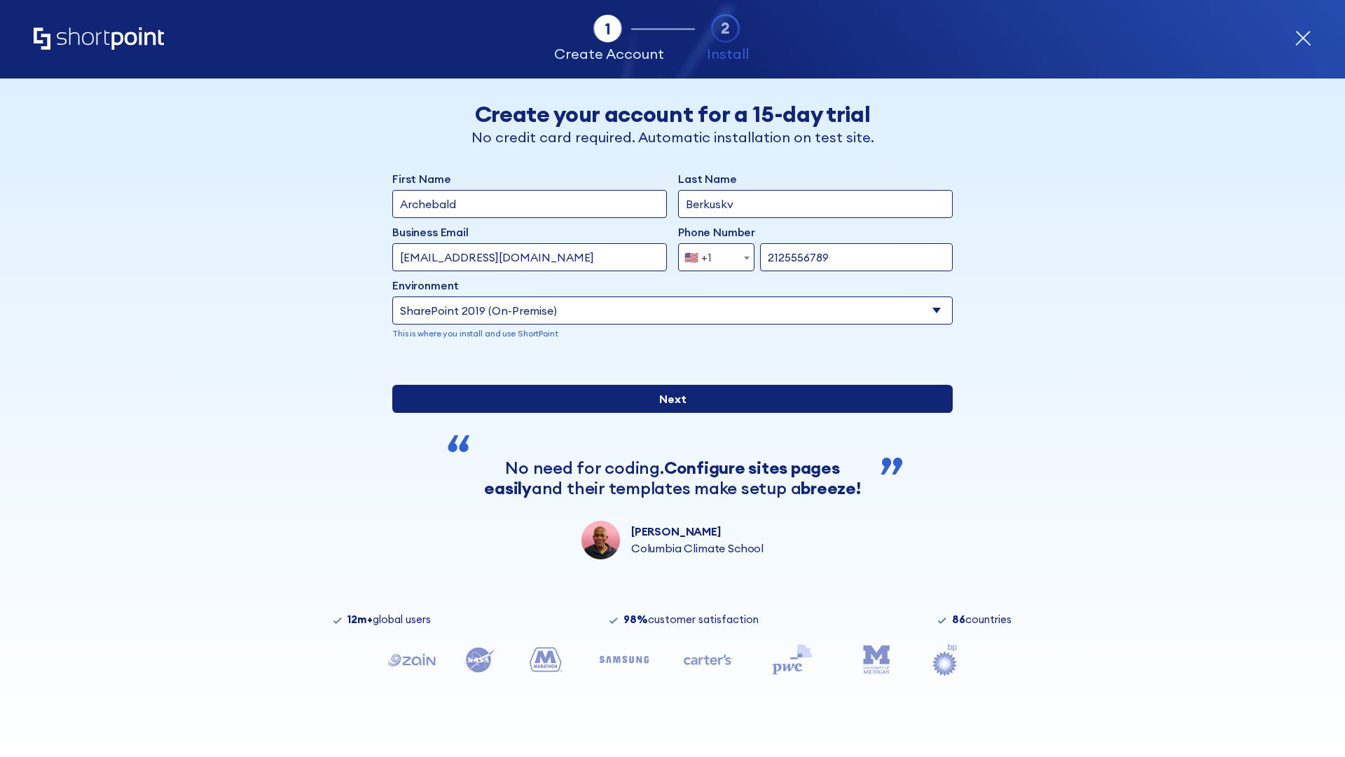
type input "[URL][DOMAIN_NAME]"
click at [667, 413] on input "Next" at bounding box center [672, 399] width 561 height 28
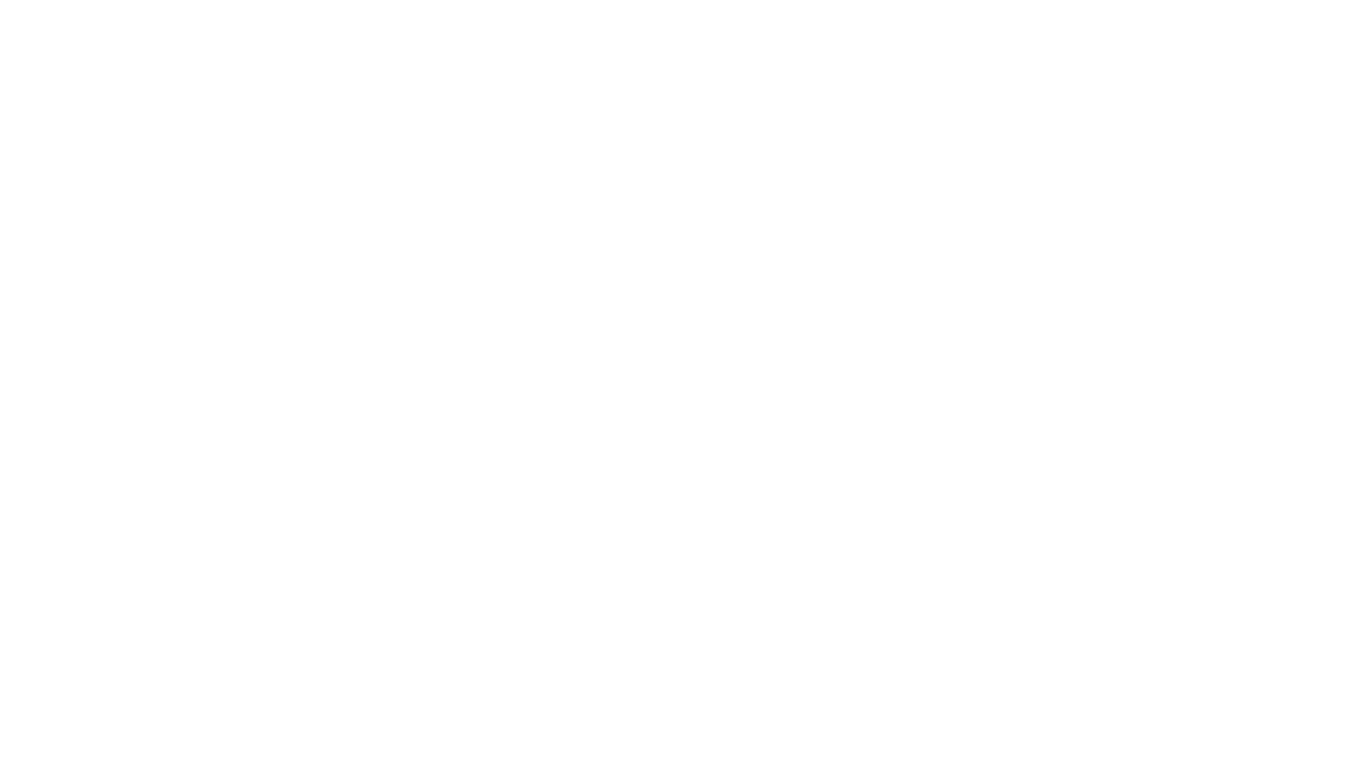
type input "Archebald"
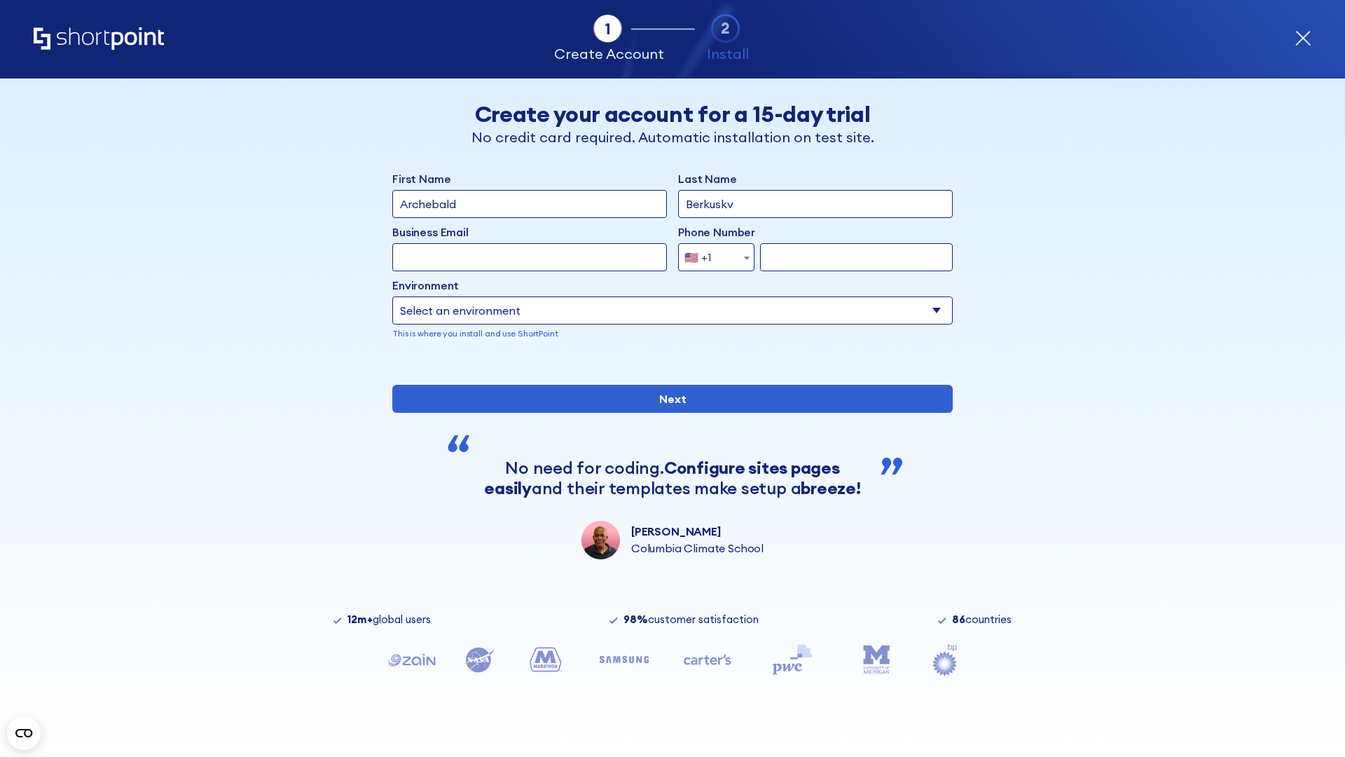
type input "Berkuskv"
type input "[EMAIL_ADDRESS][DOMAIN_NAME]"
type input "2125556789"
select select "SharePoint 2019 (On-Premise)"
type input "2125556789"
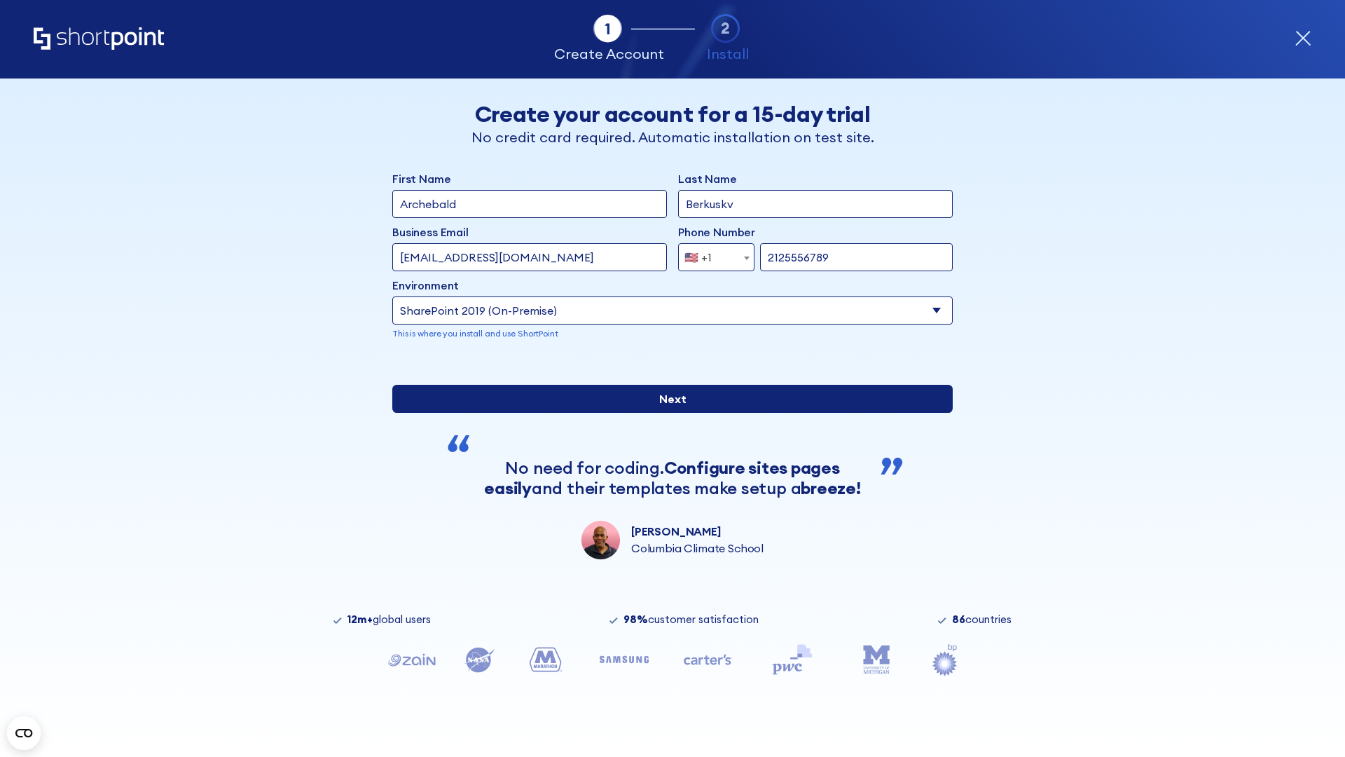
type input "[URL][DOMAIN_NAME]"
click at [667, 474] on div "First Name Archebald Last Name Berkuskv Business Email Invalid Email Address [E…" at bounding box center [672, 364] width 561 height 389
click at [667, 413] on input "Next" at bounding box center [672, 399] width 561 height 28
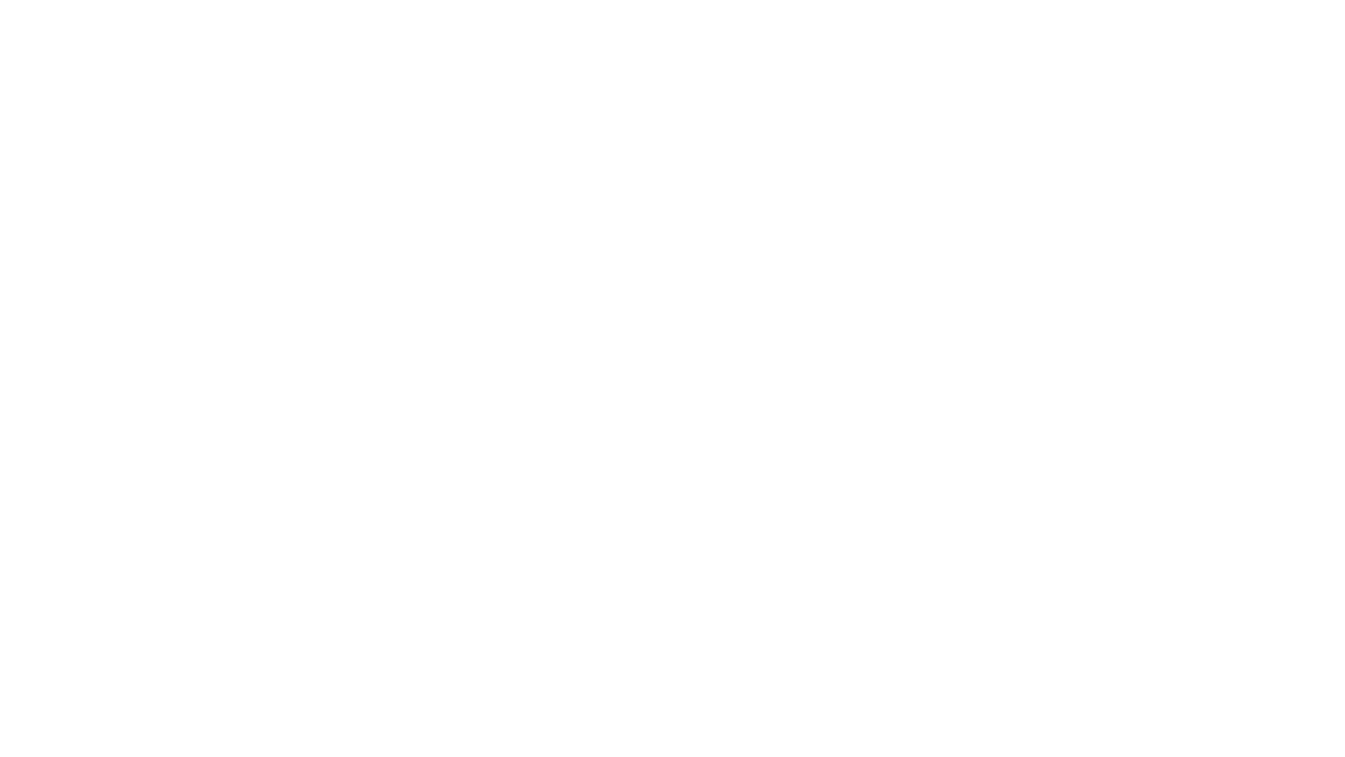
type input "Archebald"
type input "Berkuskv"
type input "[EMAIL_ADDRESS][DOMAIN_NAME]"
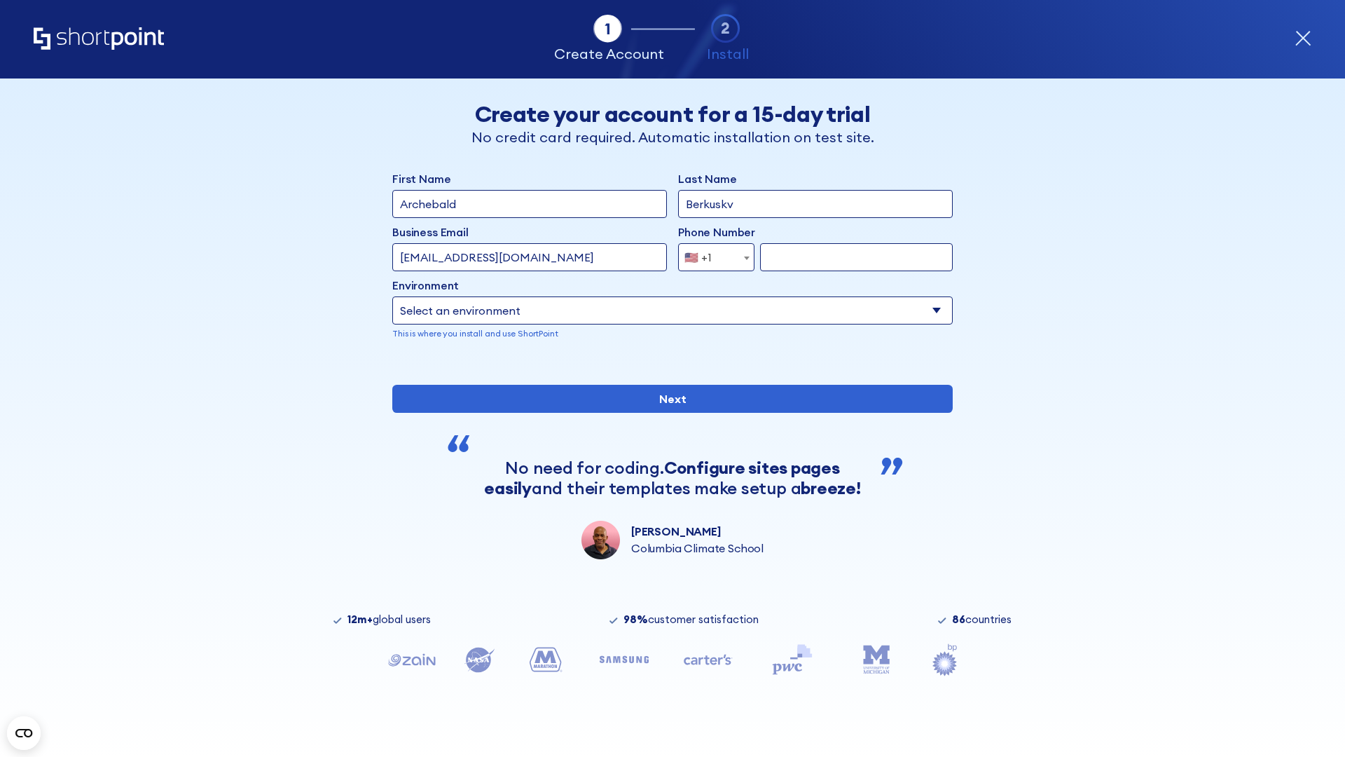
type input "2125556789"
select select "SharePoint 2019 (On-Premise)"
type input "2125556789"
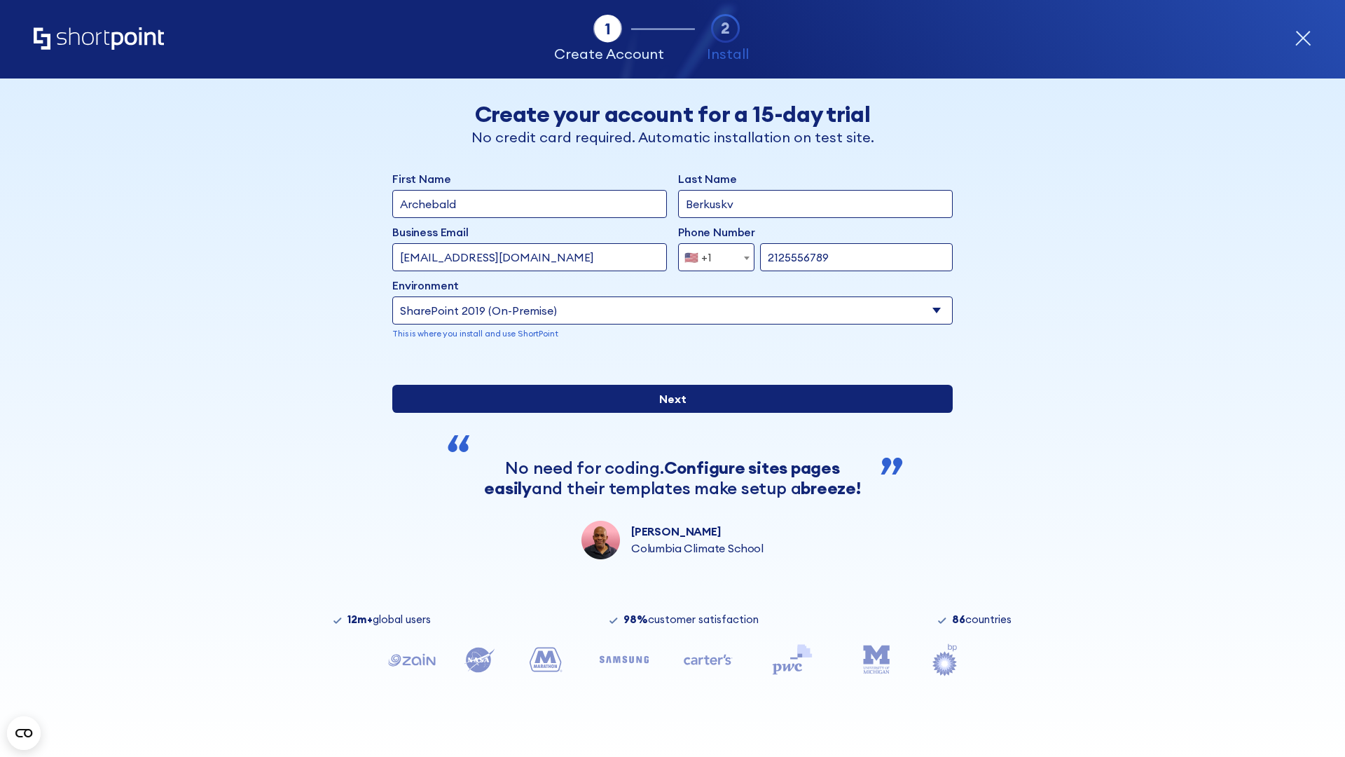
type input "[URL][DOMAIN_NAME]"
click at [667, 482] on div "First Name Archebald Last Name Berkuskv Business Email Invalid Email Address [E…" at bounding box center [672, 364] width 561 height 389
click at [667, 413] on input "Next" at bounding box center [672, 399] width 561 height 28
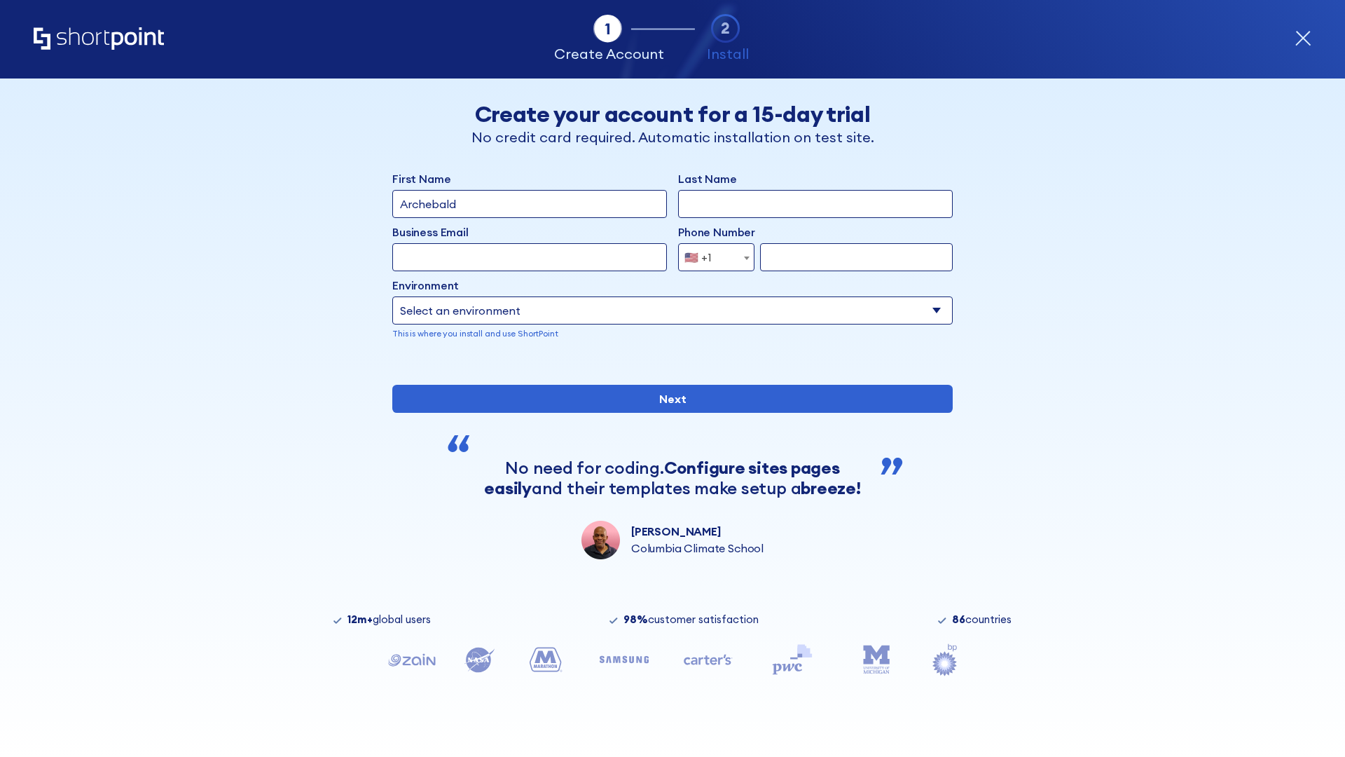
type input "Archebald"
type input "Berkuskv"
type input "[EMAIL_ADDRESS][DOMAIN_NAME]"
type input "2125556789"
select select "SharePoint 2019 (On-Premise)"
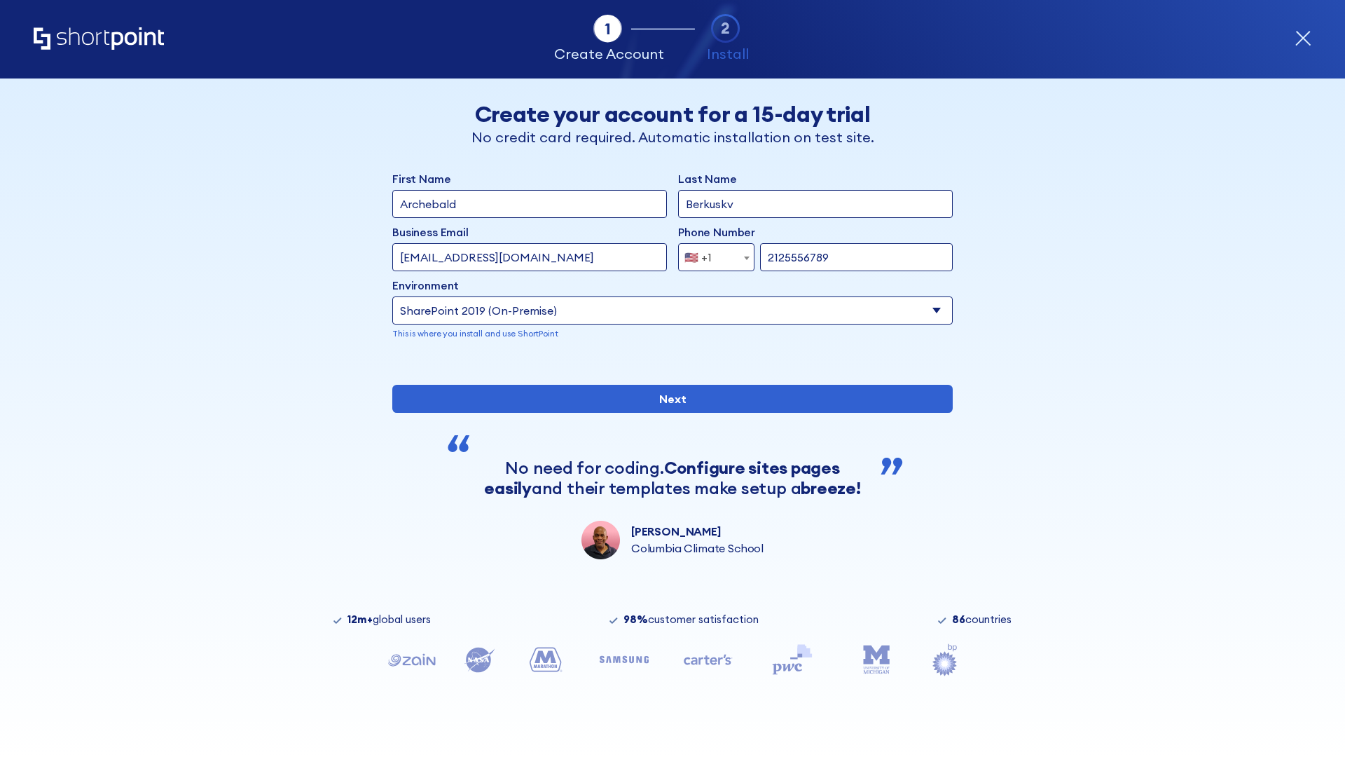
type input "2125556789"
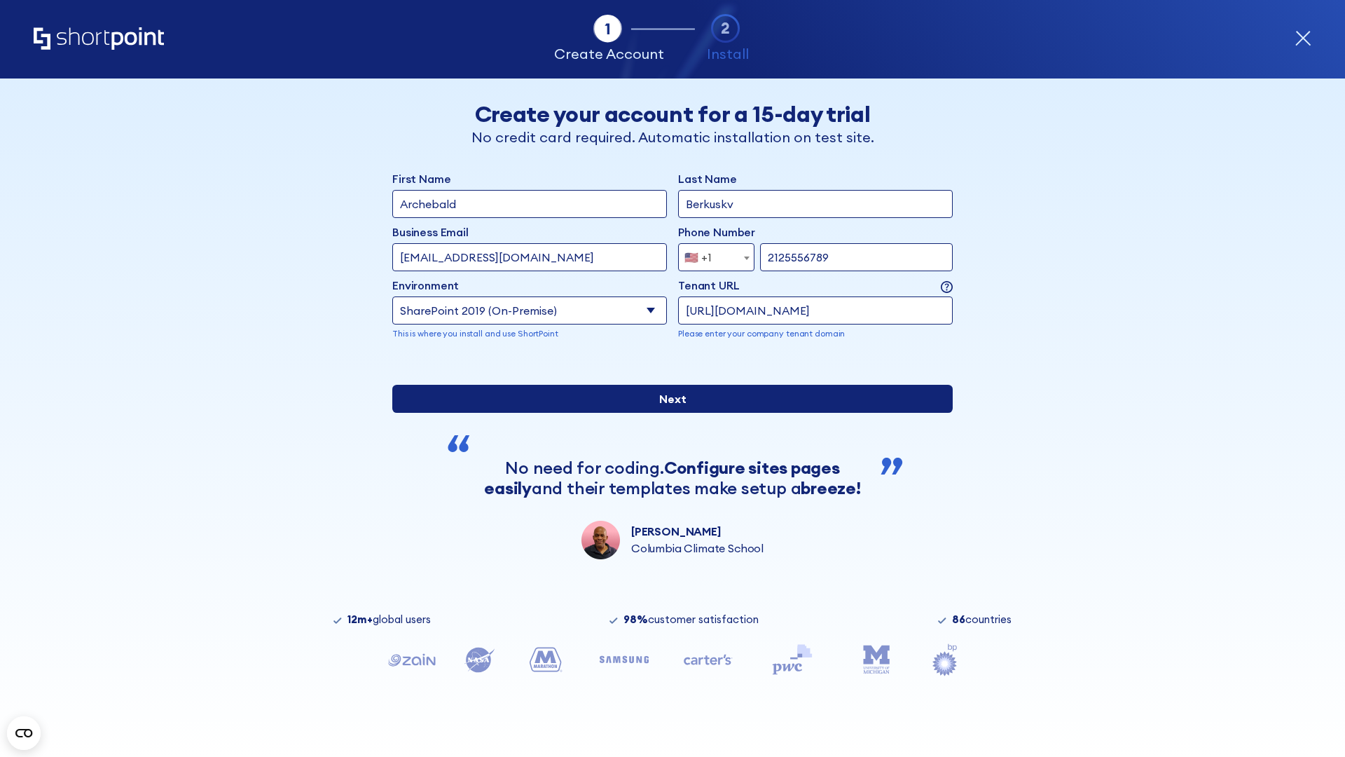
type input "https://alpha.sharepoint-mil.us"
click at [667, 487] on div "First Name Archebald Last Name Berkuskv Business Email Invalid Email Address te…" at bounding box center [672, 364] width 561 height 389
click at [667, 413] on input "Next" at bounding box center [672, 399] width 561 height 28
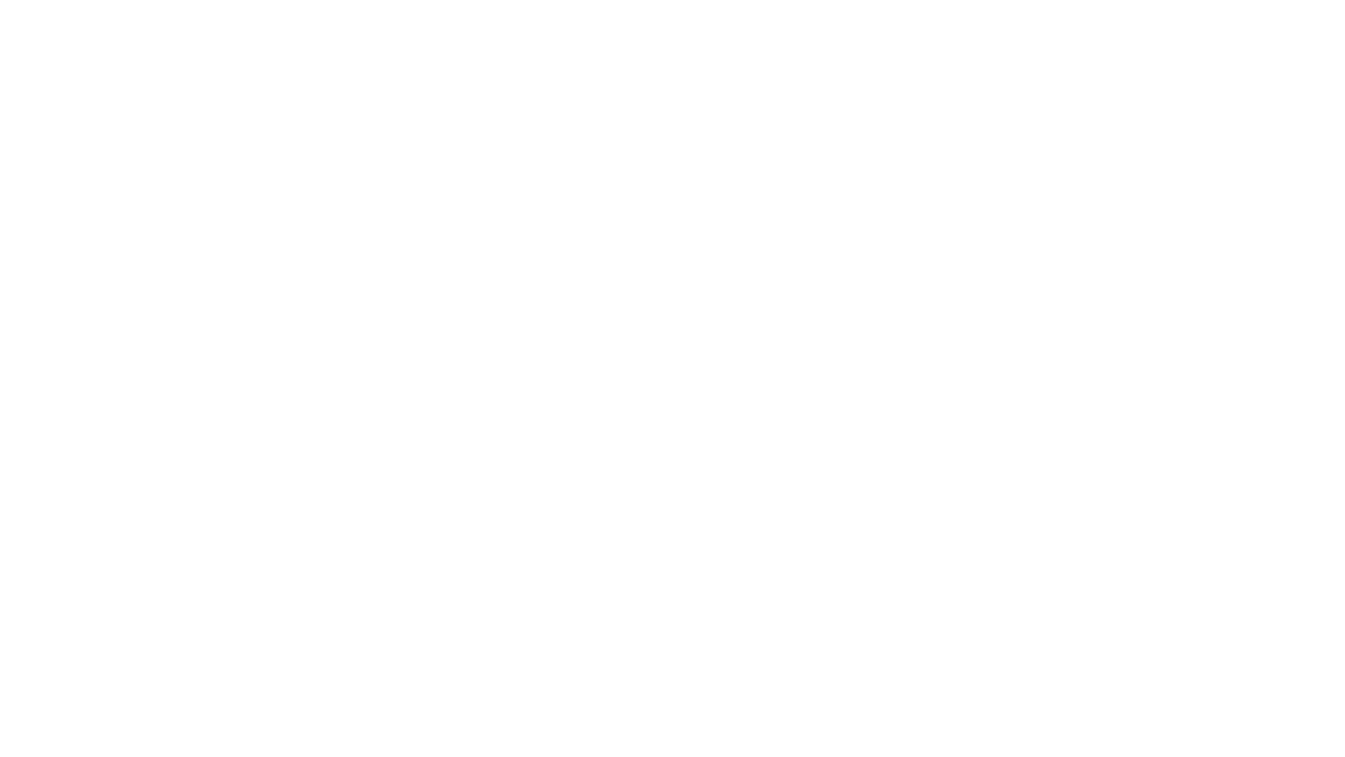
type input "Archebald"
type input "Berkuskv"
type input "[EMAIL_ADDRESS][DOMAIN_NAME]"
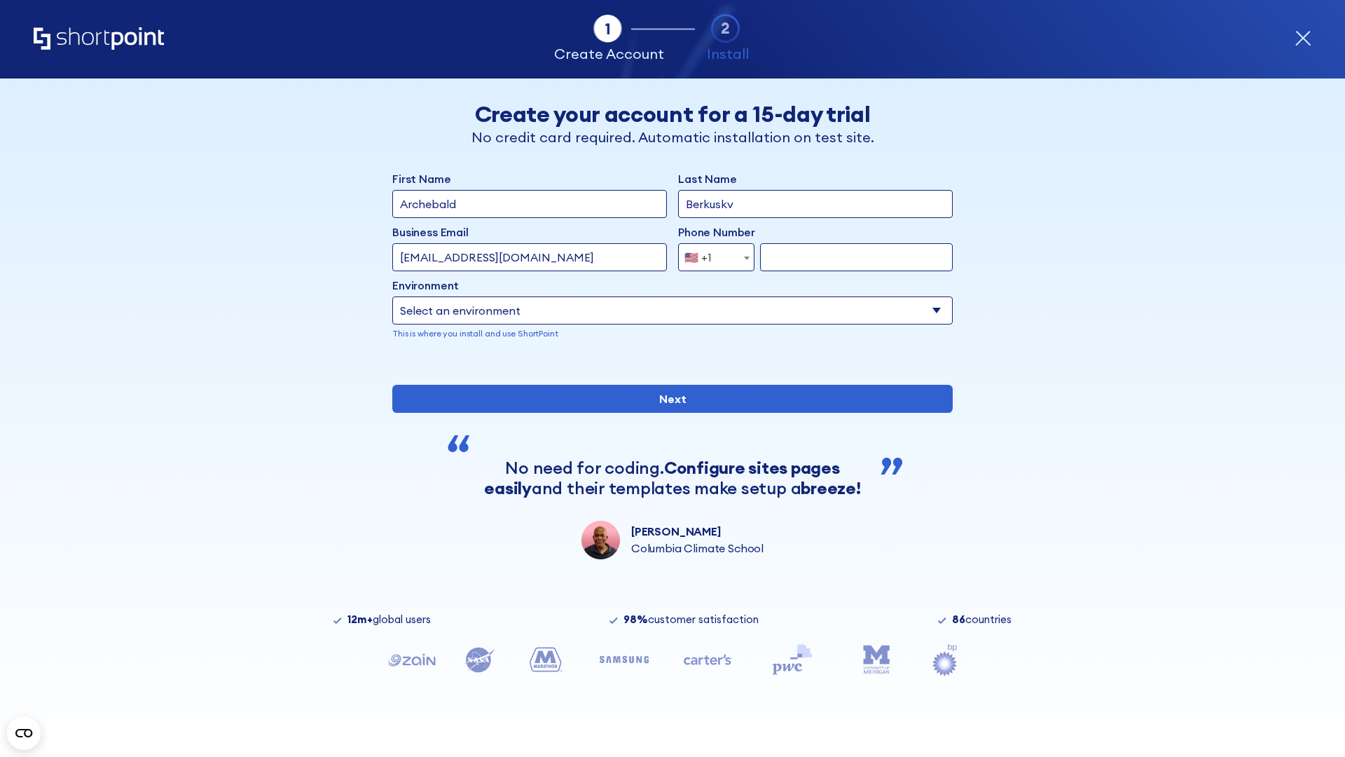
type input "2125556789"
select select "SharePoint 2019 (On-Premise)"
type input "2125556789"
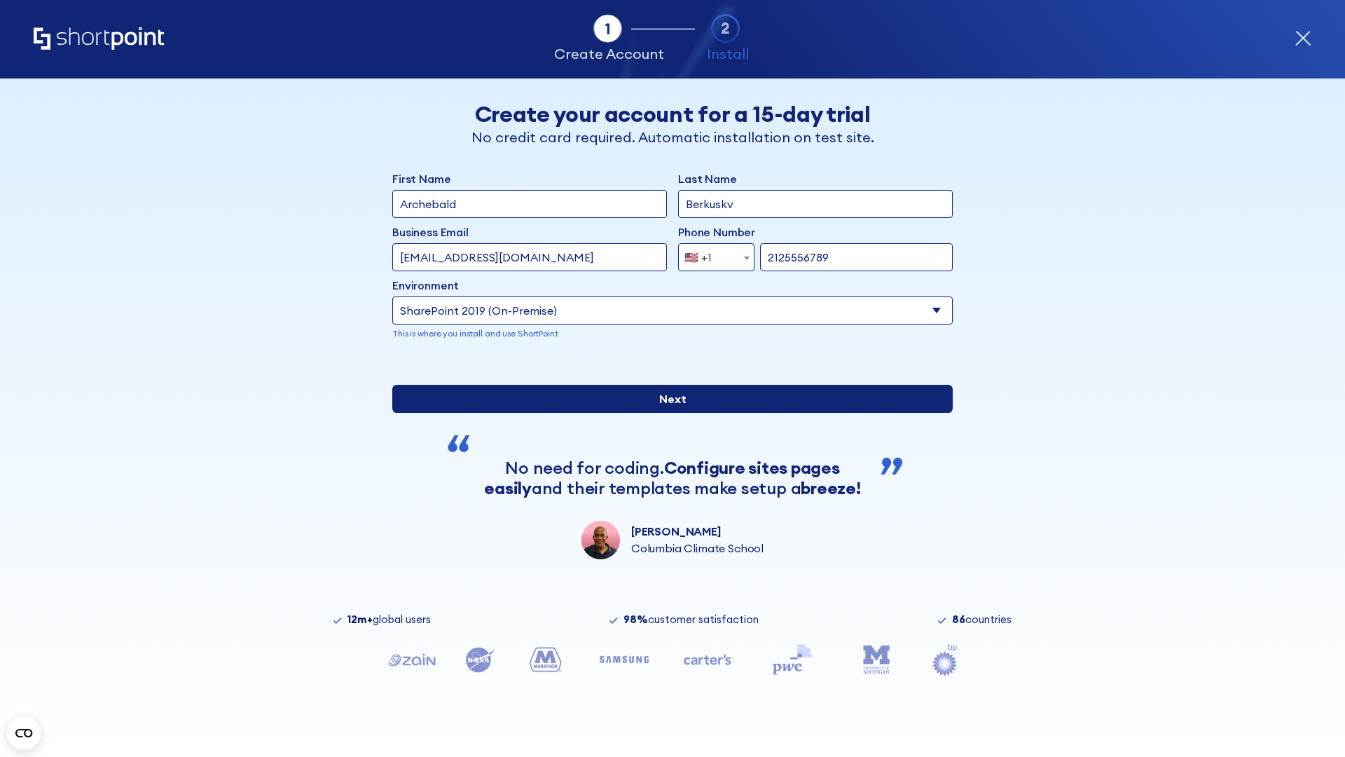
type input "https://team.dps.mil"
click at [667, 479] on div "First Name Archebald Last Name Berkuskv Business Email Invalid Email Address [E…" at bounding box center [672, 364] width 561 height 389
click at [667, 413] on input "Next" at bounding box center [672, 399] width 561 height 28
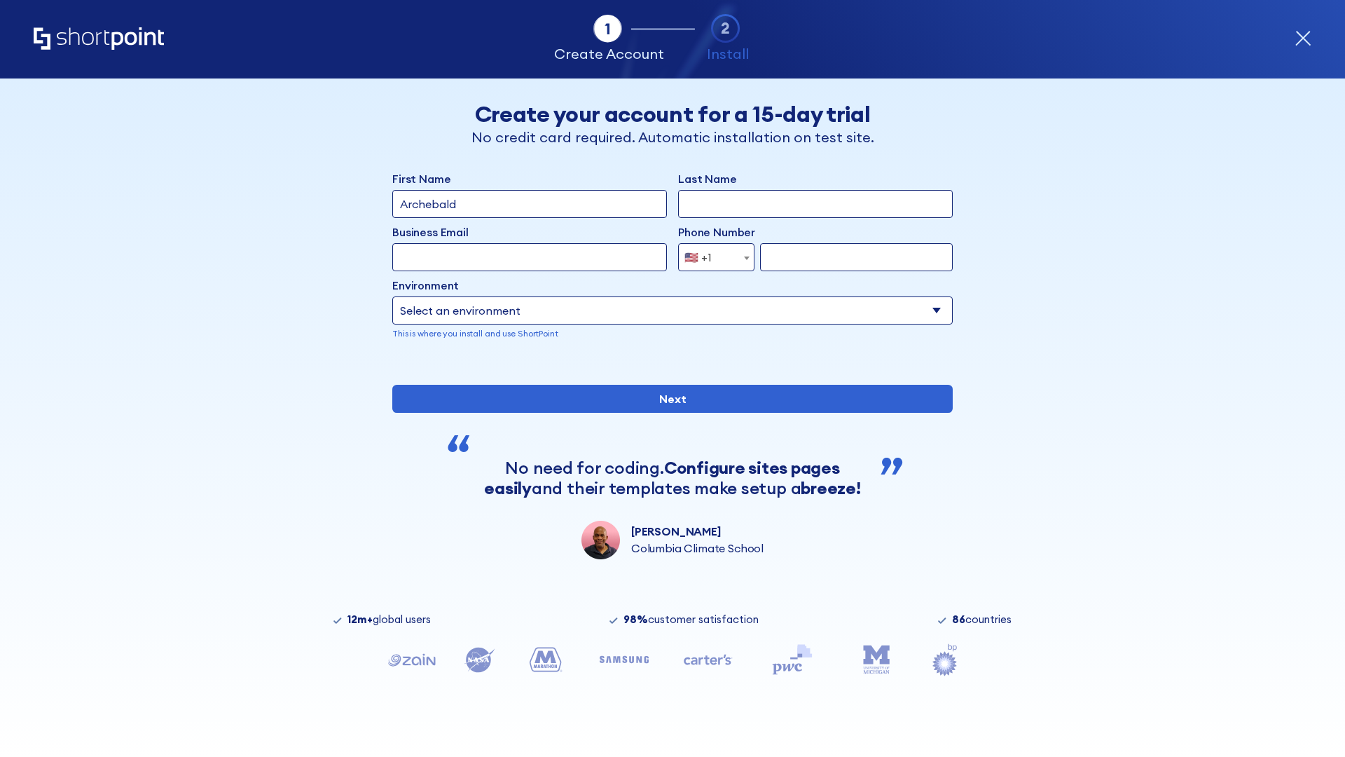
type input "Archebald"
type input "Berkuskv"
type input "[EMAIL_ADDRESS][DOMAIN_NAME]"
type input "2125556789"
select select "SharePoint 2016 (On-Premise)"
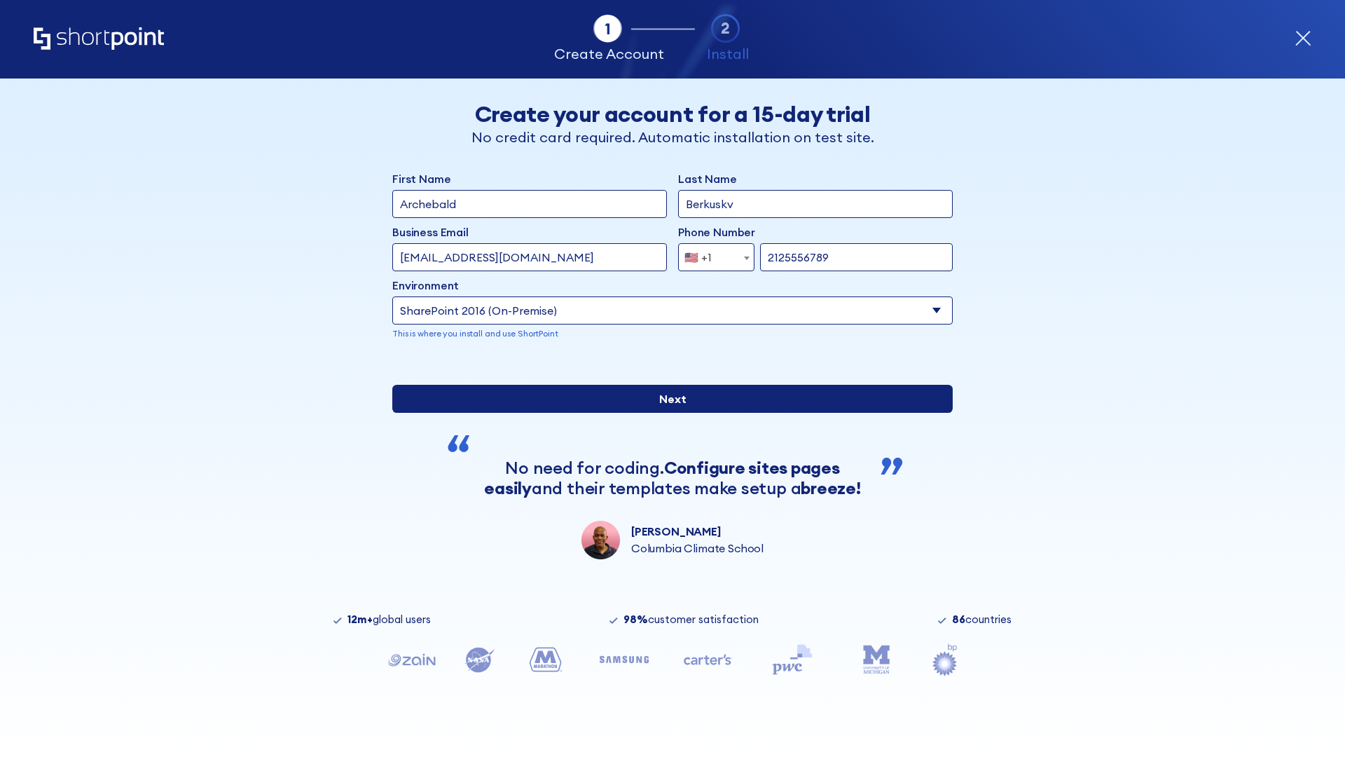
type input "2125556789"
click at [667, 499] on div "First Name Archebald Last Name Berkuskv Business Email Invalid Email Address te…" at bounding box center [672, 364] width 561 height 389
click at [667, 413] on input "Next" at bounding box center [672, 399] width 561 height 28
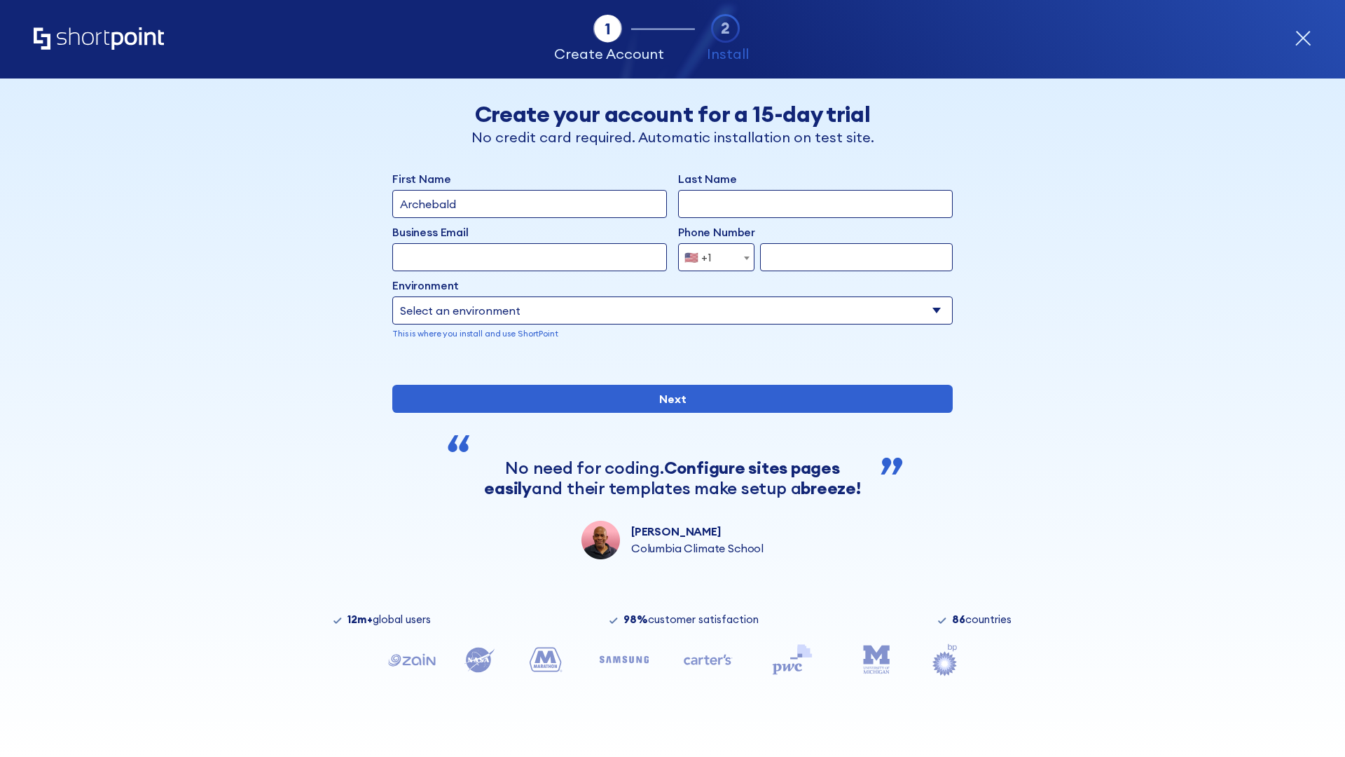
type input "Archebald"
type input "Berkuskv"
type input "[EMAIL_ADDRESS][DOMAIN_NAME]"
type input "2125556789"
select select "SharePoint 2013 (On-Premise)"
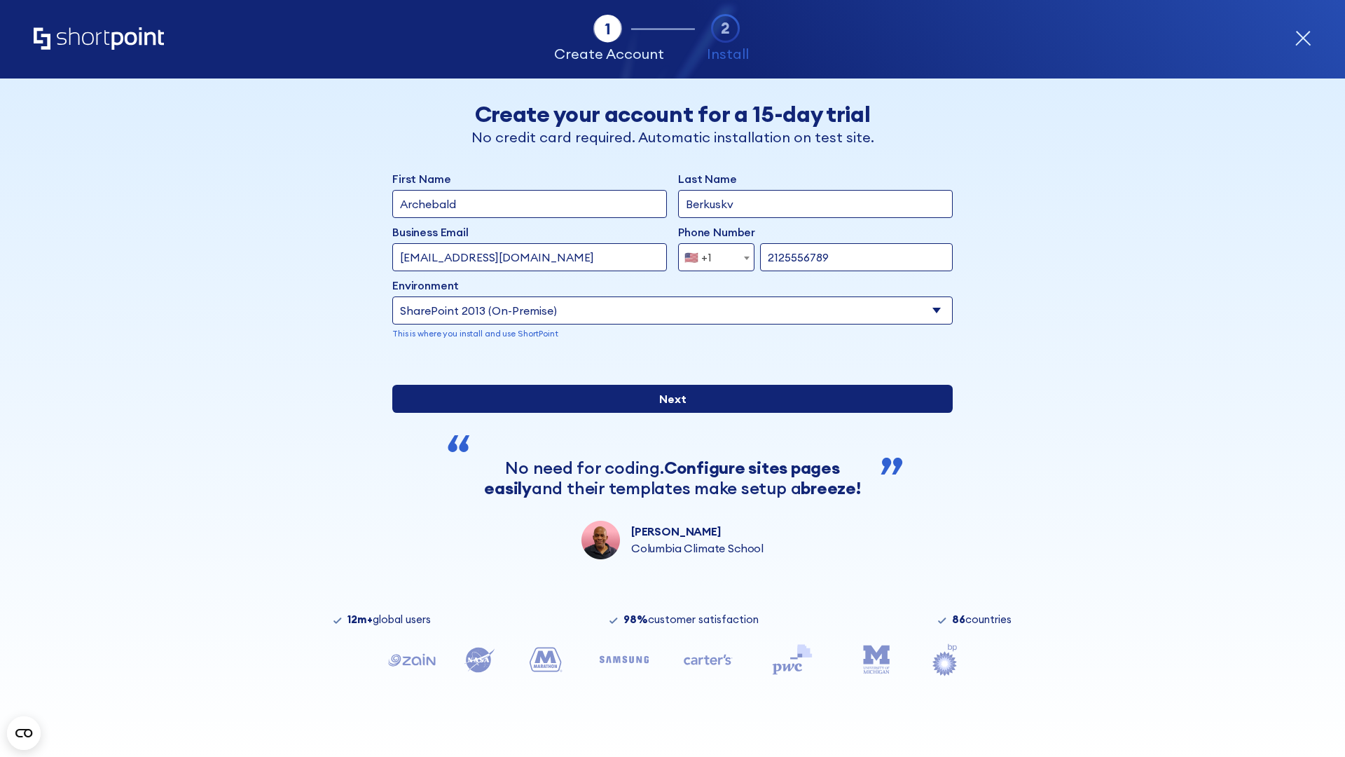
type input "2125556789"
click at [667, 413] on input "Next" at bounding box center [672, 399] width 561 height 28
